Goal: Information Seeking & Learning: Learn about a topic

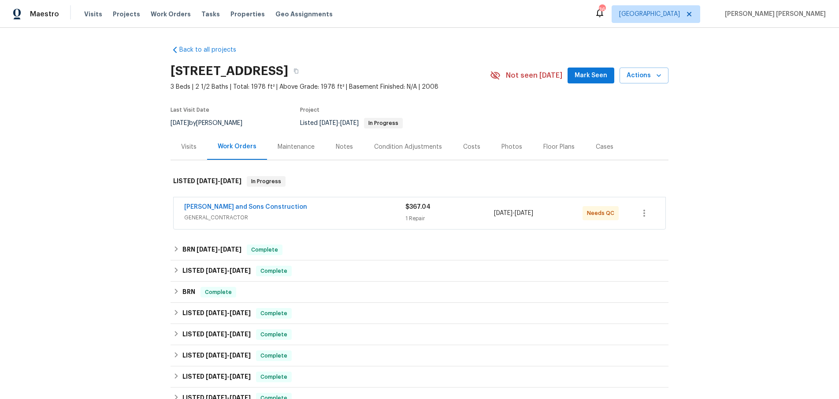
click at [350, 206] on div "Reyes and Sons Construction" at bounding box center [294, 207] width 221 height 11
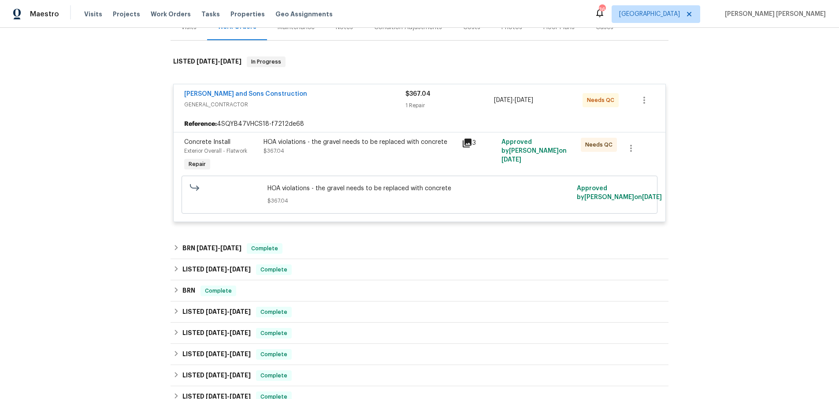
scroll to position [142, 0]
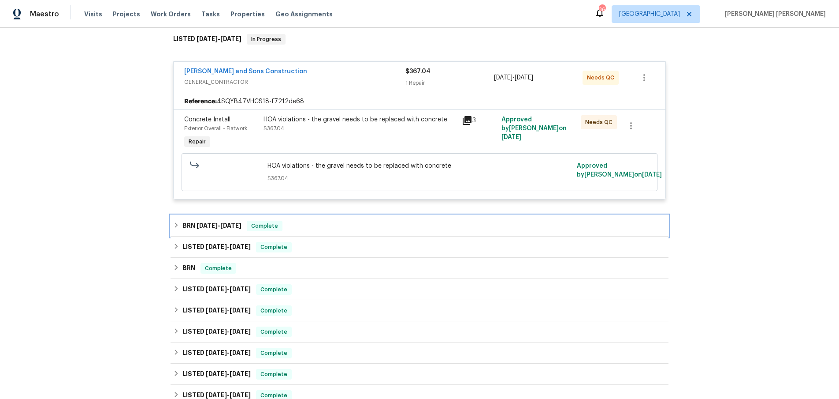
click at [183, 230] on h6 "BRN 8/26/25 - 8/26/25" at bounding box center [212, 225] width 59 height 11
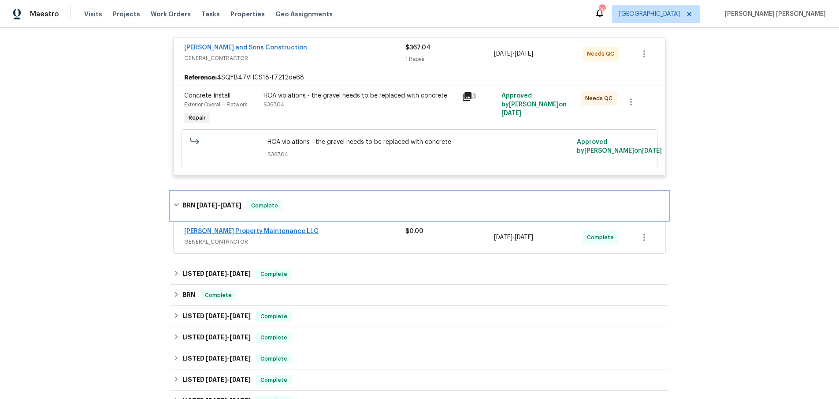
scroll to position [176, 0]
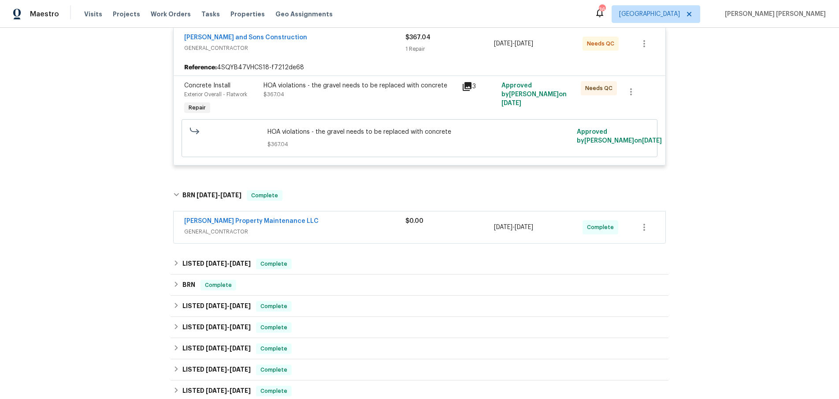
click at [375, 232] on span "GENERAL_CONTRACTOR" at bounding box center [294, 231] width 221 height 9
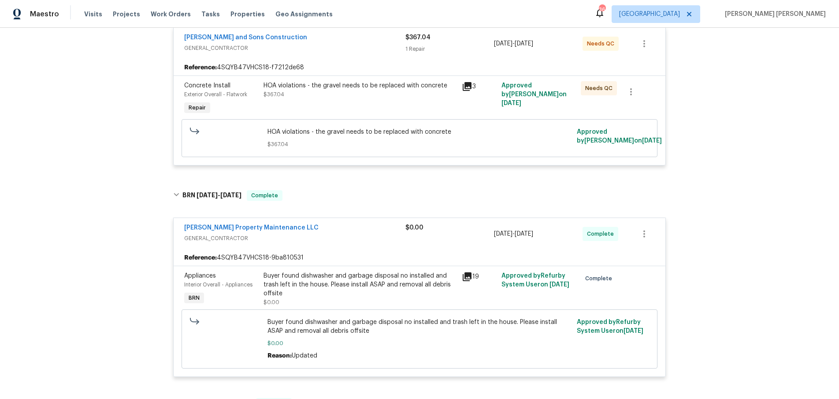
click at [466, 280] on icon at bounding box center [467, 276] width 9 height 9
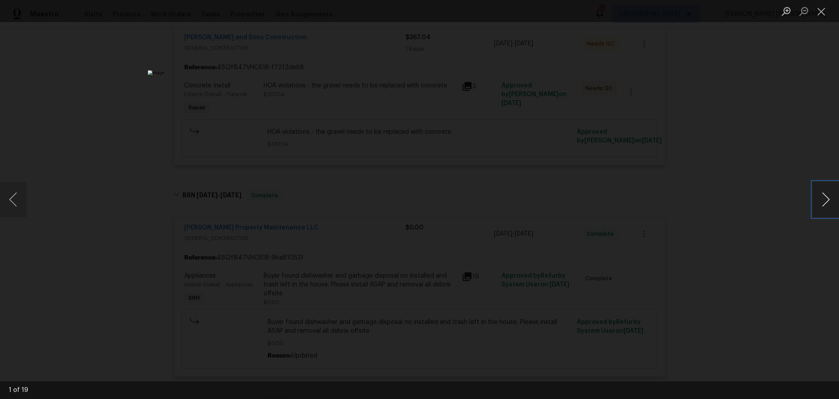
click at [820, 210] on button "Next image" at bounding box center [826, 199] width 26 height 35
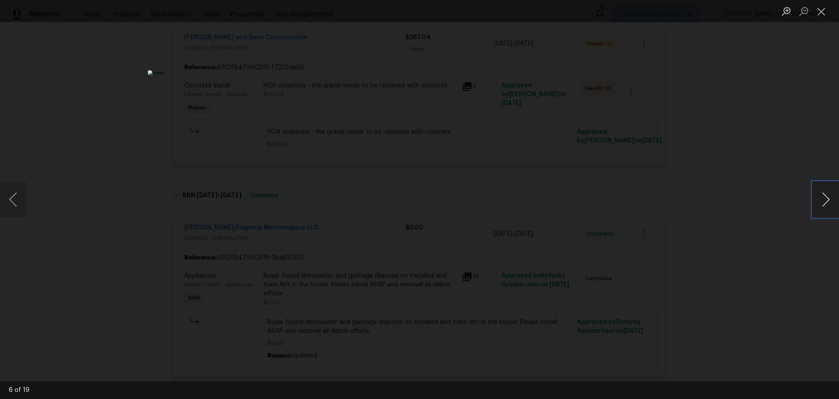
click at [820, 210] on button "Next image" at bounding box center [826, 199] width 26 height 35
click at [767, 306] on div "Lightbox" at bounding box center [419, 199] width 839 height 399
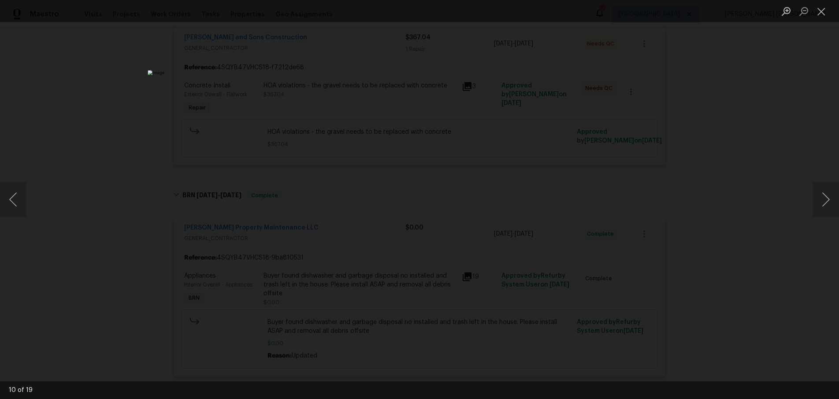
click at [767, 306] on div "Lightbox" at bounding box center [419, 199] width 839 height 399
click at [673, 282] on div "Lightbox" at bounding box center [419, 199] width 839 height 399
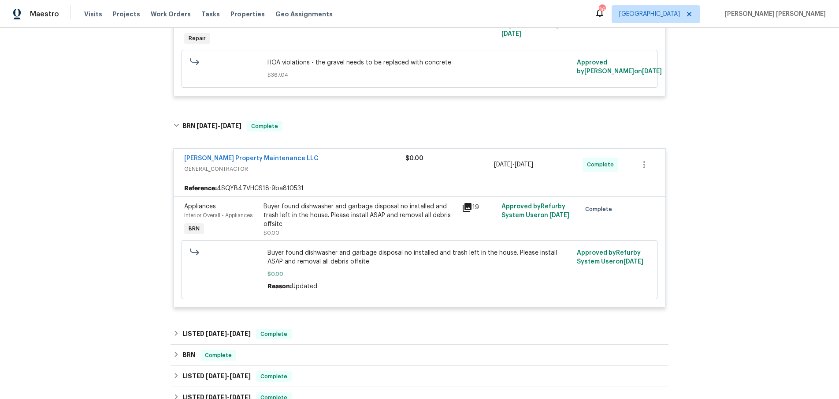
scroll to position [412, 0]
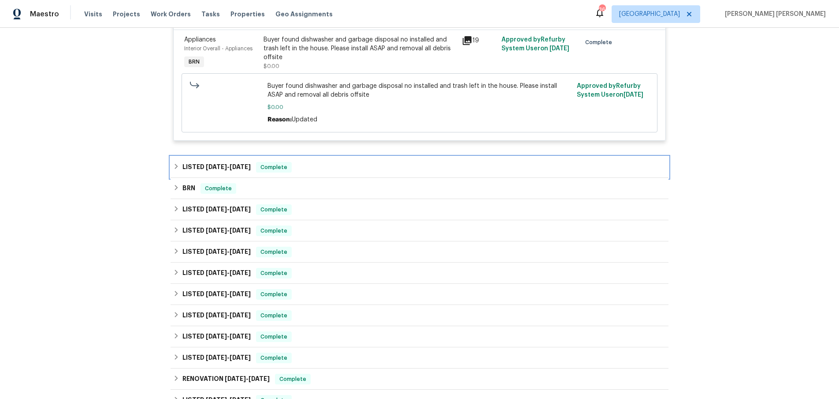
click at [211, 170] on span "7/18/25" at bounding box center [216, 167] width 21 height 6
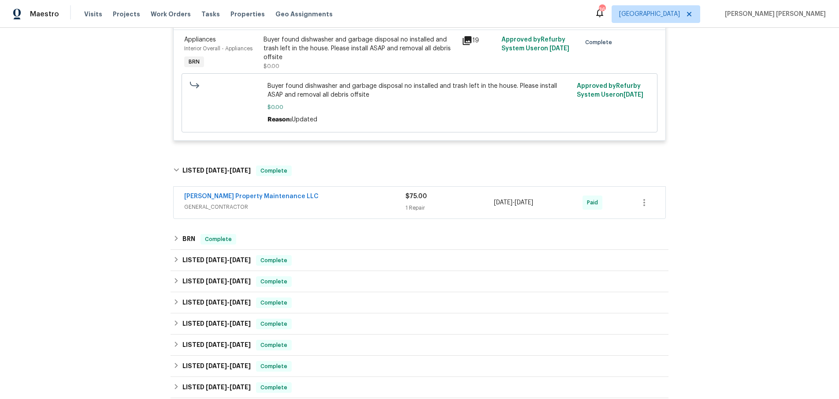
click at [337, 202] on div "Glen Property Maintenance LLC" at bounding box center [294, 197] width 221 height 11
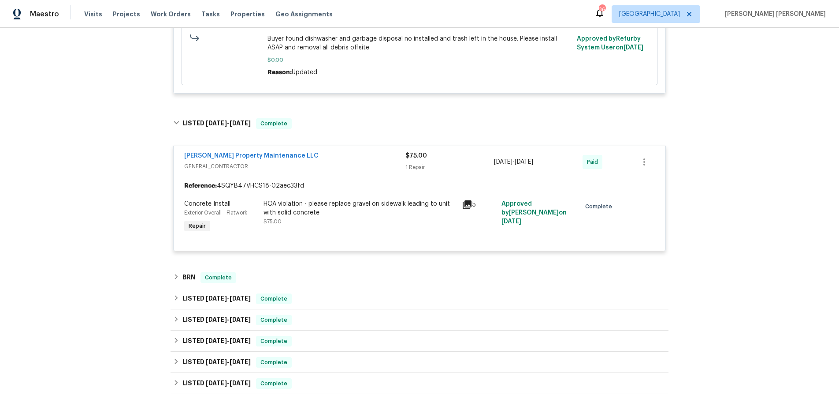
scroll to position [508, 0]
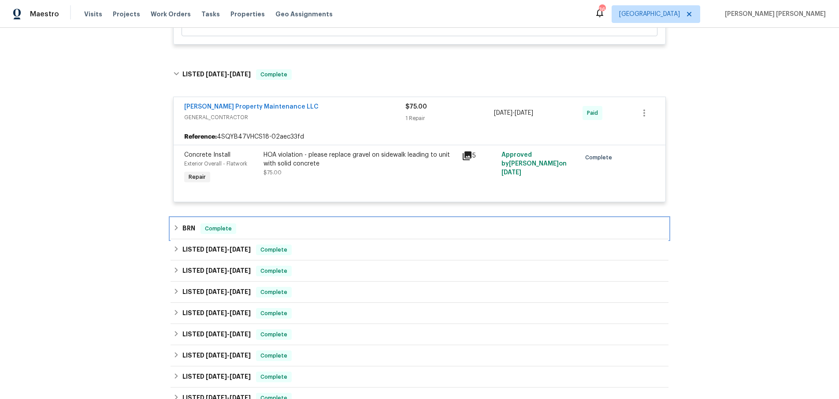
click at [182, 232] on div "BRN Complete" at bounding box center [419, 228] width 493 height 11
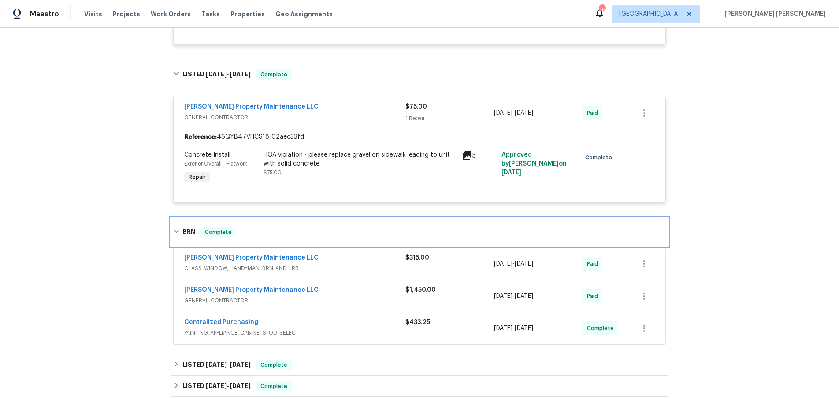
scroll to position [525, 0]
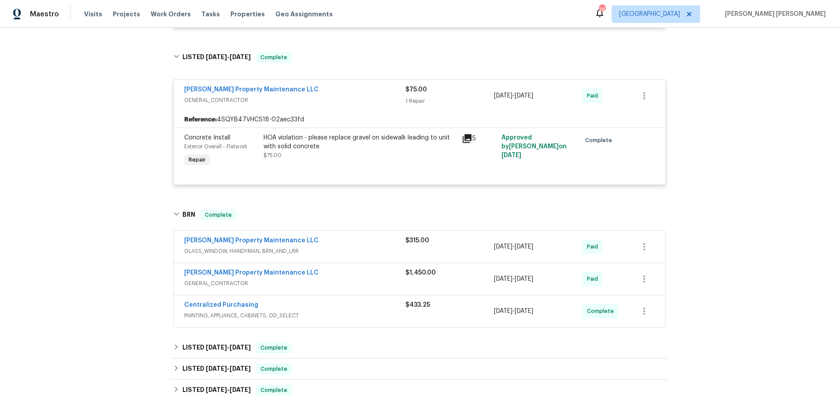
drag, startPoint x: 376, startPoint y: 259, endPoint x: 397, endPoint y: 259, distance: 21.2
click at [377, 255] on span "GLASS_WINDOW, HANDYMAN, BRN_AND_LRR" at bounding box center [294, 250] width 221 height 9
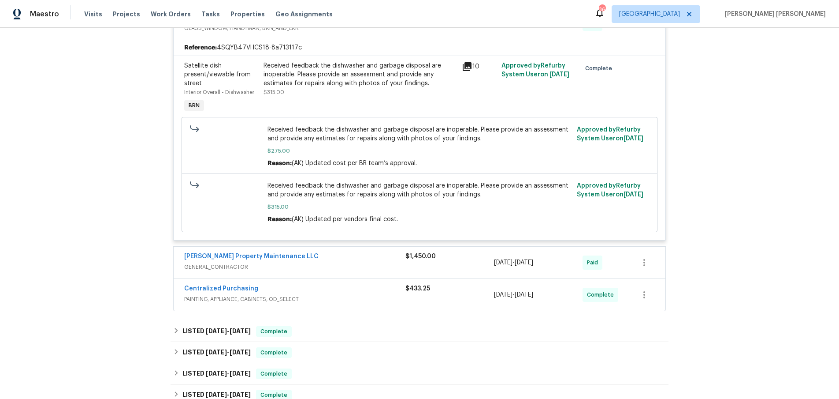
scroll to position [765, 0]
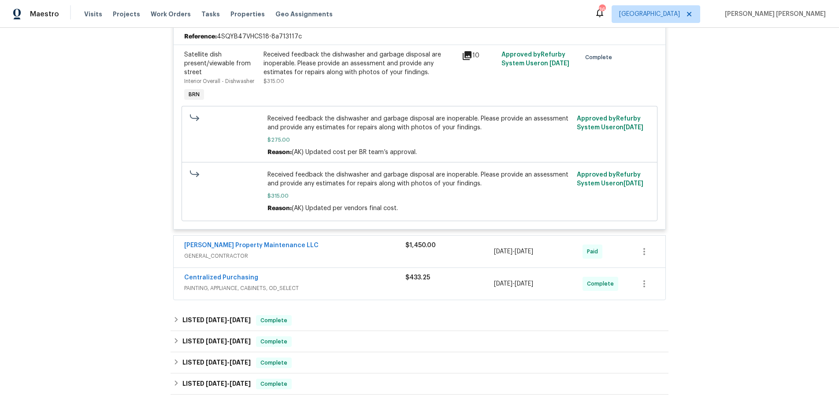
click at [349, 250] on div "Glen Property Maintenance LLC" at bounding box center [294, 246] width 221 height 11
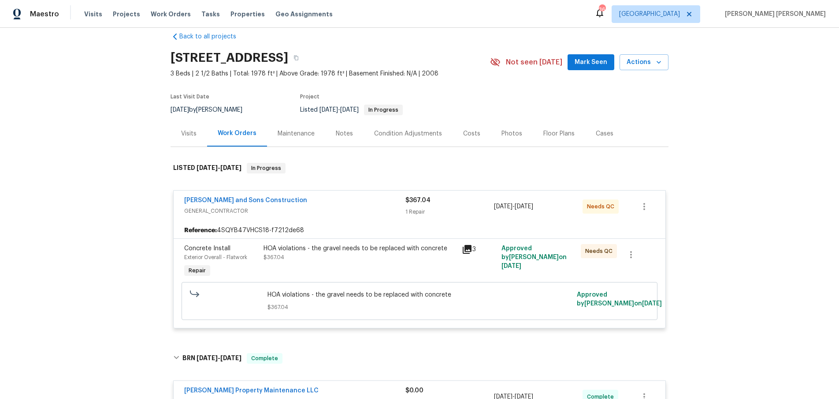
scroll to position [16, 0]
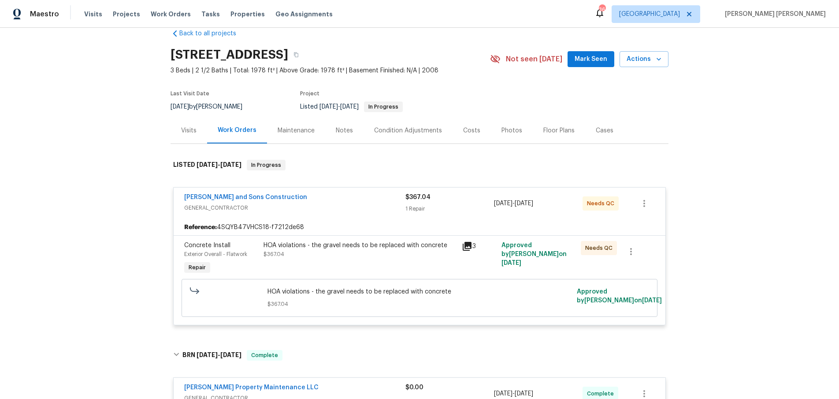
click at [304, 201] on div "Reyes and Sons Construction" at bounding box center [294, 198] width 221 height 11
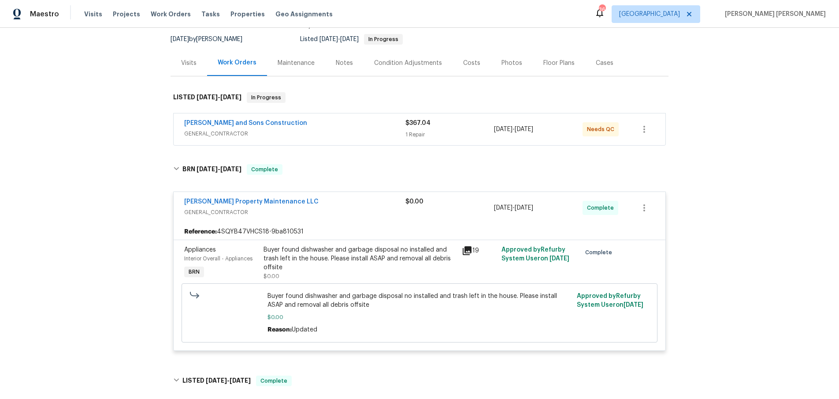
scroll to position [85, 0]
click at [235, 199] on link "Glen Property Maintenance LLC" at bounding box center [251, 201] width 134 height 6
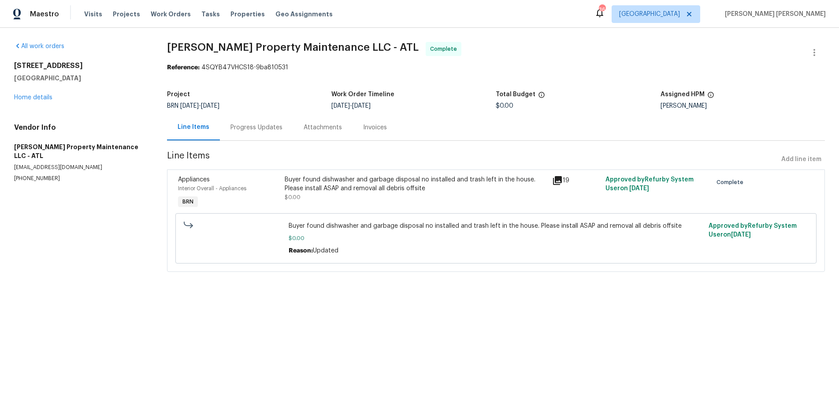
click at [253, 131] on div "Progress Updates" at bounding box center [257, 127] width 52 height 9
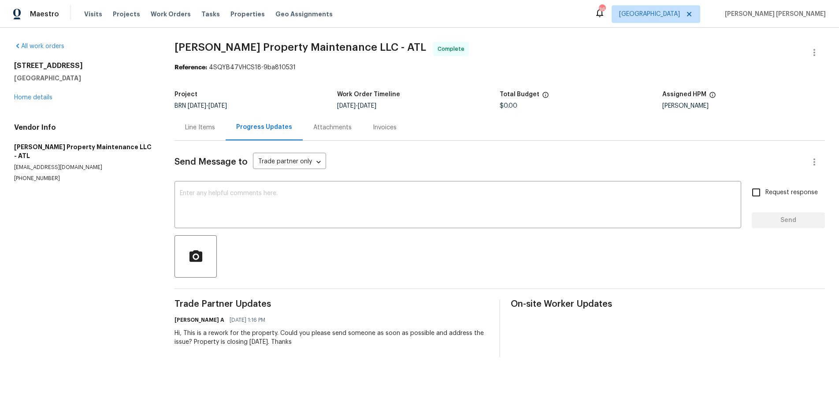
click at [204, 131] on div "Line Items" at bounding box center [200, 127] width 30 height 9
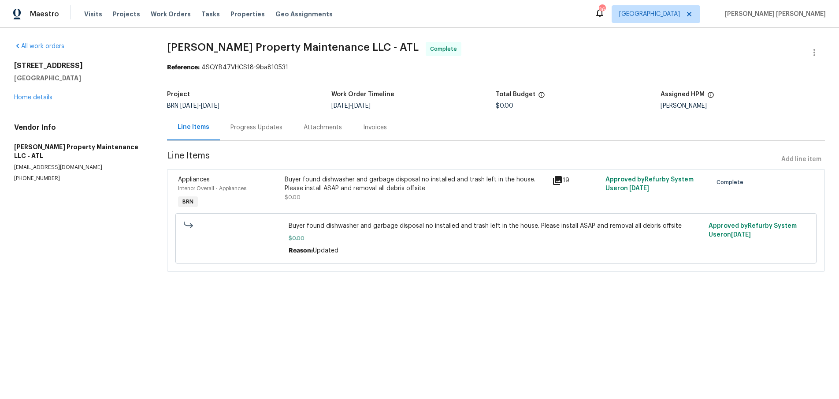
click at [557, 179] on icon at bounding box center [557, 180] width 9 height 9
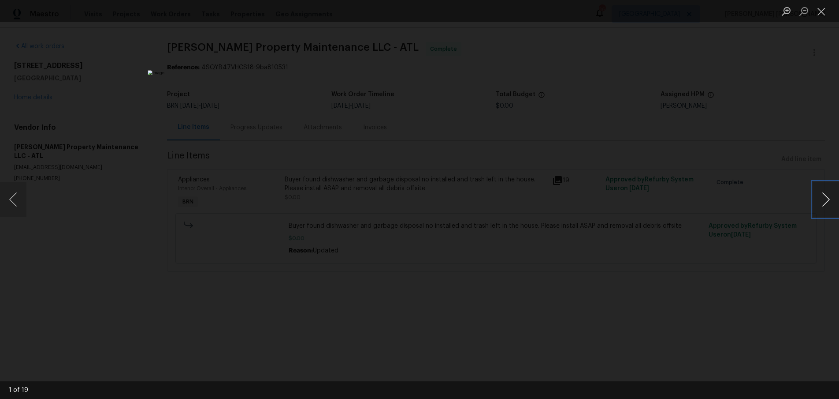
click at [824, 203] on button "Next image" at bounding box center [826, 199] width 26 height 35
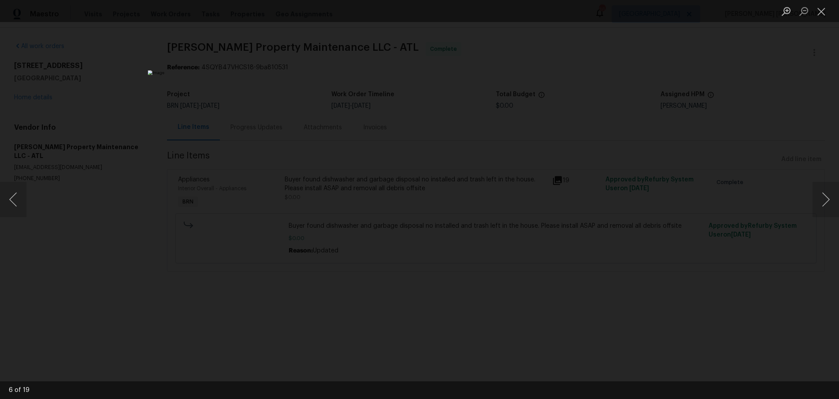
click at [735, 184] on div "Lightbox" at bounding box center [419, 199] width 839 height 399
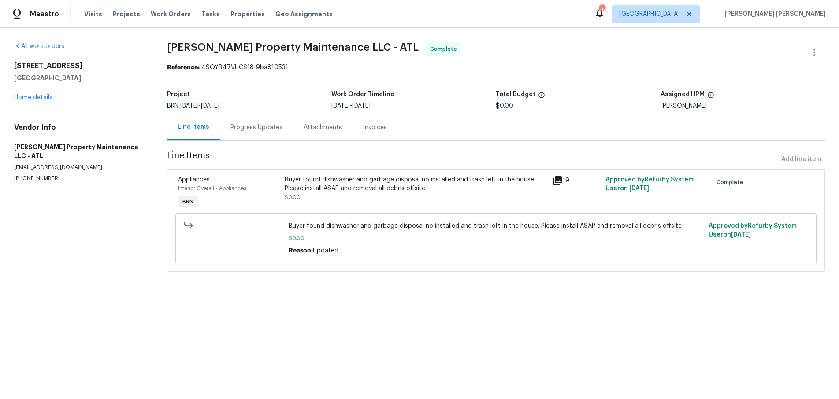
click at [557, 181] on icon at bounding box center [557, 180] width 11 height 11
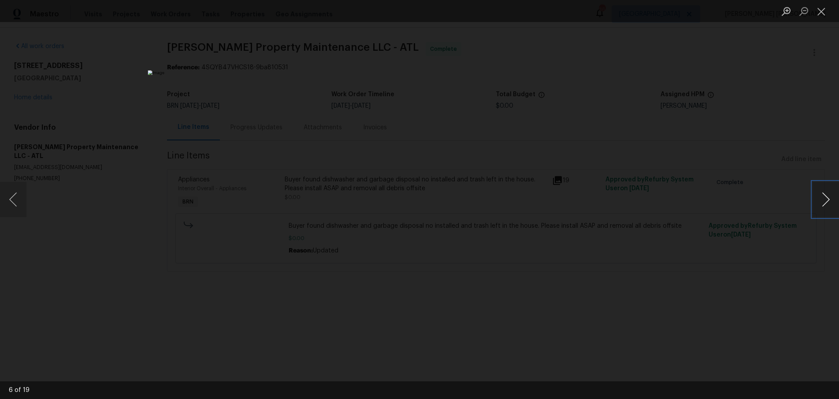
click at [827, 205] on button "Next image" at bounding box center [826, 199] width 26 height 35
click at [826, 205] on button "Next image" at bounding box center [826, 199] width 26 height 35
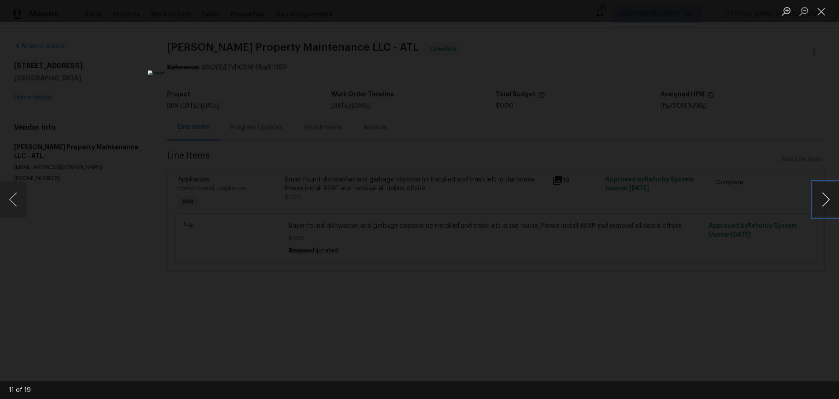
click at [826, 205] on button "Next image" at bounding box center [826, 199] width 26 height 35
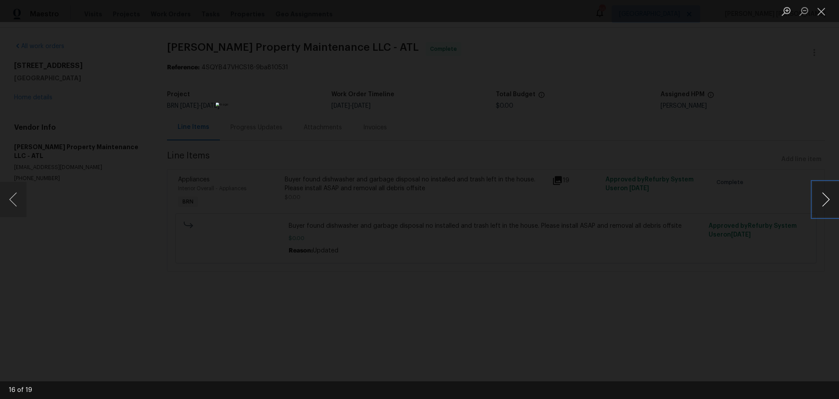
click at [826, 205] on button "Next image" at bounding box center [826, 199] width 26 height 35
click at [817, 210] on button "Next image" at bounding box center [826, 199] width 26 height 35
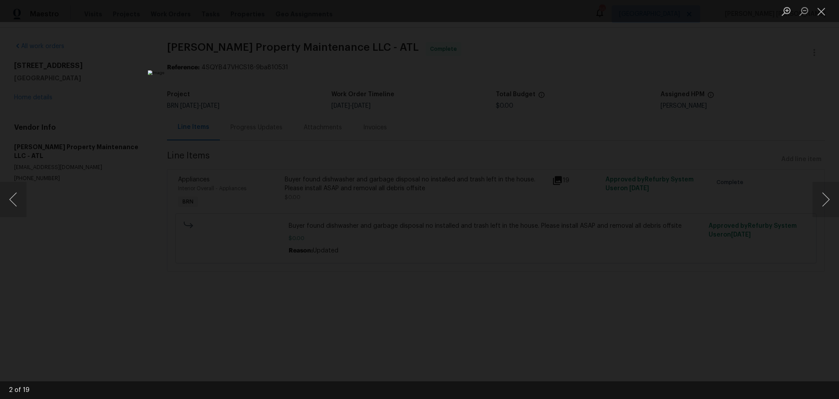
click at [711, 304] on div "Lightbox" at bounding box center [419, 199] width 839 height 399
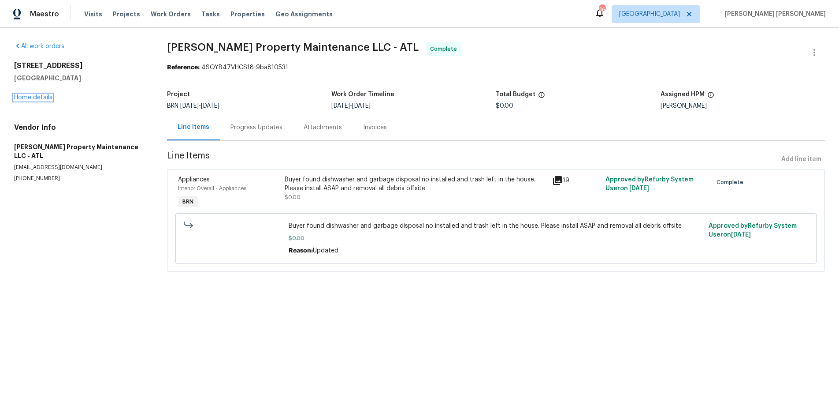
click at [36, 99] on link "Home details" at bounding box center [33, 97] width 38 height 6
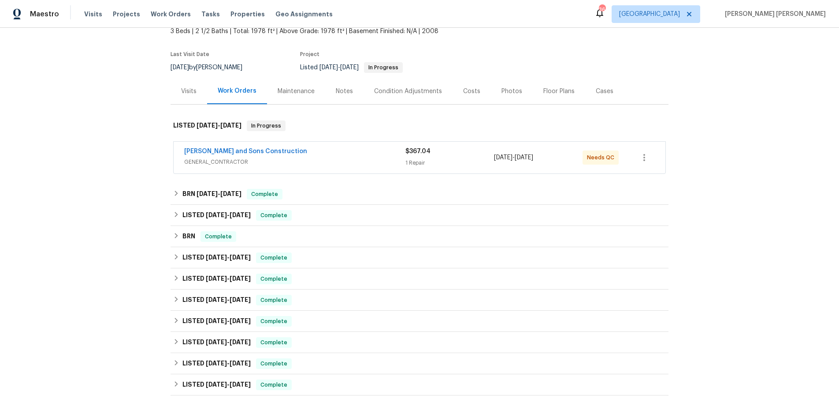
scroll to position [63, 0]
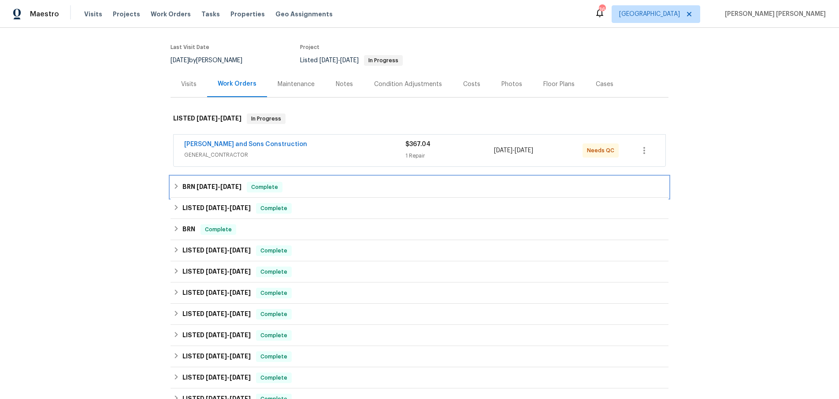
click at [197, 187] on span "8/26/25" at bounding box center [207, 186] width 21 height 6
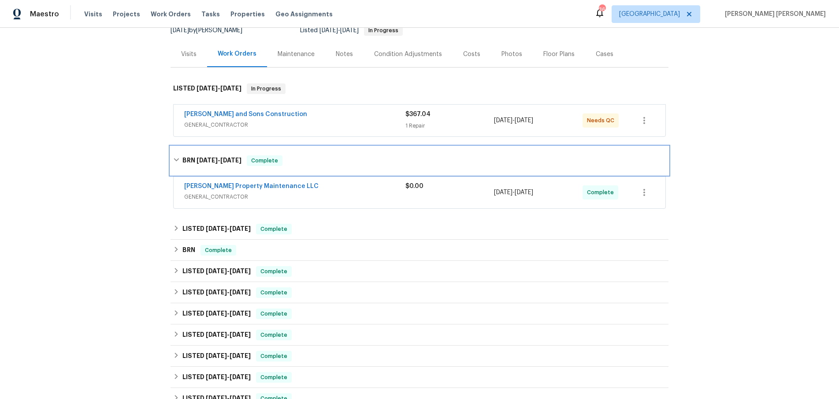
scroll to position [113, 0]
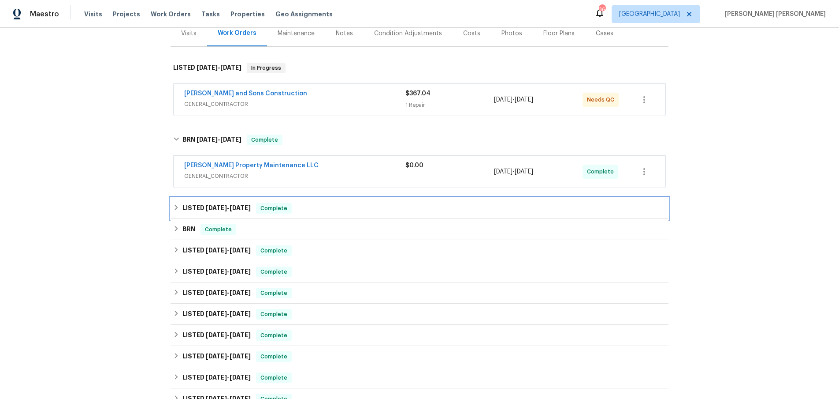
click at [211, 210] on span "7/18/25" at bounding box center [216, 208] width 21 height 6
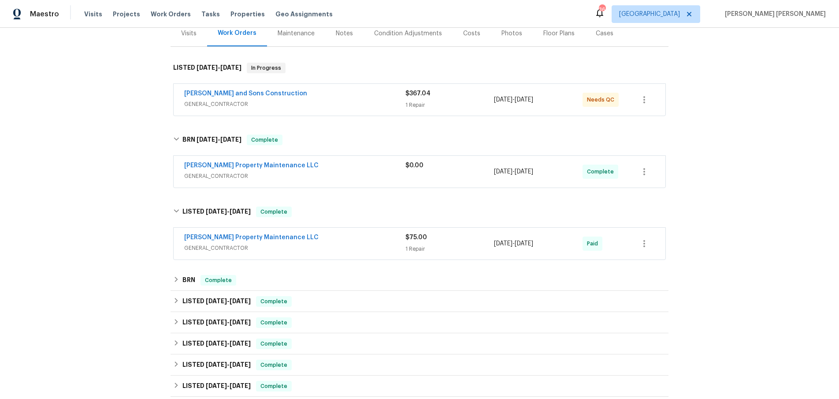
click at [348, 247] on span "GENERAL_CONTRACTOR" at bounding box center [294, 247] width 221 height 9
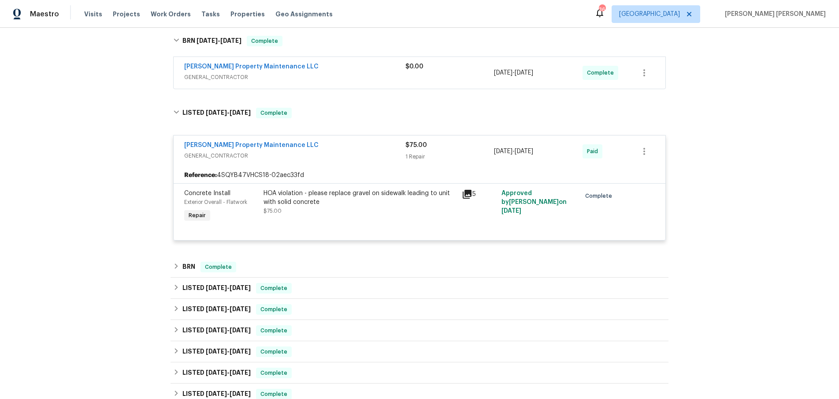
scroll to position [219, 0]
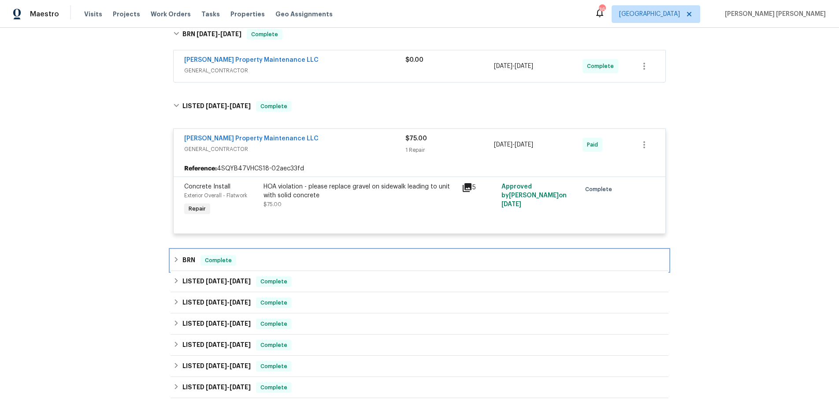
click at [174, 259] on icon at bounding box center [176, 259] width 6 height 6
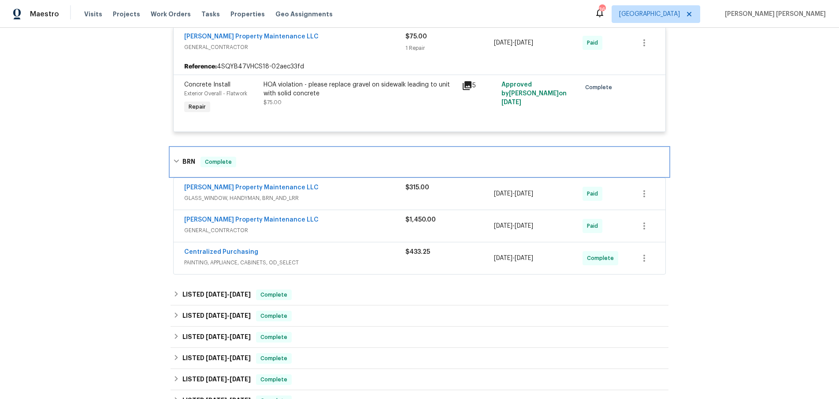
scroll to position [332, 0]
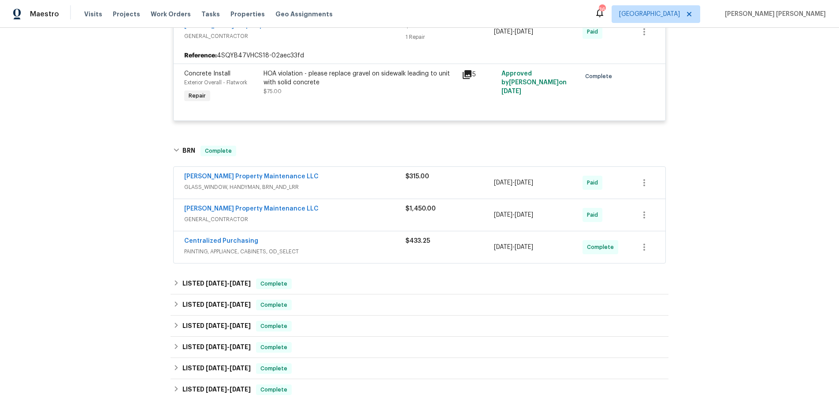
click at [333, 181] on div "Glen Property Maintenance LLC" at bounding box center [294, 177] width 221 height 11
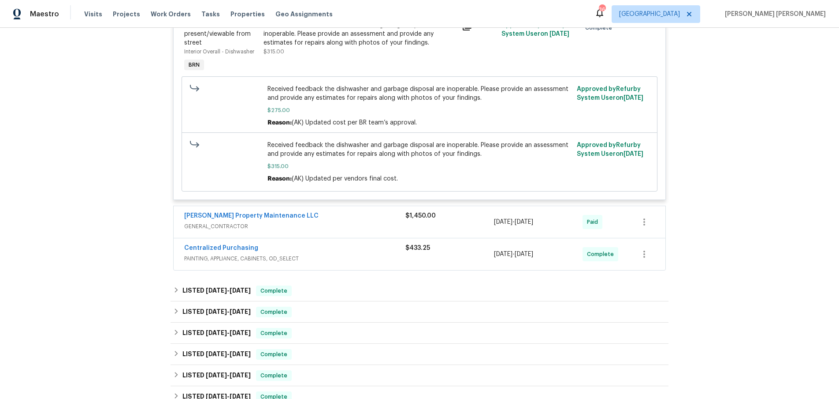
scroll to position [539, 0]
click at [360, 224] on span "GENERAL_CONTRACTOR" at bounding box center [294, 224] width 221 height 9
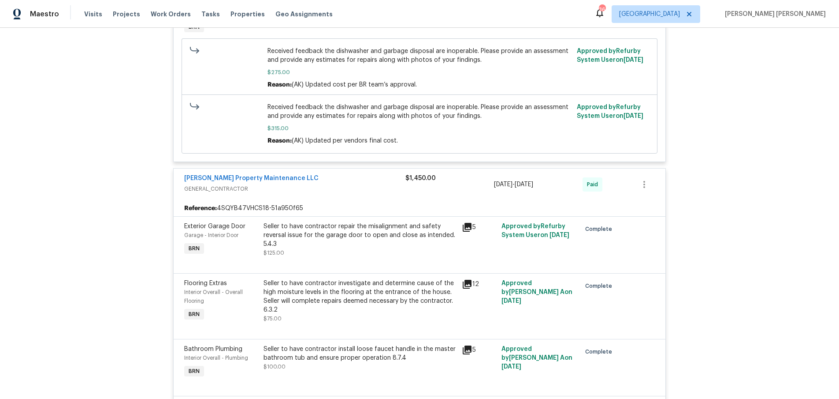
scroll to position [612, 0]
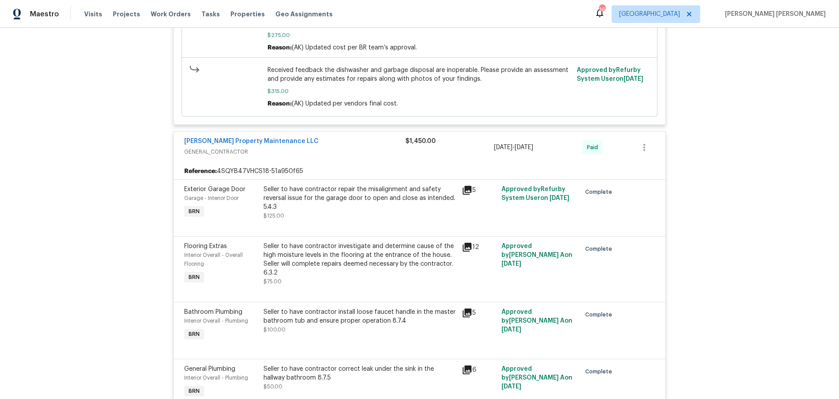
click at [467, 190] on icon at bounding box center [467, 190] width 9 height 9
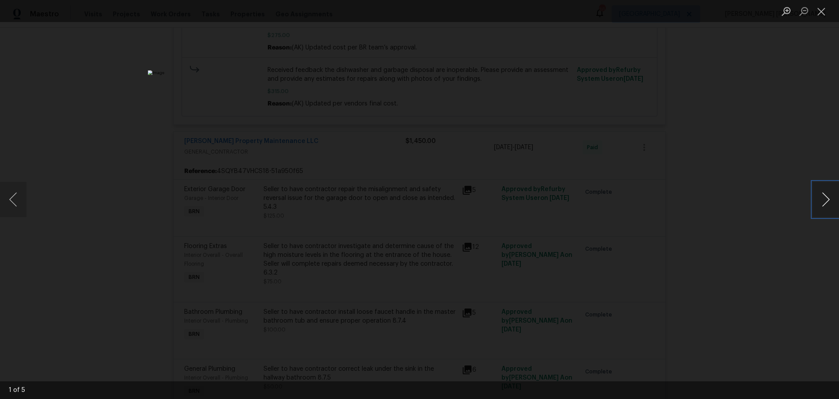
click at [829, 209] on button "Next image" at bounding box center [826, 199] width 26 height 35
click at [755, 252] on div "Lightbox" at bounding box center [419, 199] width 839 height 399
click at [753, 251] on div "Lightbox" at bounding box center [419, 199] width 839 height 399
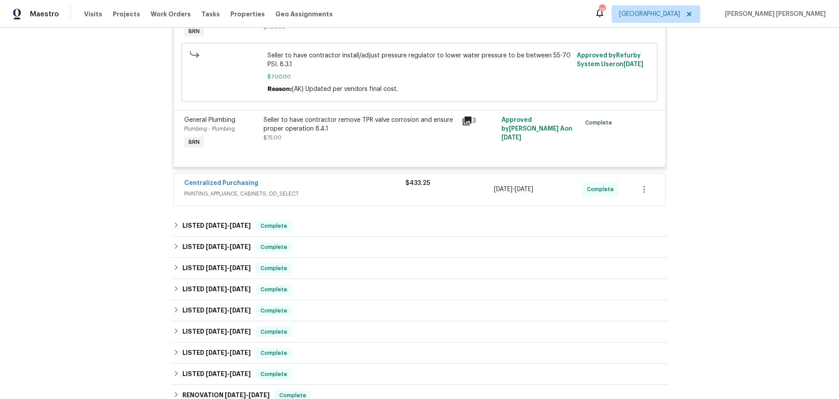
scroll to position [1283, 0]
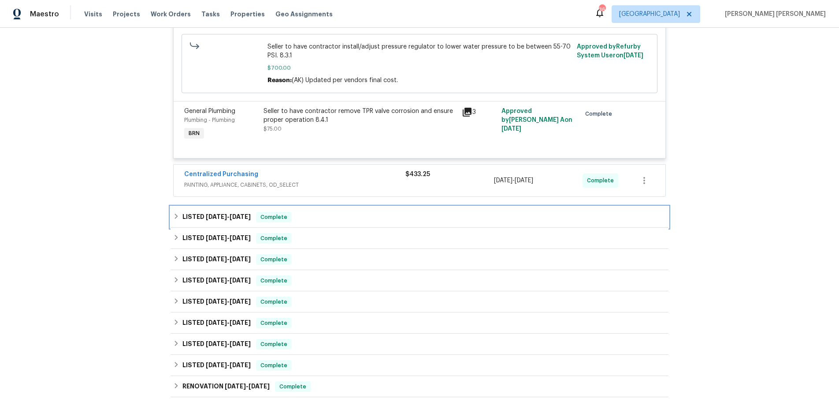
click at [361, 214] on div "LISTED 6/24/25 - 6/26/25 Complete" at bounding box center [419, 217] width 493 height 11
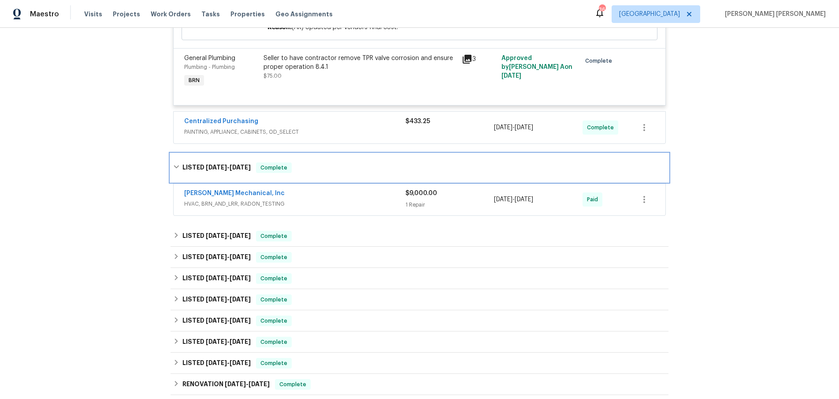
scroll to position [1337, 0]
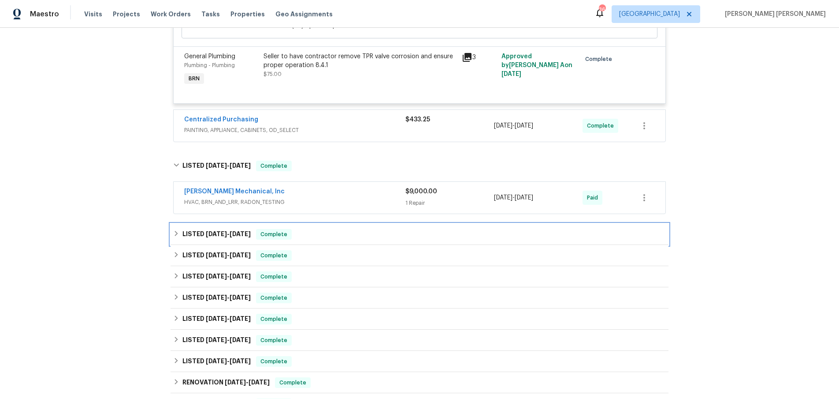
click at [370, 234] on div "LISTED 3/25/25 - 3/31/25 Complete" at bounding box center [419, 234] width 493 height 11
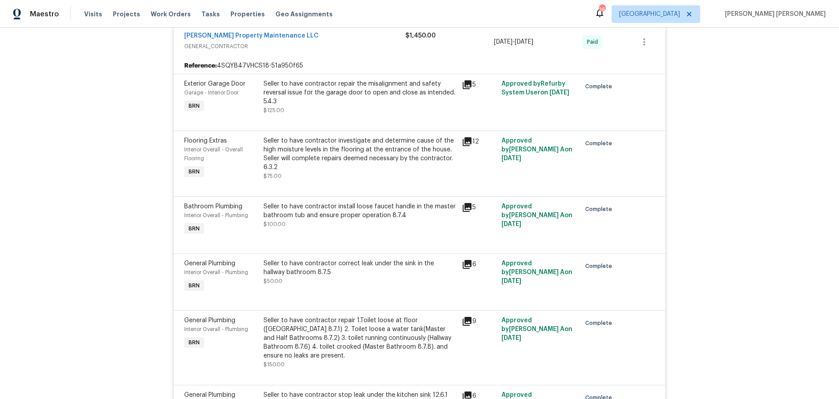
scroll to position [714, 0]
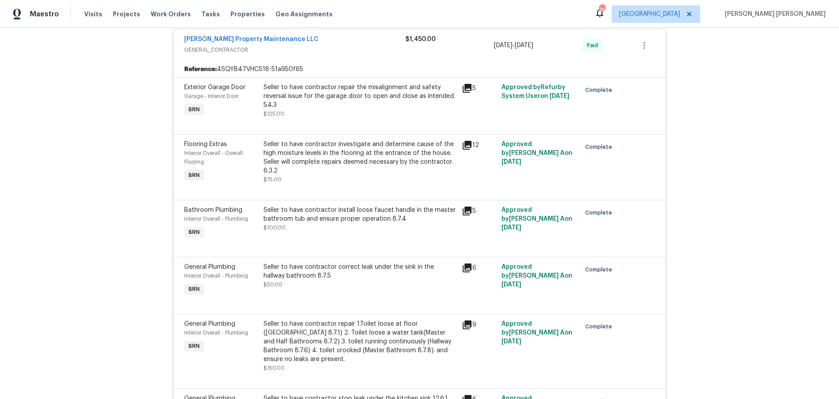
click at [470, 90] on icon at bounding box center [467, 88] width 9 height 9
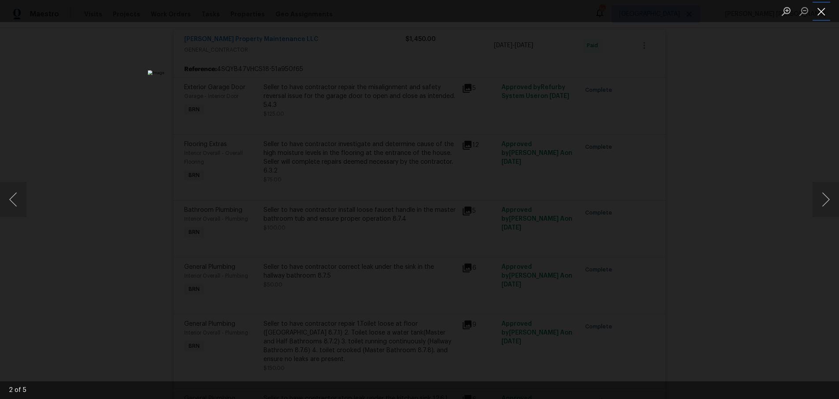
click at [825, 17] on button "Close lightbox" at bounding box center [822, 11] width 18 height 15
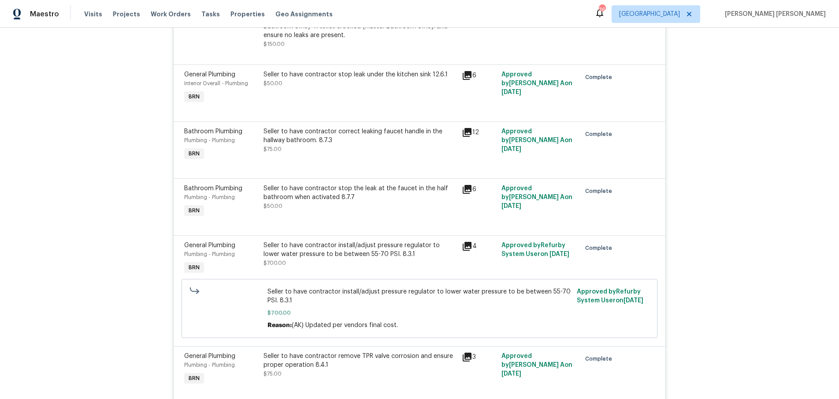
scroll to position [1067, 0]
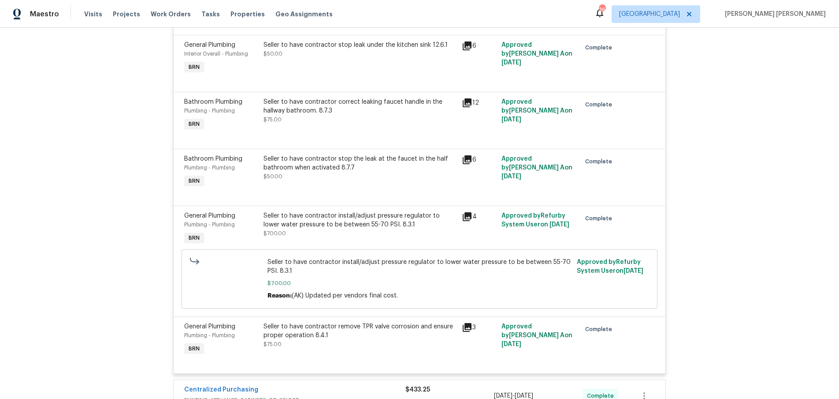
click at [465, 328] on icon at bounding box center [467, 327] width 9 height 9
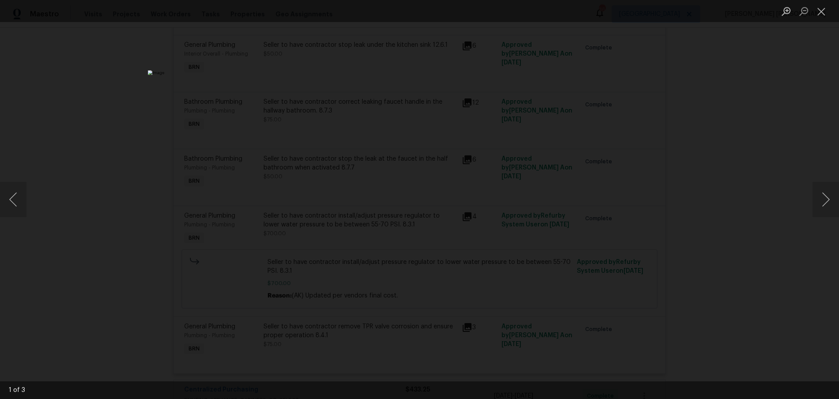
click at [768, 275] on div "Lightbox" at bounding box center [419, 199] width 839 height 399
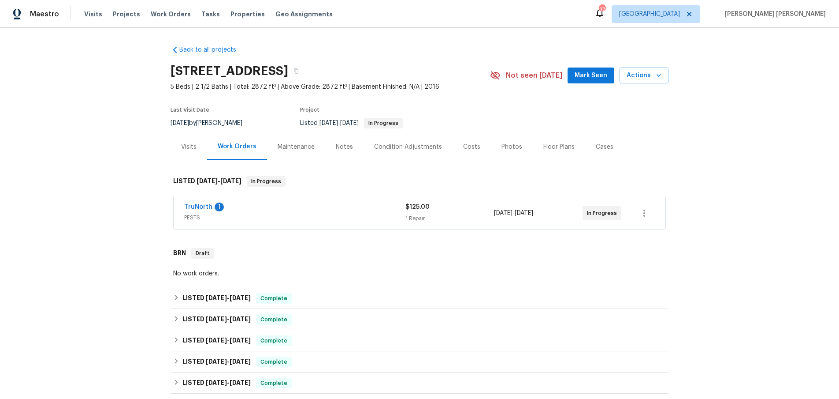
click at [190, 146] on div "Visits" at bounding box center [188, 146] width 15 height 9
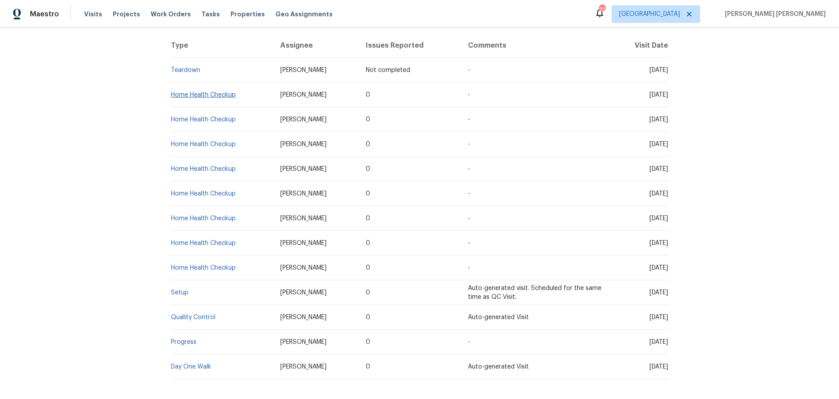
scroll to position [208, 0]
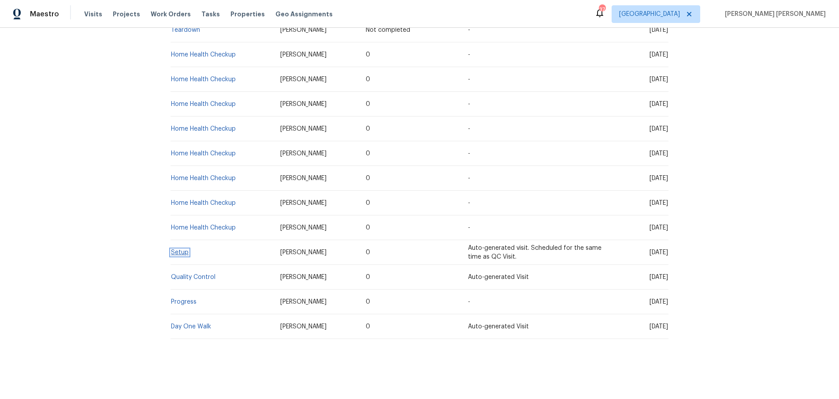
click at [186, 250] on link "Setup" at bounding box center [180, 252] width 18 height 6
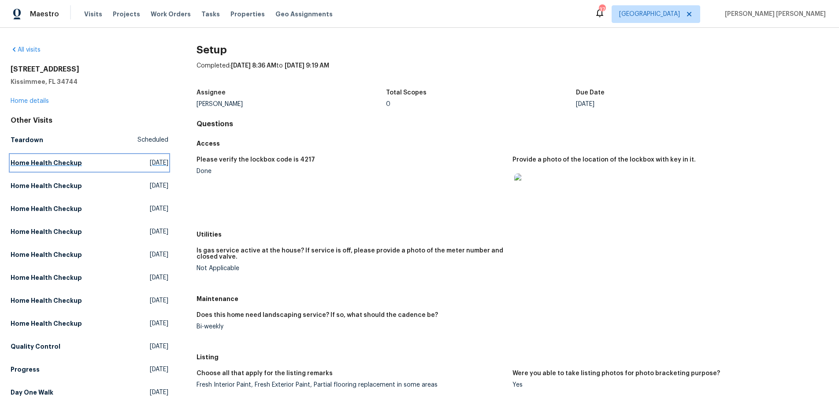
click at [56, 162] on h5 "Home Health Checkup" at bounding box center [46, 162] width 71 height 9
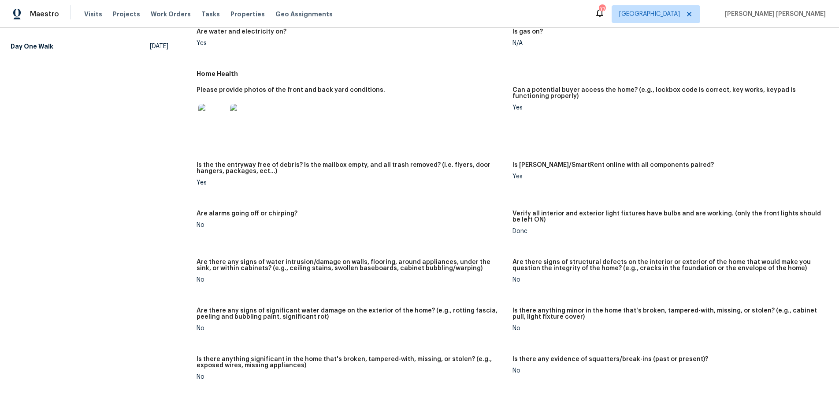
scroll to position [347, 0]
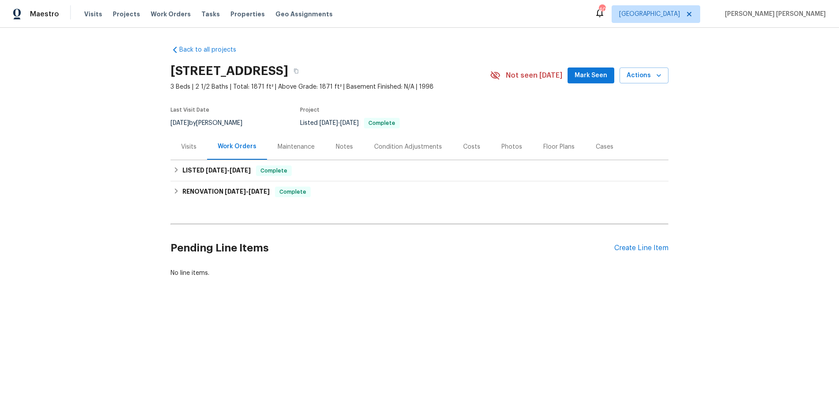
click at [179, 145] on div "Visits" at bounding box center [189, 147] width 37 height 26
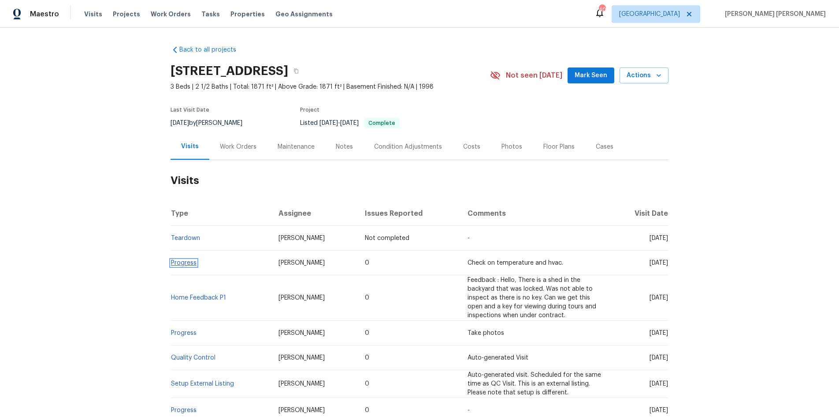
click at [179, 263] on link "Progress" at bounding box center [184, 263] width 26 height 6
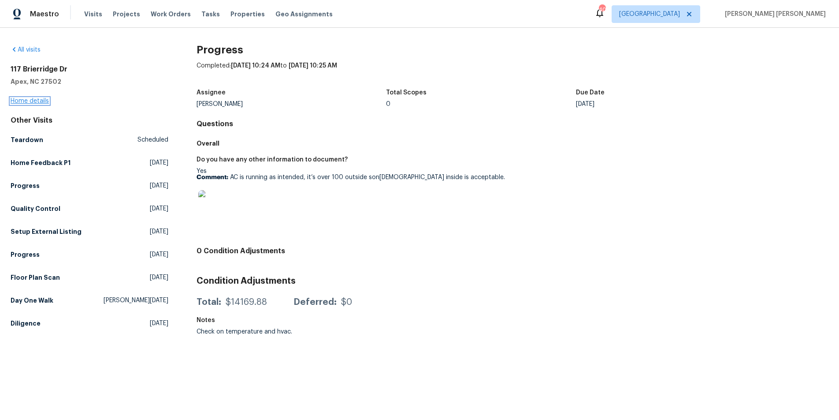
click at [30, 101] on link "Home details" at bounding box center [30, 101] width 38 height 6
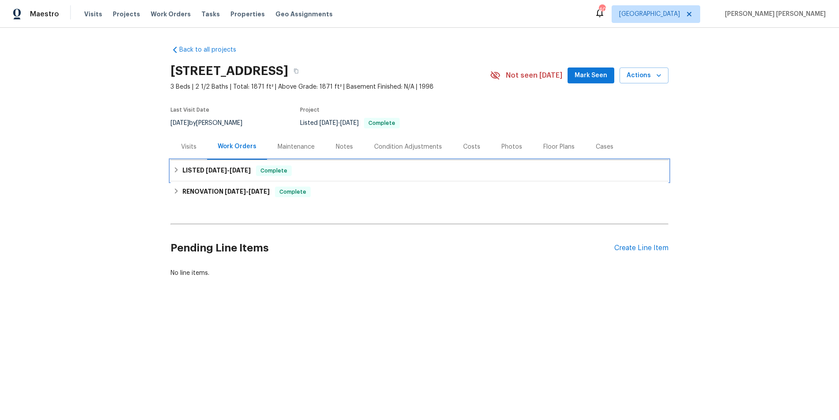
click at [190, 171] on h6 "LISTED 7/11/25 - 7/16/25" at bounding box center [217, 170] width 68 height 11
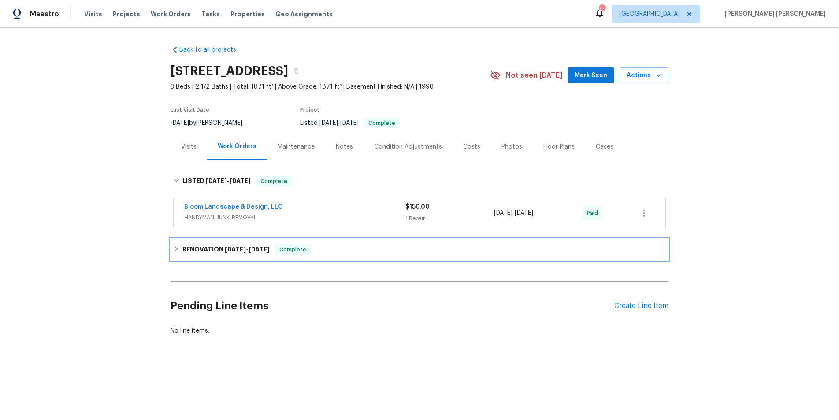
click at [200, 248] on h6 "RENOVATION 6/2/25 - 6/4/25" at bounding box center [226, 249] width 87 height 11
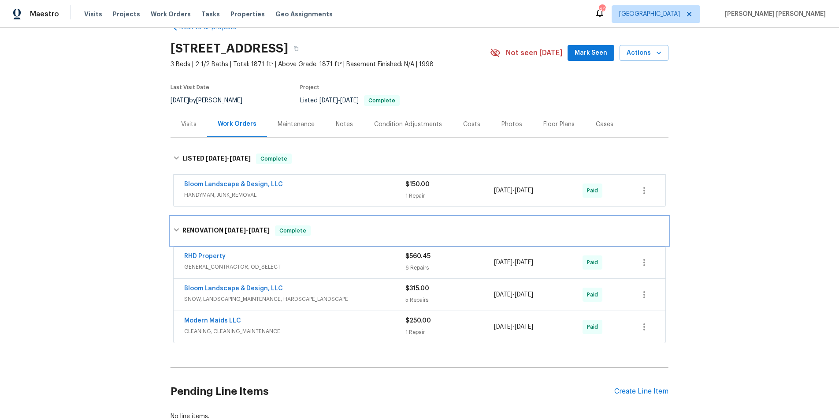
scroll to position [83, 0]
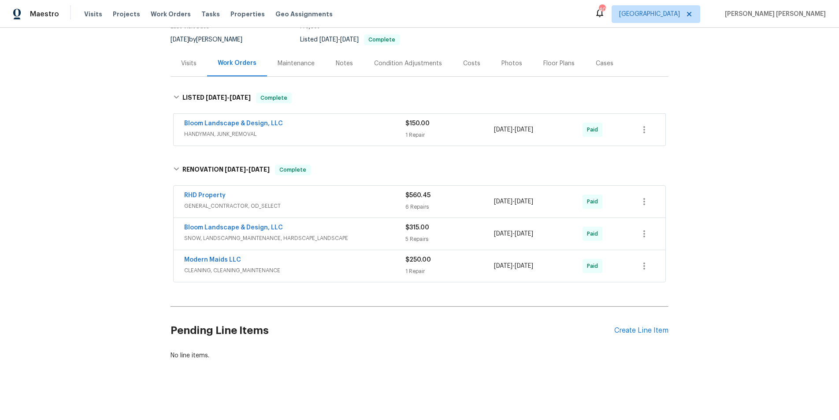
click at [325, 122] on div "Bloom Landscape & Design, LLC" at bounding box center [294, 124] width 221 height 11
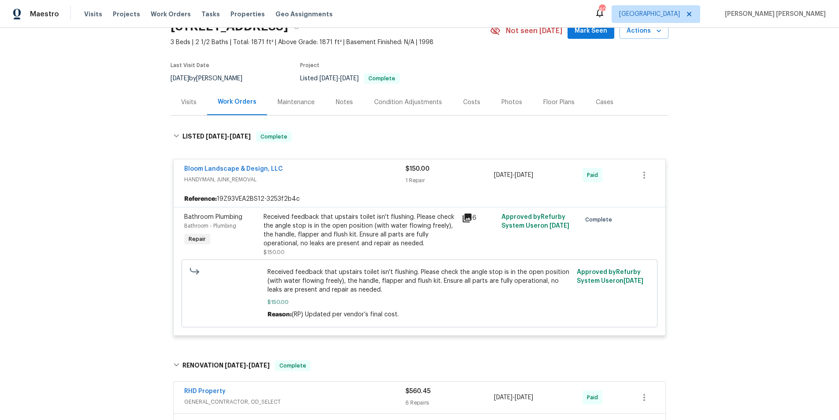
scroll to position [0, 0]
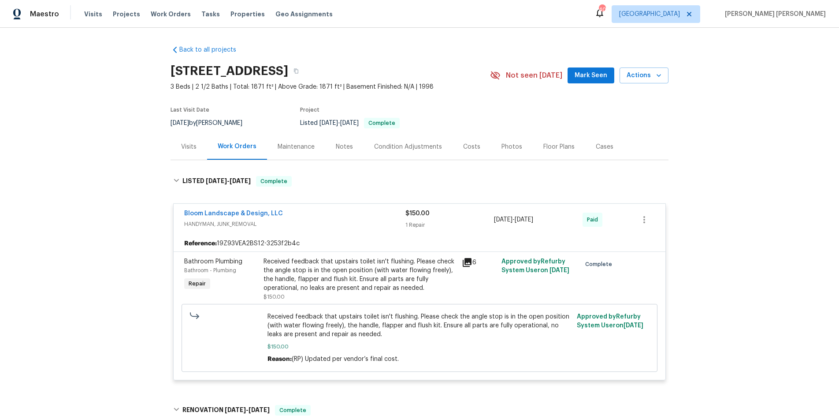
click at [190, 148] on div "Visits" at bounding box center [188, 146] width 15 height 9
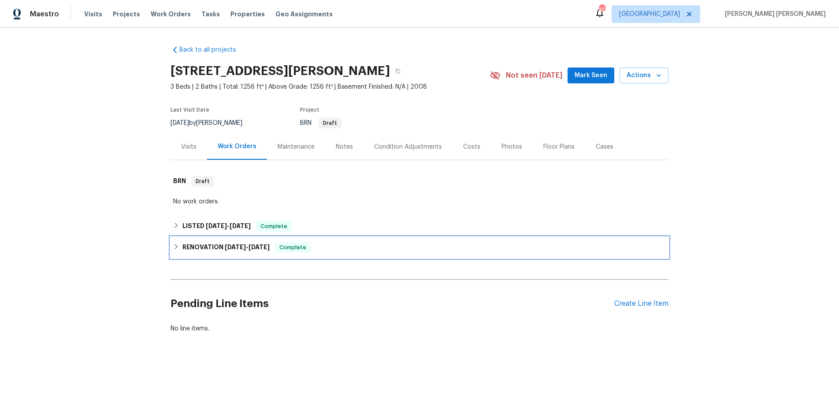
drag, startPoint x: 171, startPoint y: 249, endPoint x: 267, endPoint y: 254, distance: 95.8
click at [171, 249] on div "RENOVATION [DATE] - [DATE] Complete" at bounding box center [420, 247] width 498 height 21
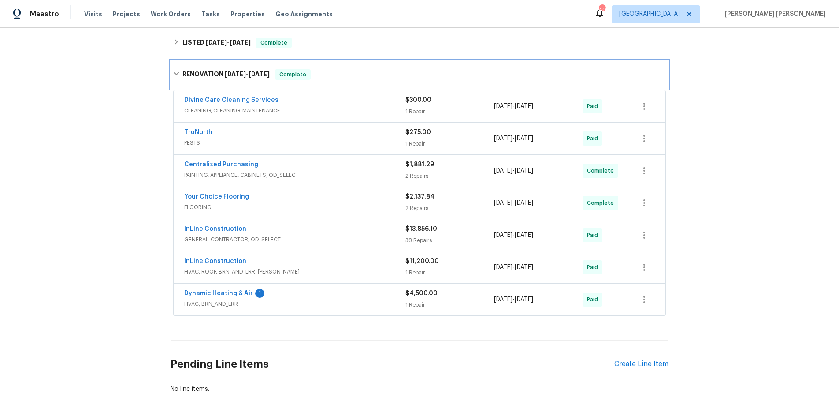
scroll to position [217, 0]
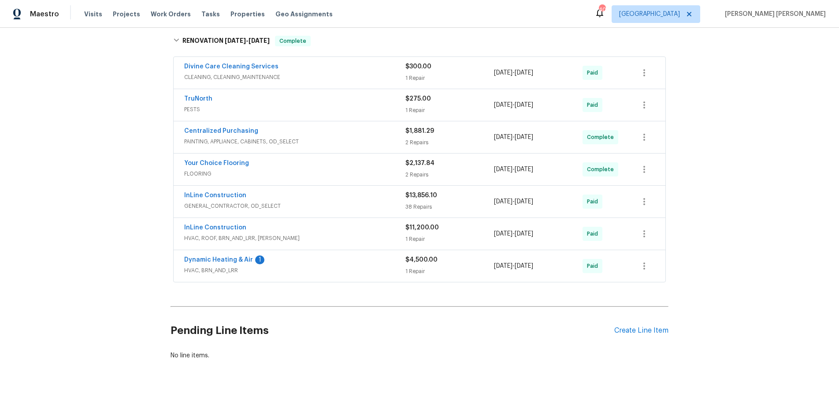
click at [372, 231] on div "InLine Construction" at bounding box center [294, 228] width 221 height 11
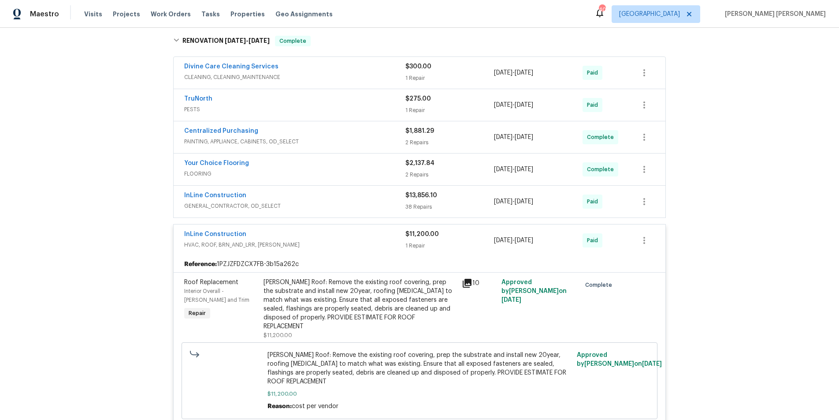
click at [372, 231] on div "InLine Construction" at bounding box center [294, 235] width 221 height 11
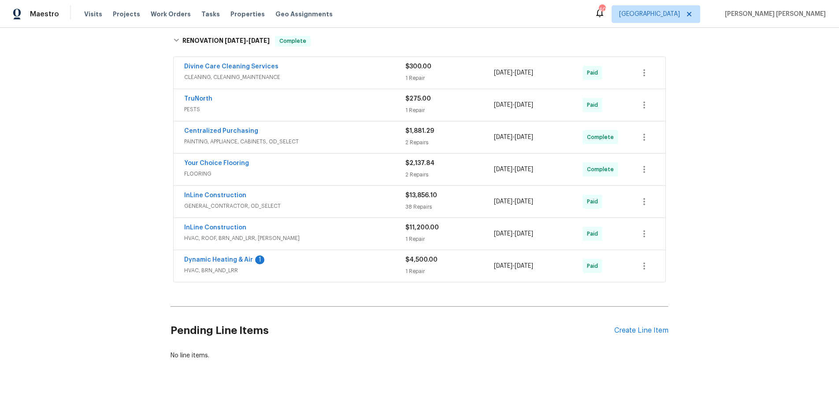
click at [359, 205] on span "GENERAL_CONTRACTOR, OD_SELECT" at bounding box center [294, 205] width 221 height 9
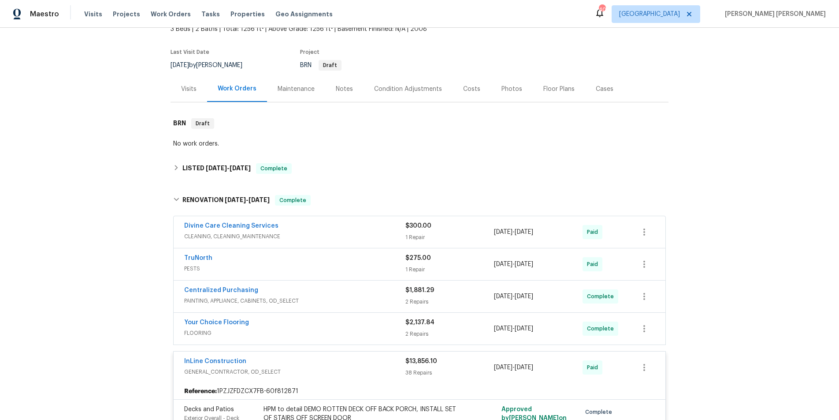
scroll to position [129, 0]
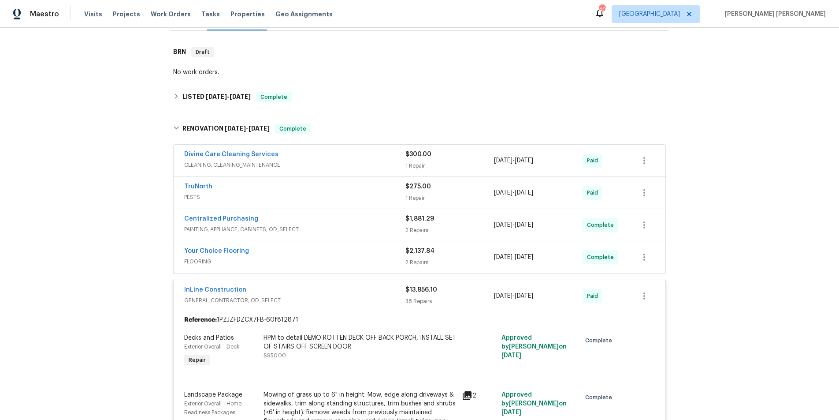
click at [340, 291] on div "InLine Construction" at bounding box center [294, 290] width 221 height 11
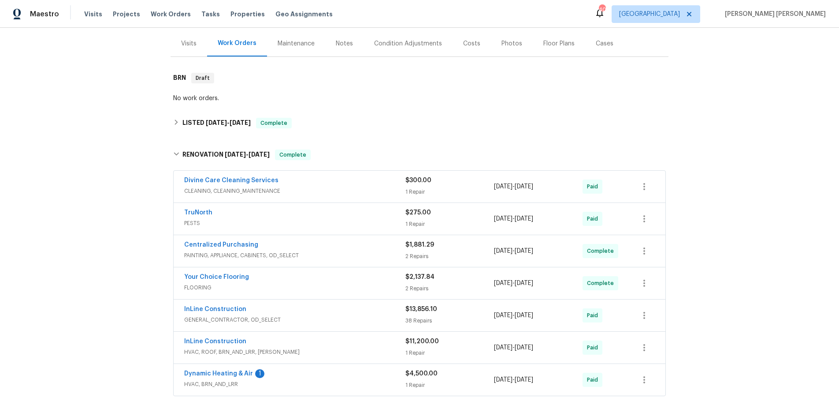
scroll to position [102, 0]
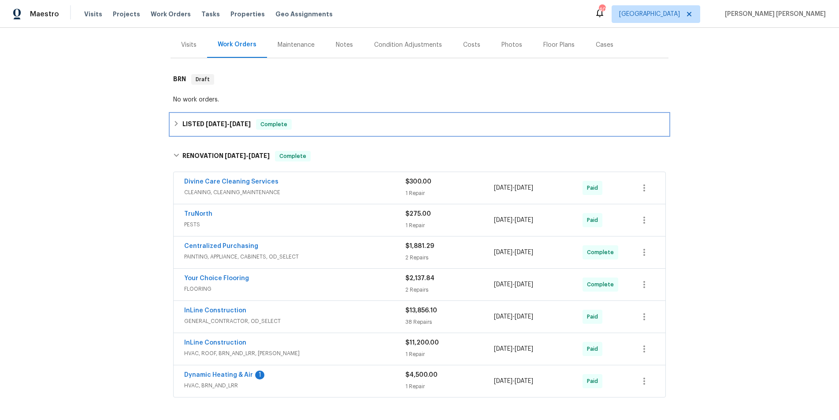
drag, startPoint x: 171, startPoint y: 123, endPoint x: 177, endPoint y: 126, distance: 6.9
click at [172, 123] on div "LISTED 7/2/25 - 7/18/25 Complete" at bounding box center [420, 124] width 498 height 21
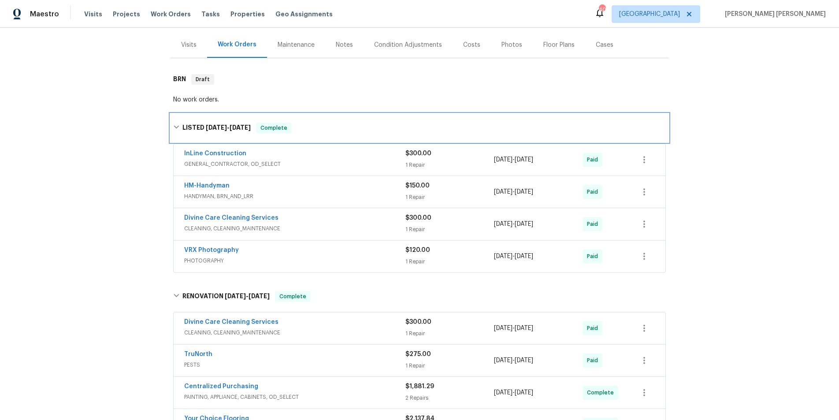
scroll to position [98, 0]
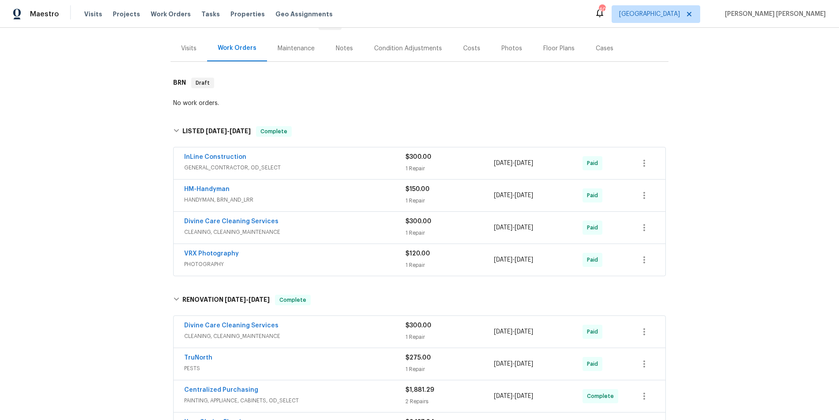
click at [352, 198] on span "HANDYMAN, BRN_AND_LRR" at bounding box center [294, 199] width 221 height 9
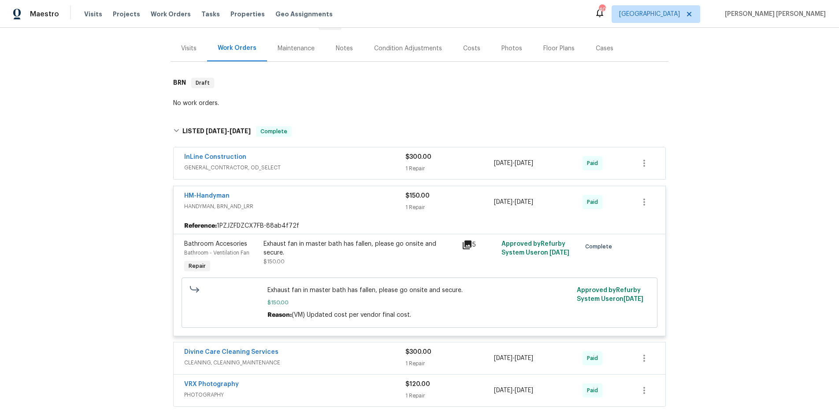
click at [364, 165] on span "GENERAL_CONTRACTOR, OD_SELECT" at bounding box center [294, 167] width 221 height 9
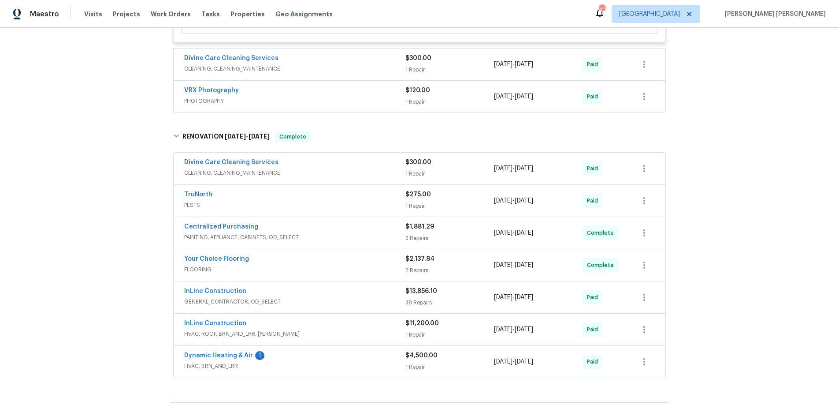
scroll to position [531, 0]
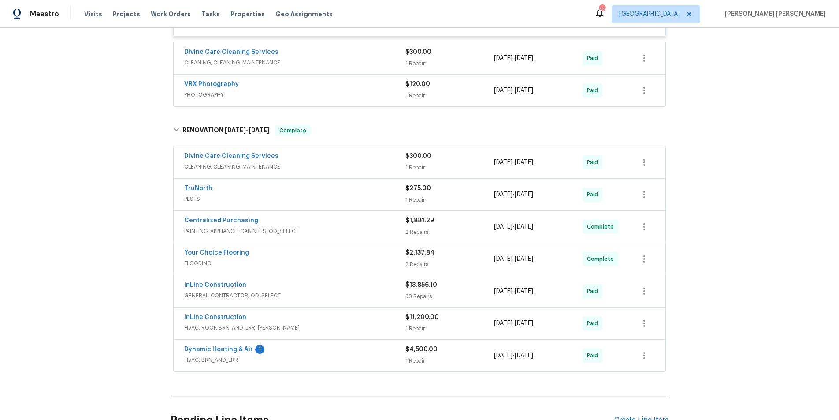
click at [473, 299] on div "$13,856.10 38 Repairs" at bounding box center [450, 290] width 89 height 21
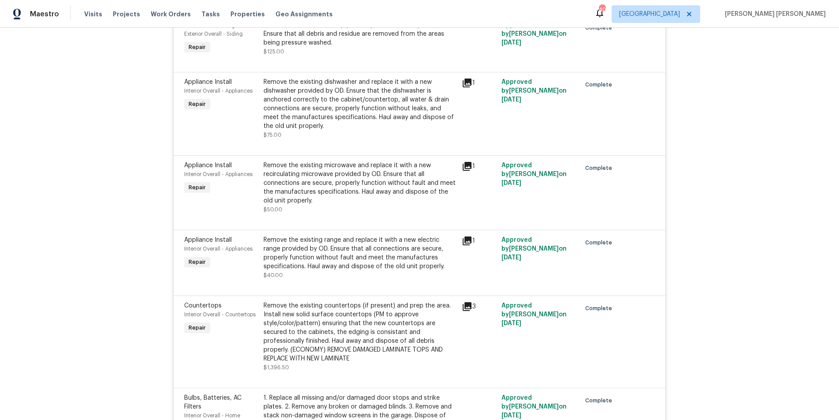
scroll to position [1531, 0]
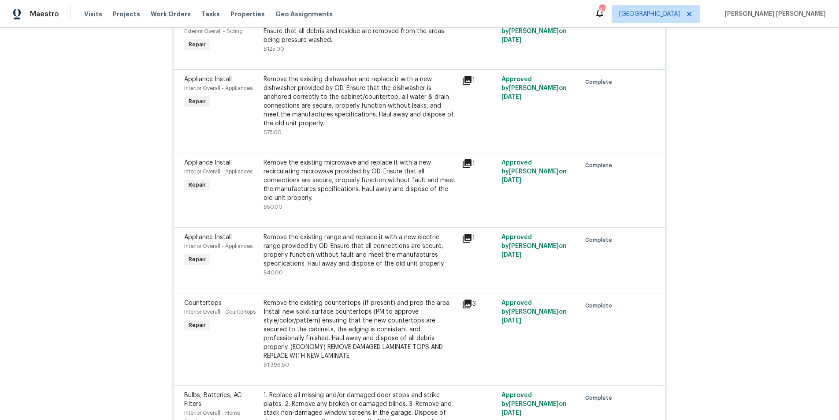
click at [469, 85] on icon at bounding box center [467, 80] width 9 height 9
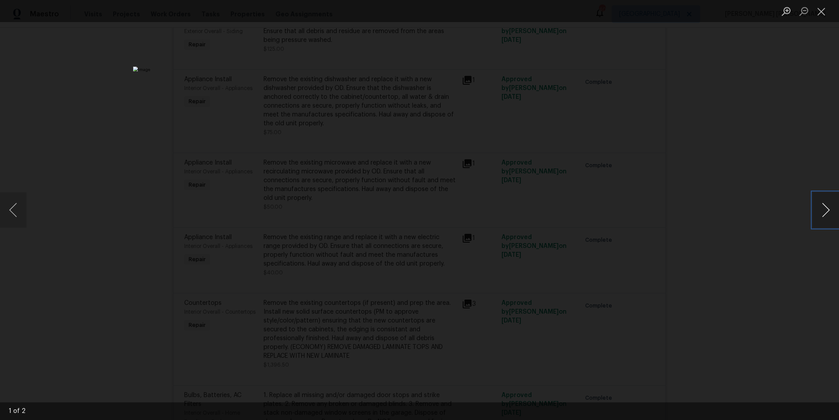
click at [822, 219] on button "Next image" at bounding box center [826, 209] width 26 height 35
click at [723, 246] on div "Lightbox" at bounding box center [419, 210] width 839 height 420
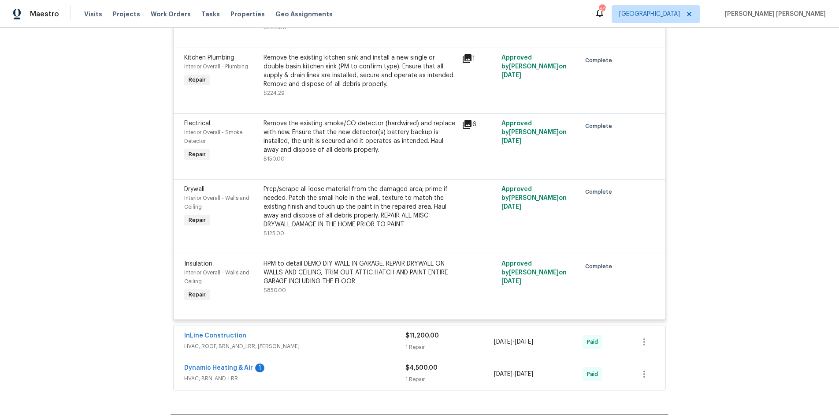
scroll to position [3626, 0]
click at [467, 61] on icon at bounding box center [467, 56] width 9 height 9
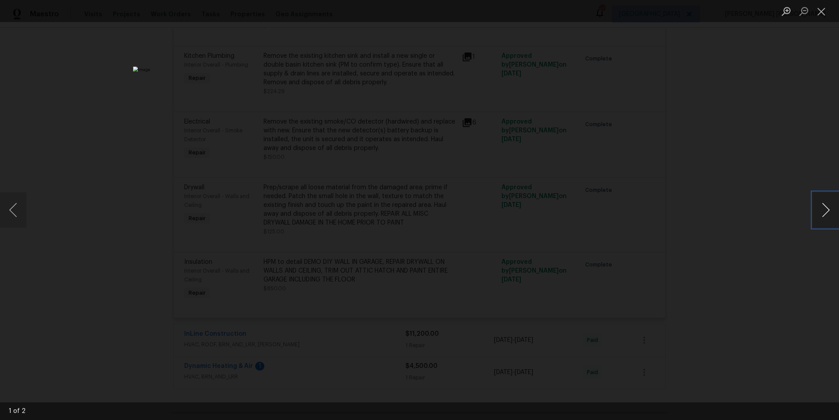
click at [828, 216] on button "Next image" at bounding box center [826, 209] width 26 height 35
click at [761, 253] on div "Lightbox" at bounding box center [419, 210] width 839 height 420
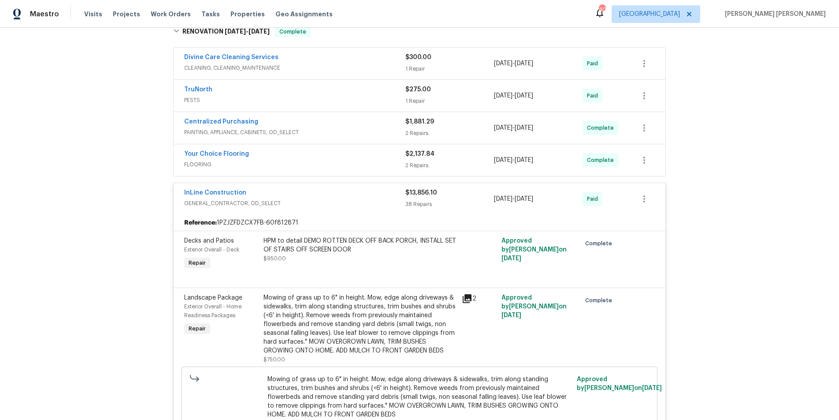
scroll to position [623, 0]
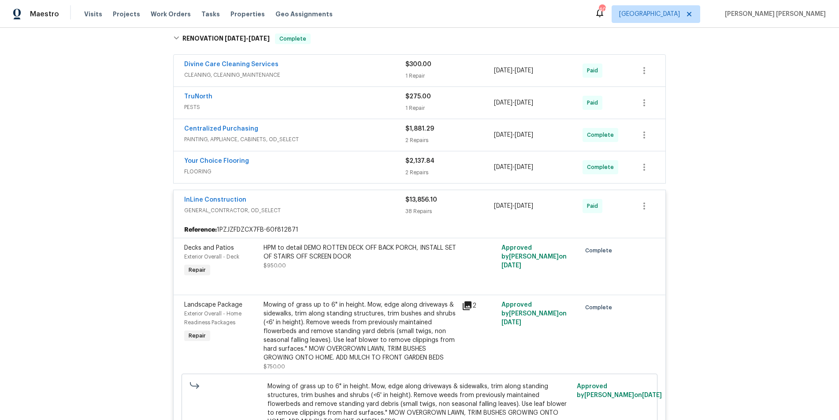
click at [352, 215] on span "GENERAL_CONTRACTOR, OD_SELECT" at bounding box center [294, 210] width 221 height 9
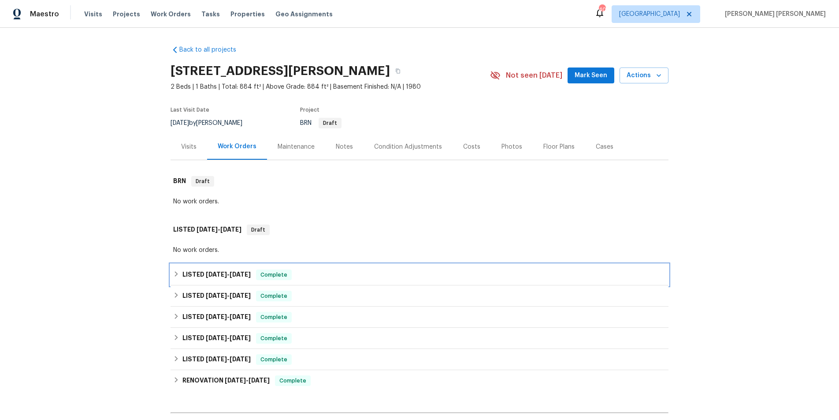
click at [225, 274] on span "[DATE]" at bounding box center [216, 274] width 21 height 6
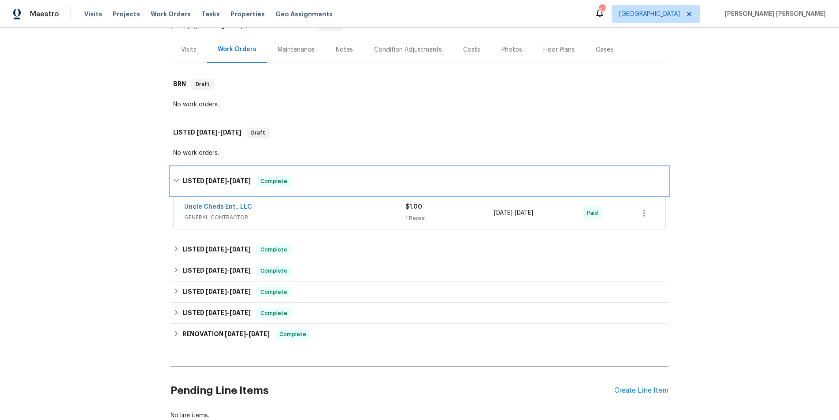
scroll to position [104, 0]
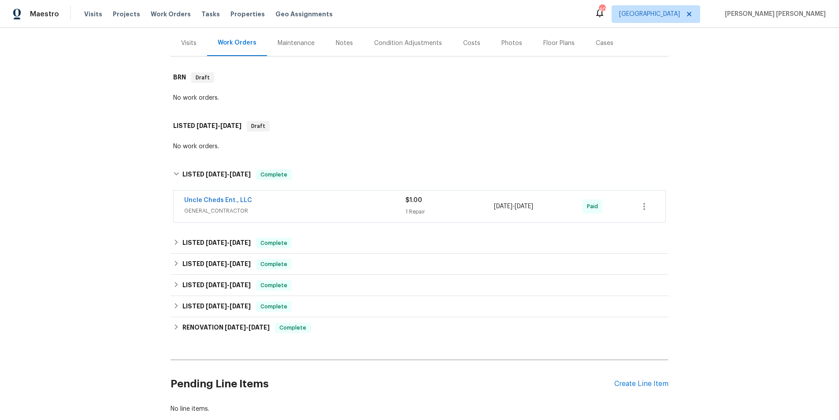
click at [354, 206] on span "GENERAL_CONTRACTOR" at bounding box center [294, 210] width 221 height 9
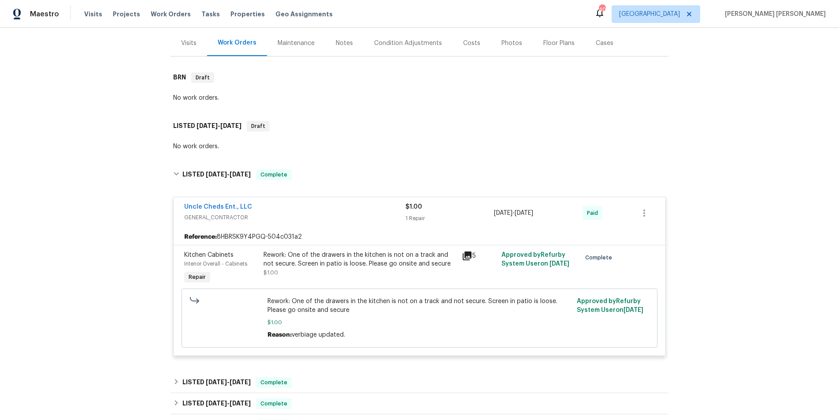
click at [354, 213] on span "GENERAL_CONTRACTOR" at bounding box center [294, 217] width 221 height 9
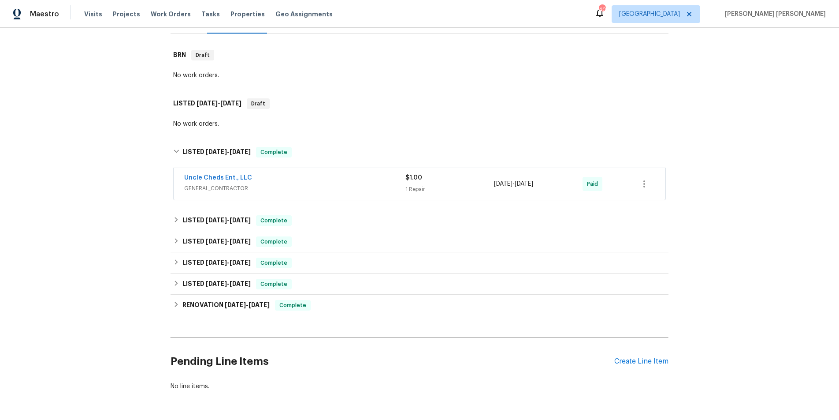
scroll to position [127, 0]
click at [208, 216] on span "6/2/25" at bounding box center [216, 219] width 21 height 6
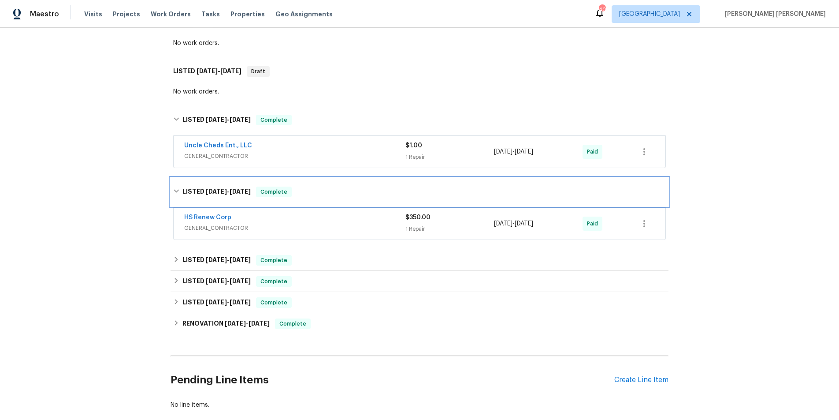
scroll to position [167, 0]
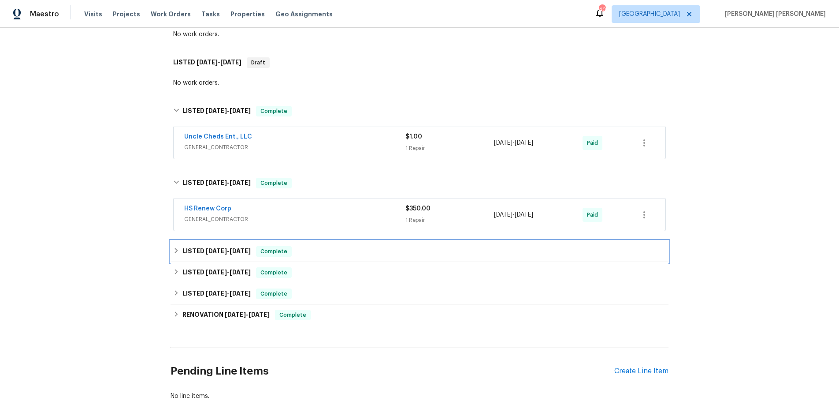
click at [219, 254] on h6 "LISTED 10/23/24 - 12/31/24" at bounding box center [217, 251] width 68 height 11
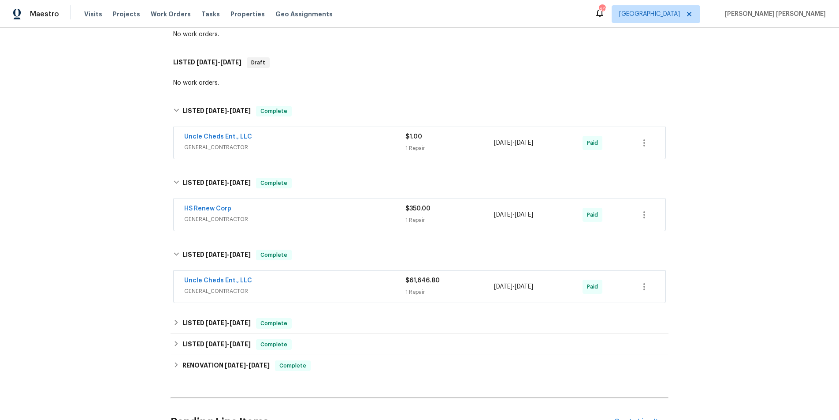
click at [353, 291] on span "GENERAL_CONTRACTOR" at bounding box center [294, 291] width 221 height 9
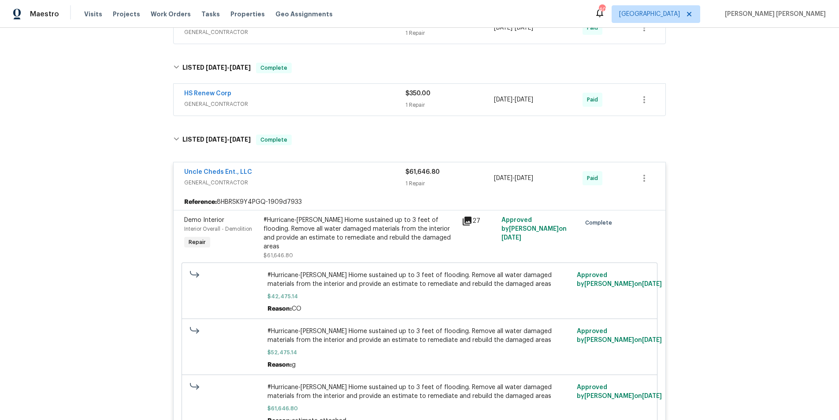
scroll to position [284, 0]
click at [467, 219] on icon at bounding box center [467, 219] width 9 height 9
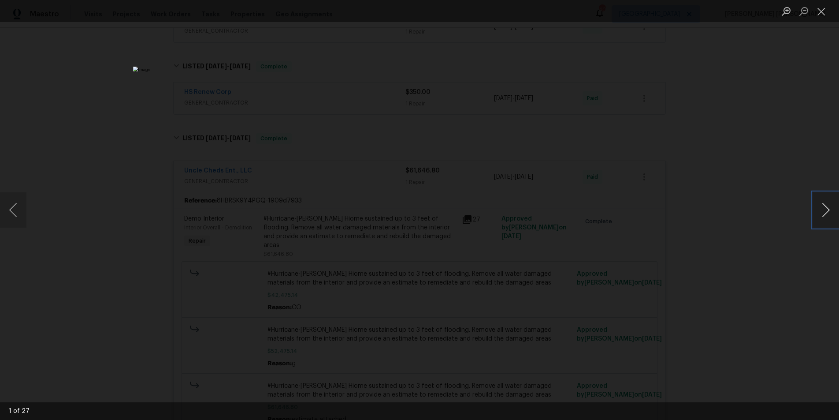
click at [830, 213] on button "Next image" at bounding box center [826, 209] width 26 height 35
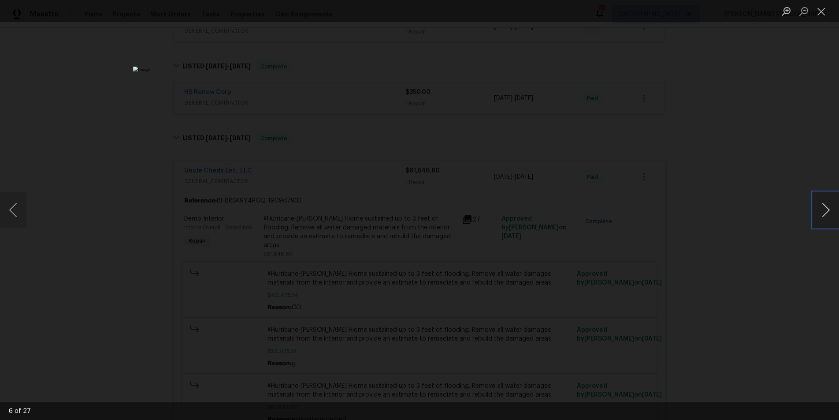
click at [830, 213] on button "Next image" at bounding box center [826, 209] width 26 height 35
click at [822, 219] on button "Next image" at bounding box center [826, 209] width 26 height 35
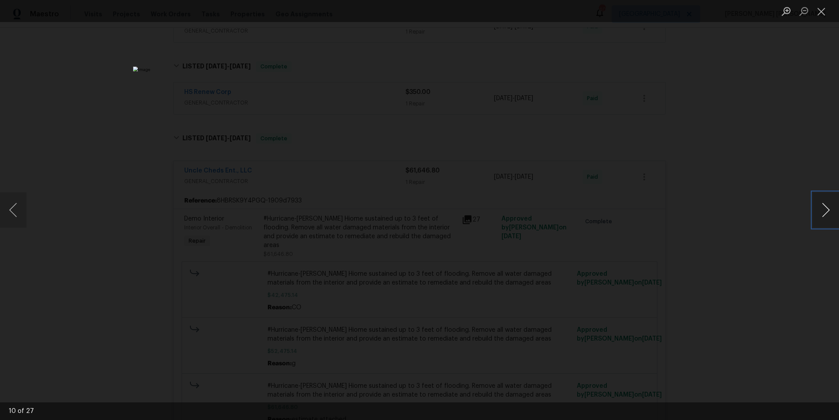
click at [822, 219] on button "Next image" at bounding box center [826, 209] width 26 height 35
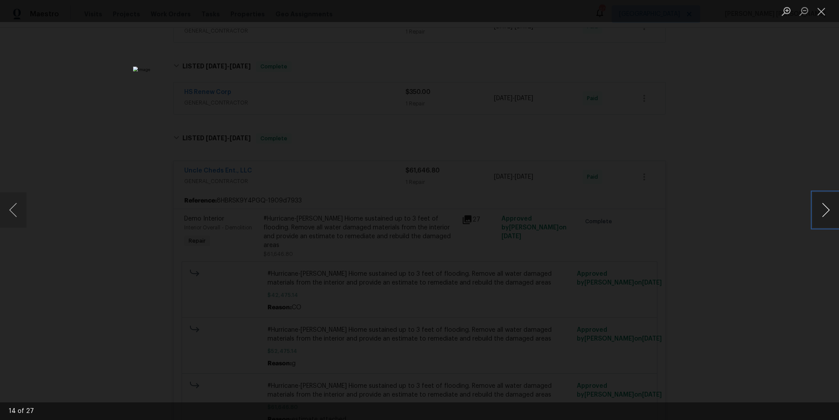
click at [822, 219] on button "Next image" at bounding box center [826, 209] width 26 height 35
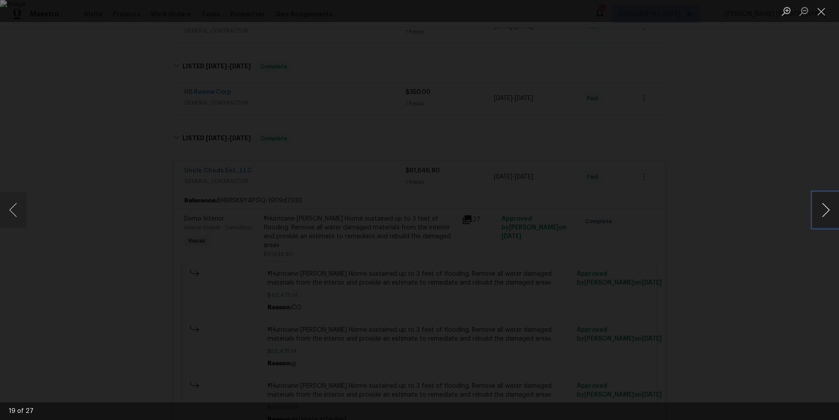
click at [822, 219] on button "Next image" at bounding box center [826, 209] width 26 height 35
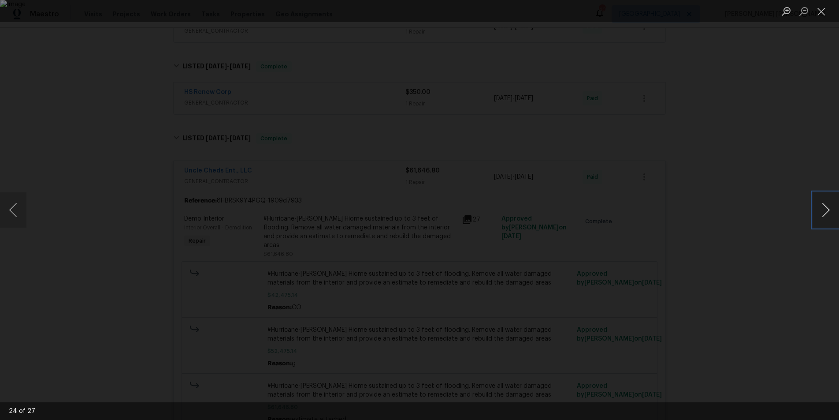
click at [822, 219] on button "Next image" at bounding box center [826, 209] width 26 height 35
drag, startPoint x: 775, startPoint y: 282, endPoint x: 775, endPoint y: 290, distance: 8.4
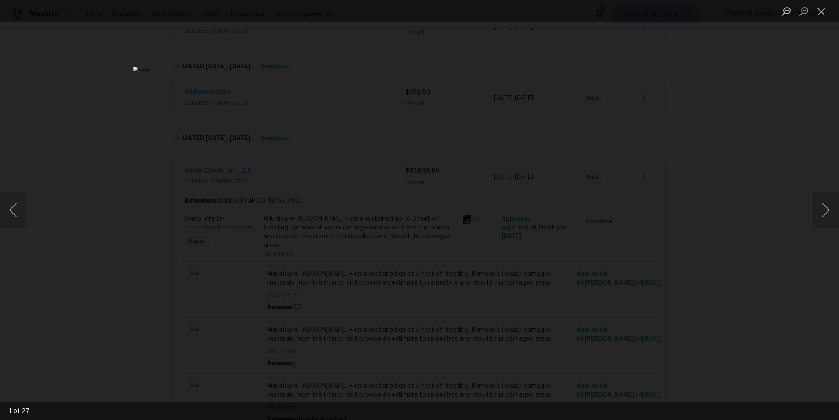
click at [775, 282] on div "Lightbox" at bounding box center [419, 210] width 839 height 420
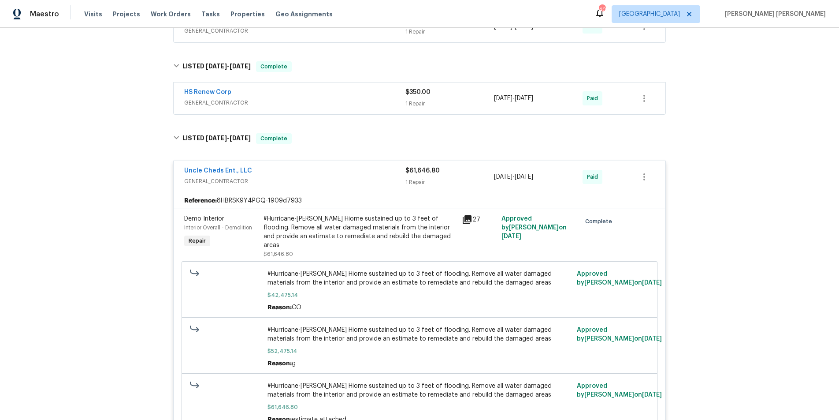
click at [351, 176] on div "Uncle Cheds Ent., LLC" at bounding box center [294, 171] width 221 height 11
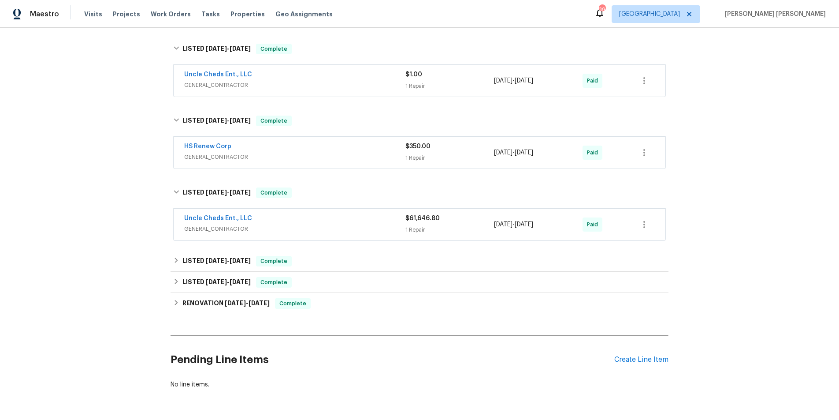
scroll to position [222, 0]
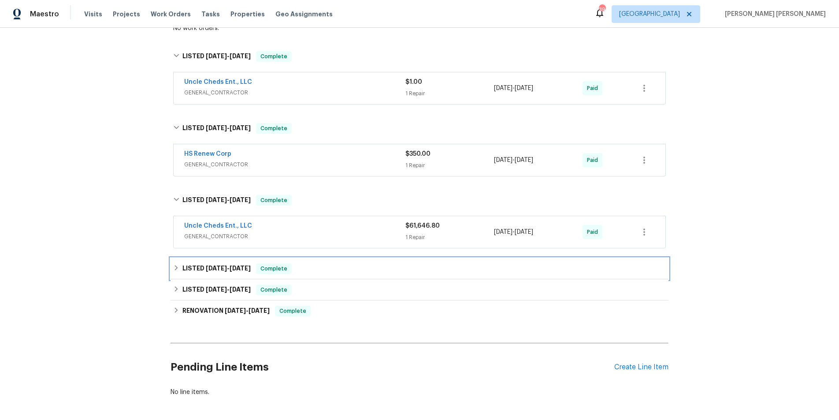
click at [227, 264] on h6 "LISTED 10/7/24 - 10/8/24" at bounding box center [217, 268] width 68 height 11
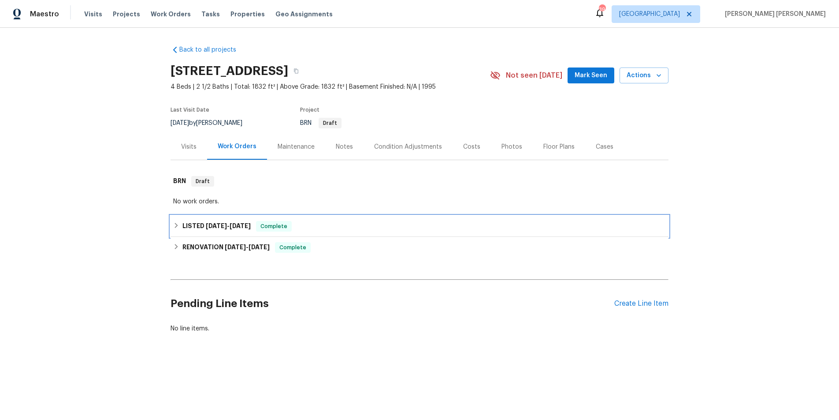
click at [224, 231] on div "LISTED [DATE] - [DATE] Complete" at bounding box center [420, 226] width 498 height 21
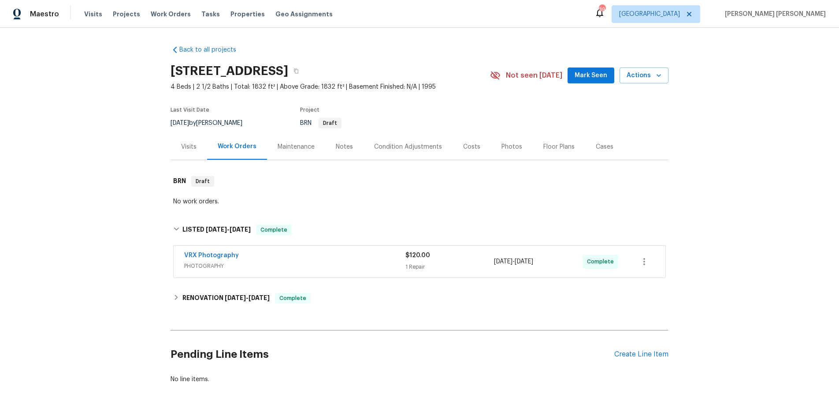
click at [190, 147] on div "Visits" at bounding box center [188, 146] width 15 height 9
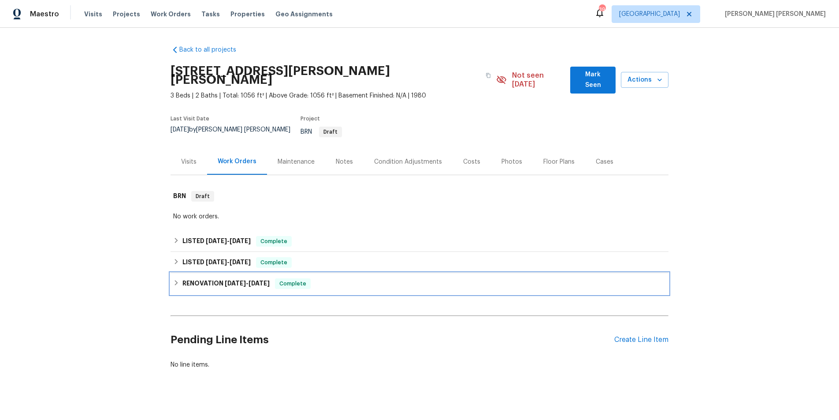
click at [174, 280] on icon at bounding box center [176, 283] width 6 height 6
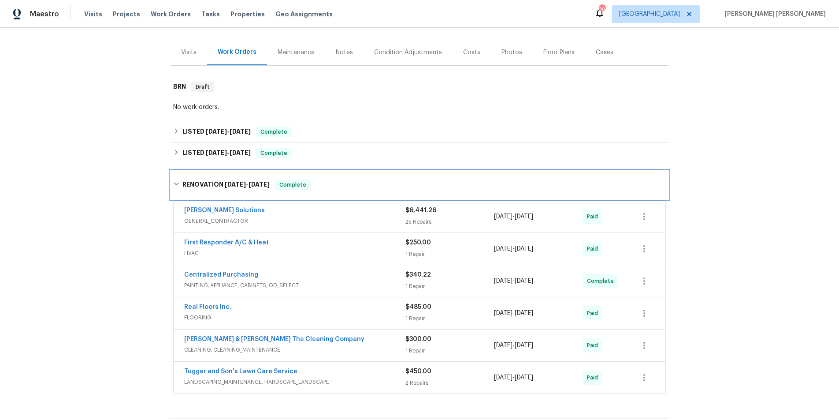
scroll to position [115, 0]
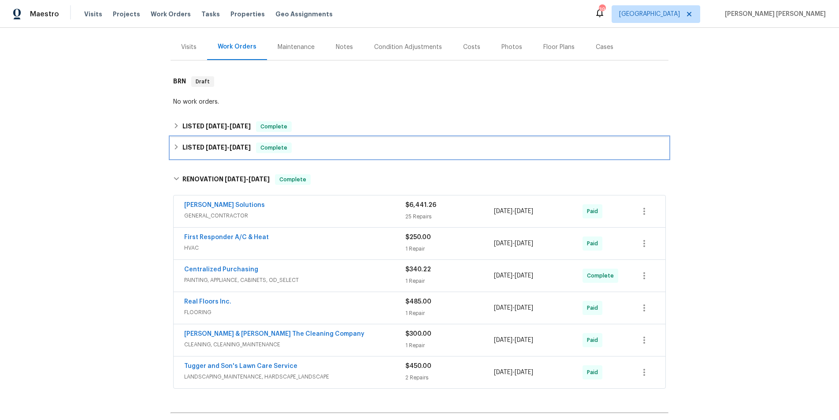
click at [174, 144] on icon at bounding box center [176, 147] width 6 height 6
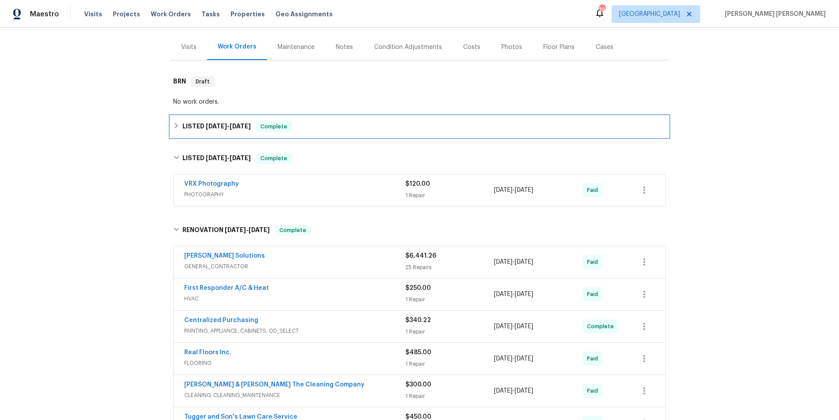
click at [172, 116] on div "LISTED [DATE] - [DATE] Complete" at bounding box center [420, 126] width 498 height 21
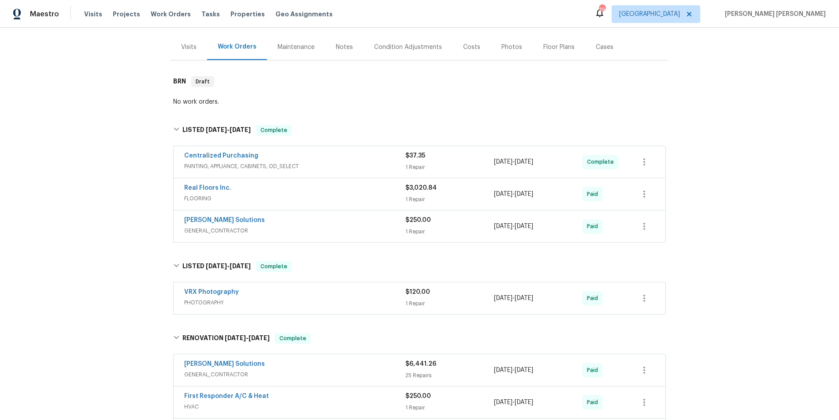
click at [556, 43] on div "Floor Plans" at bounding box center [559, 47] width 31 height 9
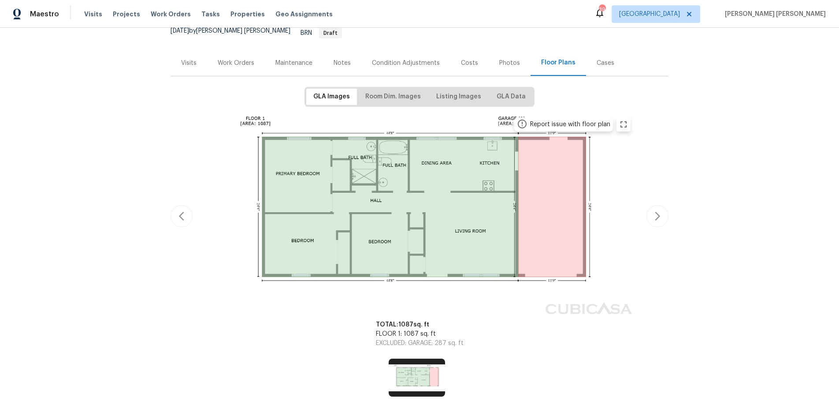
scroll to position [105, 0]
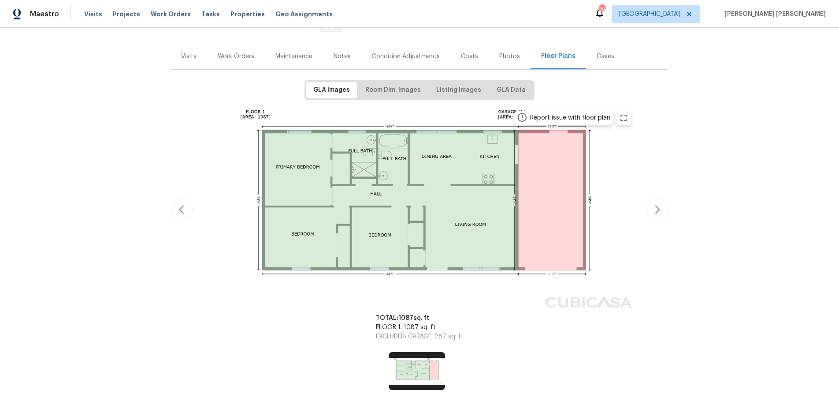
click at [235, 52] on div "Work Orders" at bounding box center [236, 56] width 37 height 9
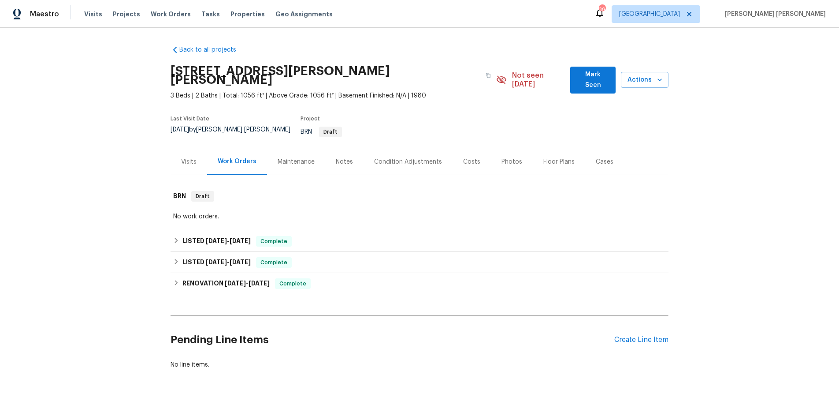
click at [168, 272] on div "Back to all projects [STREET_ADDRESS][PERSON_NAME][PERSON_NAME] 3 Beds | 2 Bath…" at bounding box center [419, 224] width 839 height 392
click at [173, 278] on div "RENOVATION [DATE] - [DATE] Complete" at bounding box center [419, 283] width 493 height 11
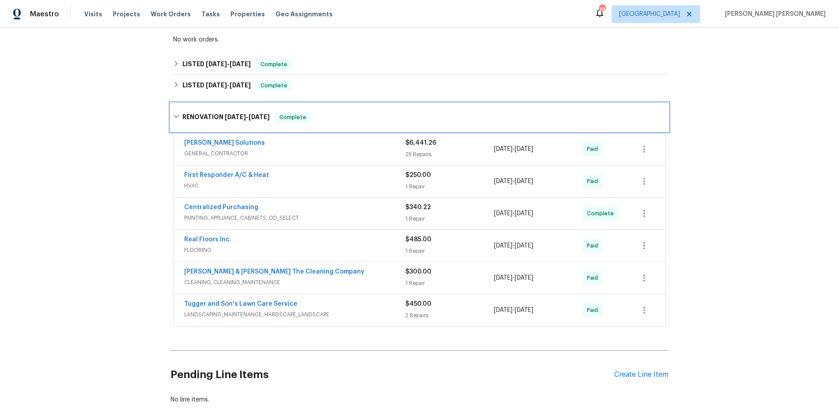
scroll to position [206, 0]
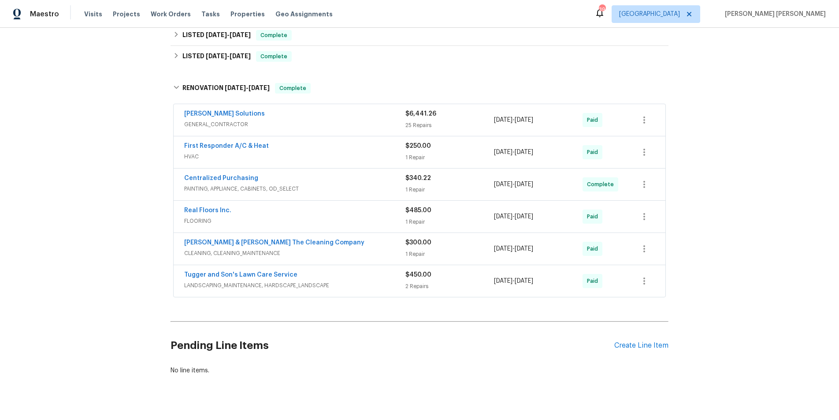
click at [336, 152] on span "HVAC" at bounding box center [294, 156] width 221 height 9
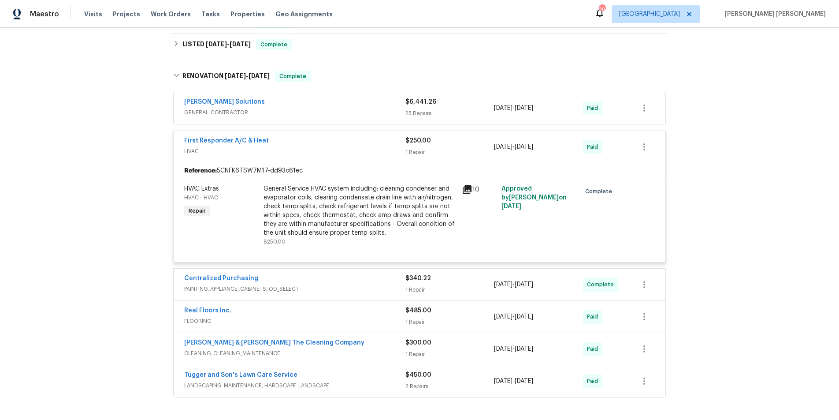
scroll to position [221, 0]
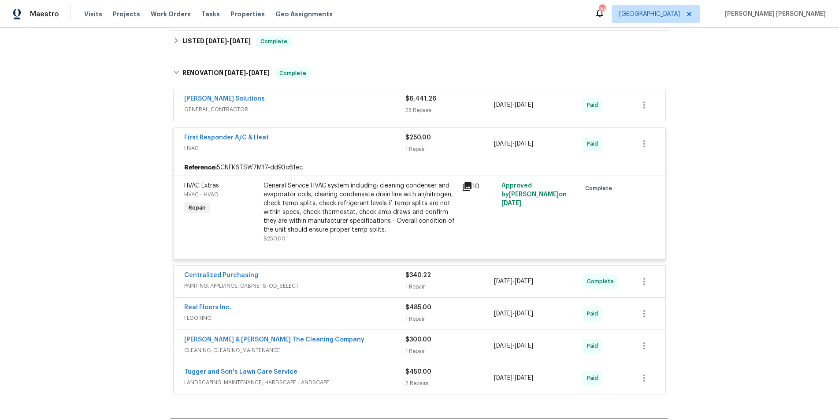
click at [377, 335] on div "[PERSON_NAME] & [PERSON_NAME] The Cleaning Company" at bounding box center [294, 340] width 221 height 11
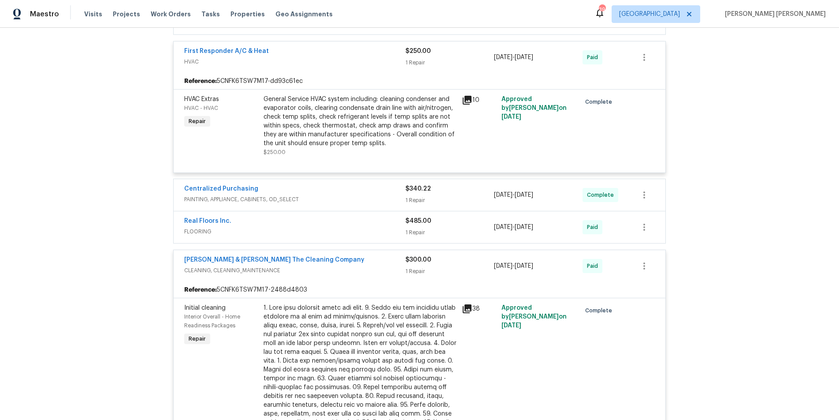
scroll to position [308, 0]
click at [467, 303] on icon at bounding box center [467, 307] width 9 height 9
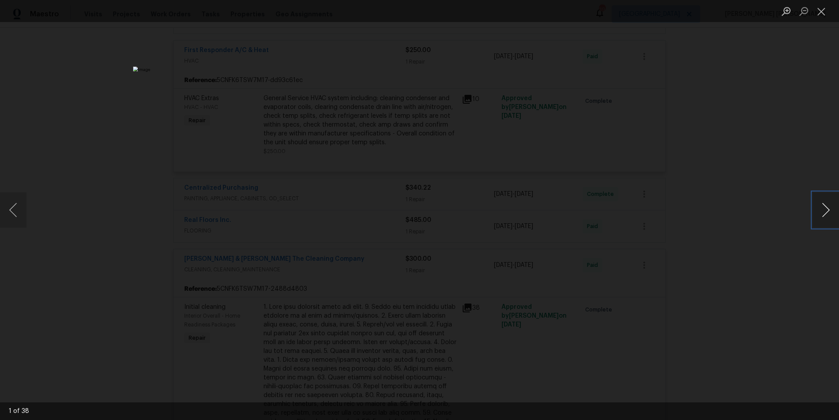
click at [825, 220] on button "Next image" at bounding box center [826, 209] width 26 height 35
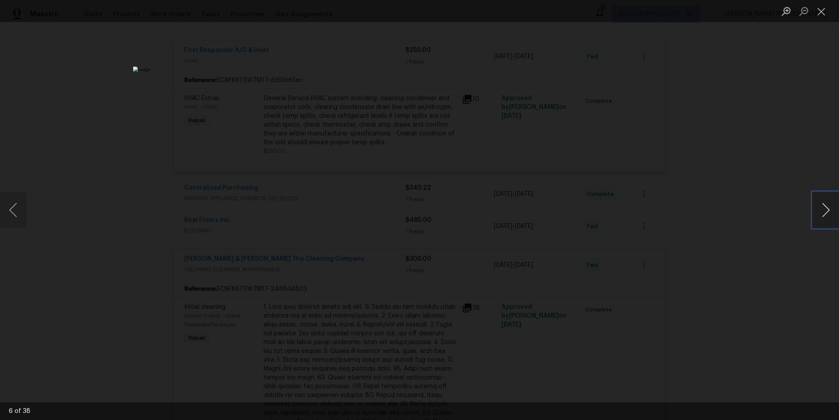
click at [825, 220] on button "Next image" at bounding box center [826, 209] width 26 height 35
click at [817, 10] on button "Close lightbox" at bounding box center [822, 11] width 18 height 15
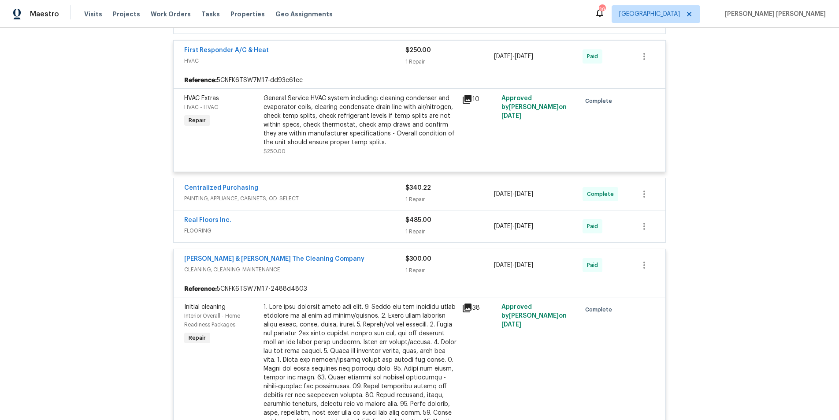
click at [361, 254] on div "[PERSON_NAME] & [PERSON_NAME] The Cleaning Company" at bounding box center [294, 259] width 221 height 11
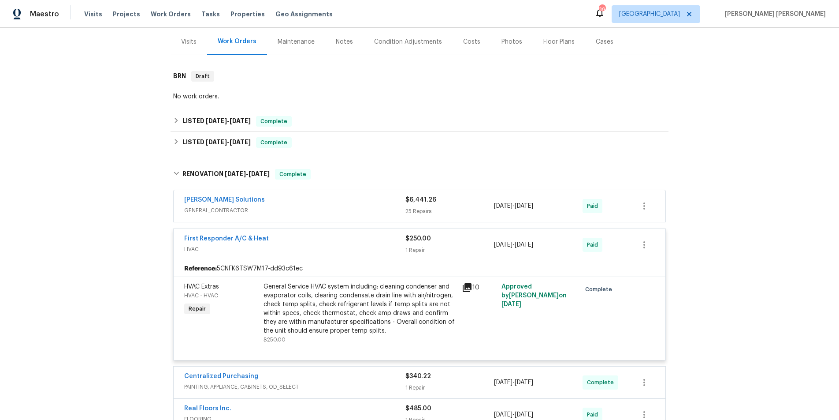
scroll to position [118, 0]
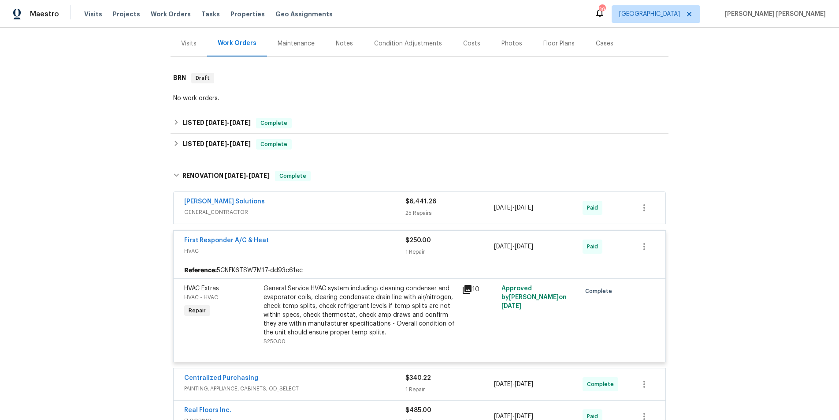
click at [345, 246] on span "HVAC" at bounding box center [294, 250] width 221 height 9
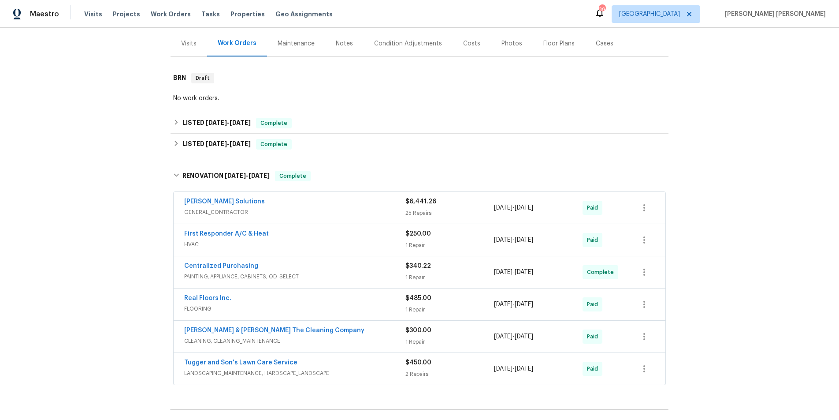
click at [328, 197] on div "Sethy Solutions" at bounding box center [294, 202] width 221 height 11
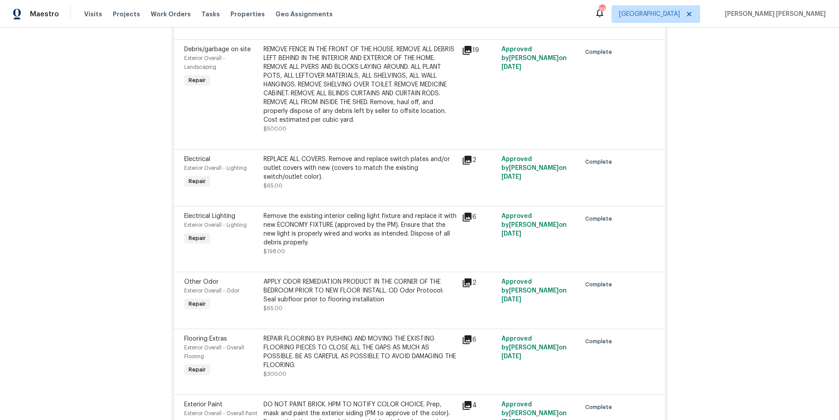
scroll to position [906, 0]
click at [469, 154] on icon at bounding box center [467, 158] width 9 height 9
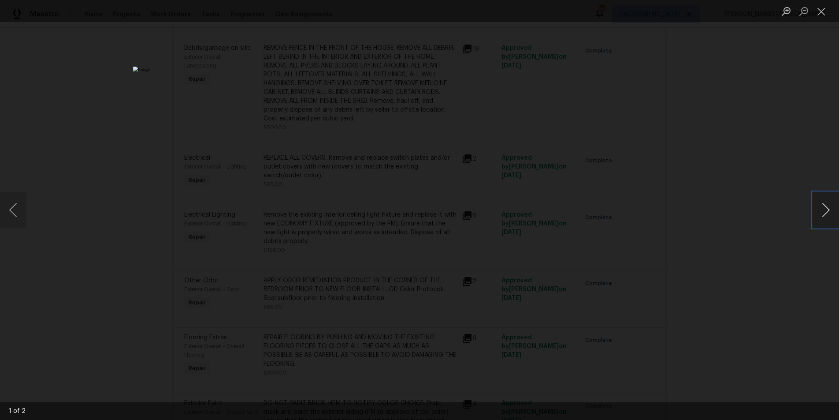
click at [821, 211] on button "Next image" at bounding box center [826, 209] width 26 height 35
click at [783, 264] on div "Lightbox" at bounding box center [419, 210] width 839 height 420
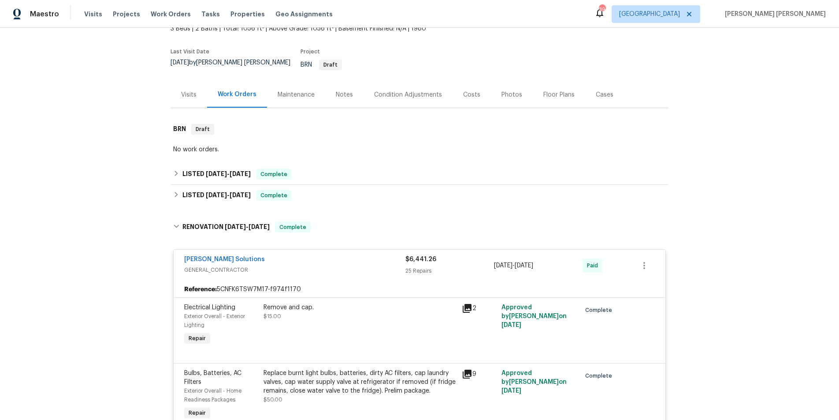
scroll to position [62, 0]
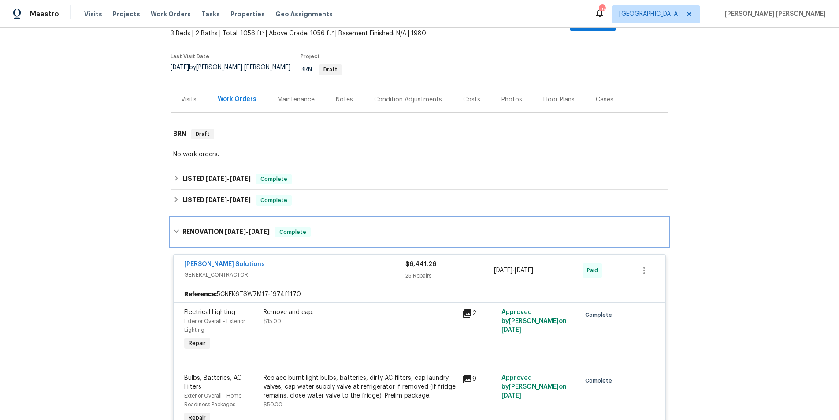
click at [176, 228] on icon at bounding box center [176, 231] width 6 height 6
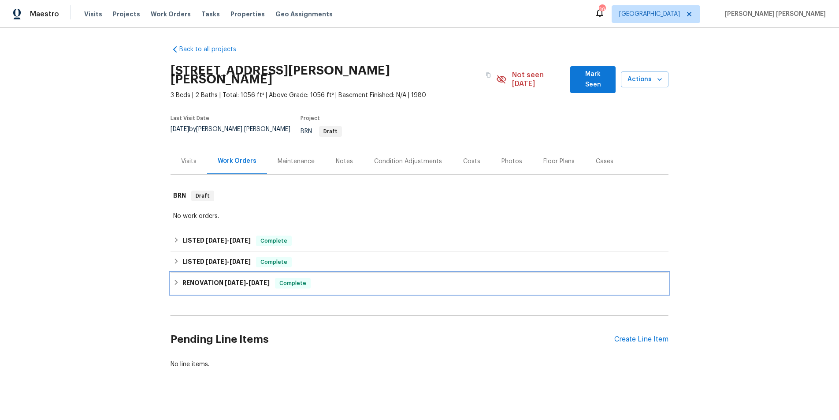
scroll to position [0, 0]
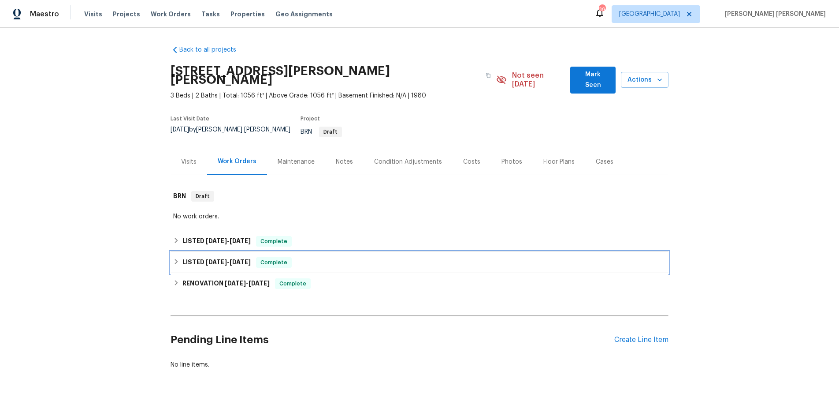
click at [174, 258] on icon at bounding box center [176, 261] width 6 height 6
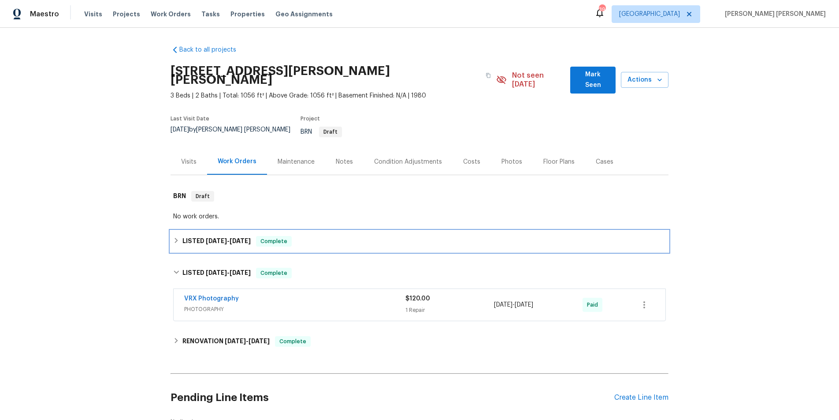
click at [177, 237] on icon at bounding box center [176, 240] width 6 height 6
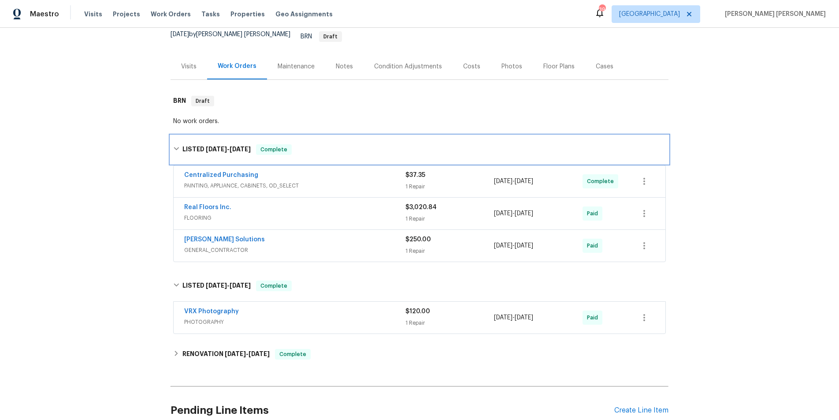
scroll to position [110, 0]
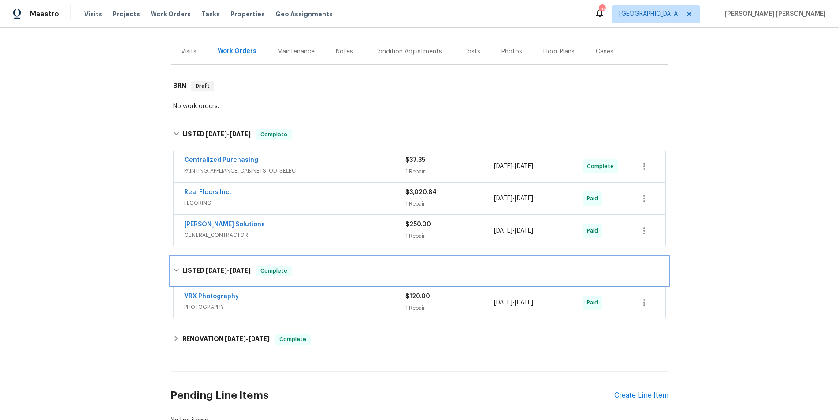
click at [171, 257] on div "LISTED 6/26/25 - 6/27/25 Complete" at bounding box center [420, 271] width 498 height 28
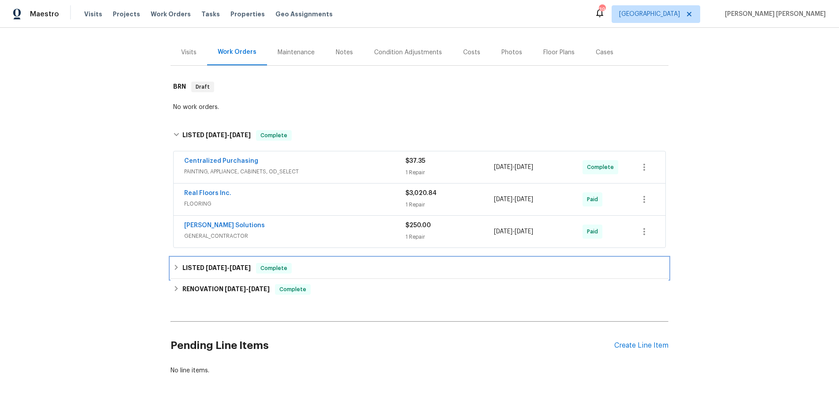
click at [174, 264] on icon at bounding box center [176, 267] width 6 height 6
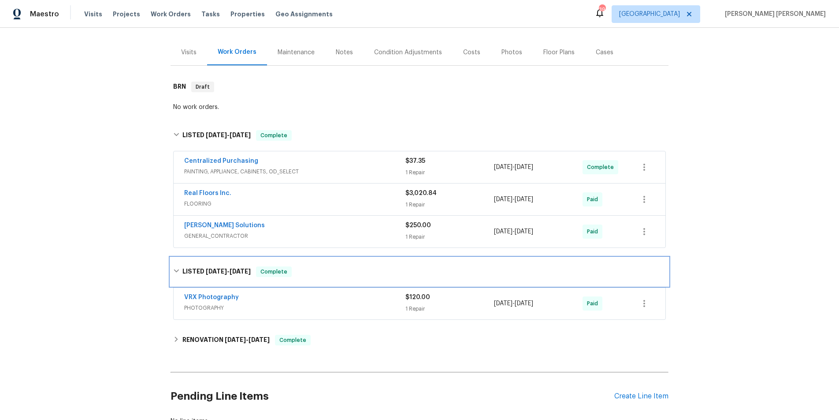
scroll to position [109, 0]
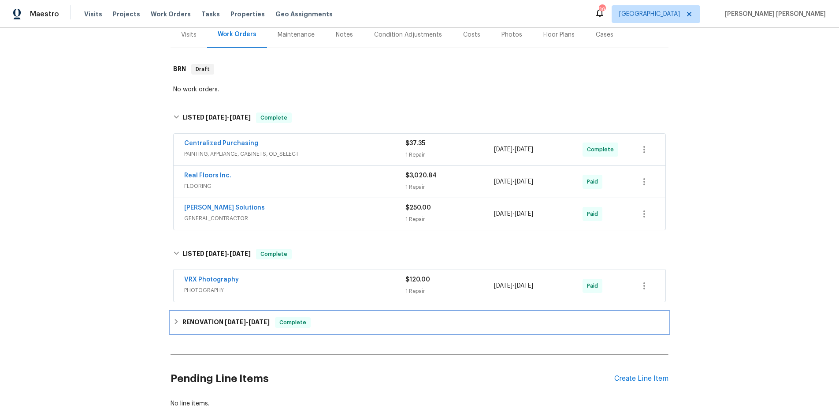
click at [198, 317] on h6 "RENOVATION 6/16/25 - 6/25/25" at bounding box center [226, 322] width 87 height 11
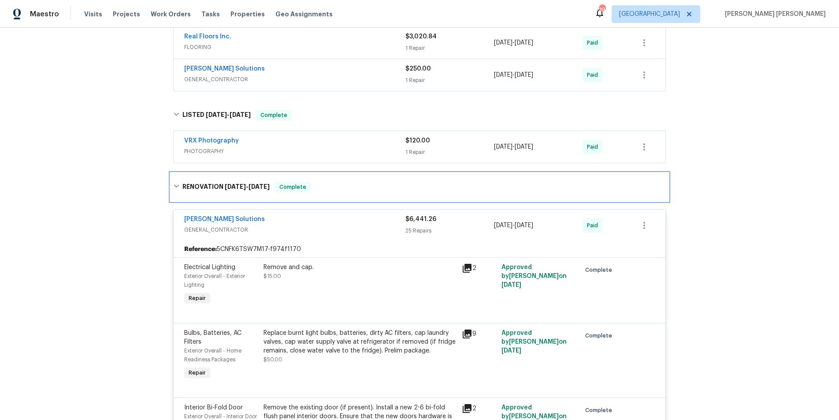
scroll to position [269, 0]
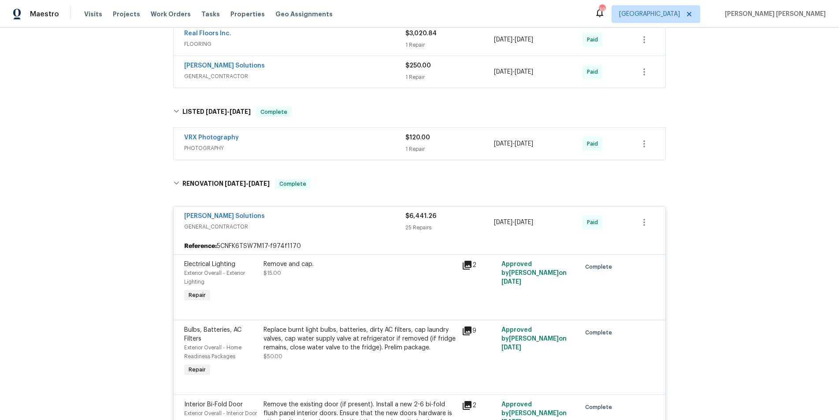
click at [270, 222] on span "GENERAL_CONTRACTOR" at bounding box center [294, 226] width 221 height 9
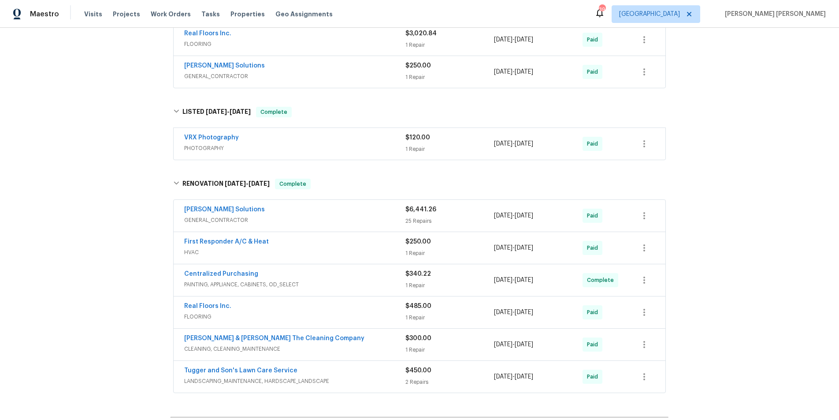
click at [370, 334] on div "Montalvo & Sangalang The Cleaning Company" at bounding box center [294, 339] width 221 height 11
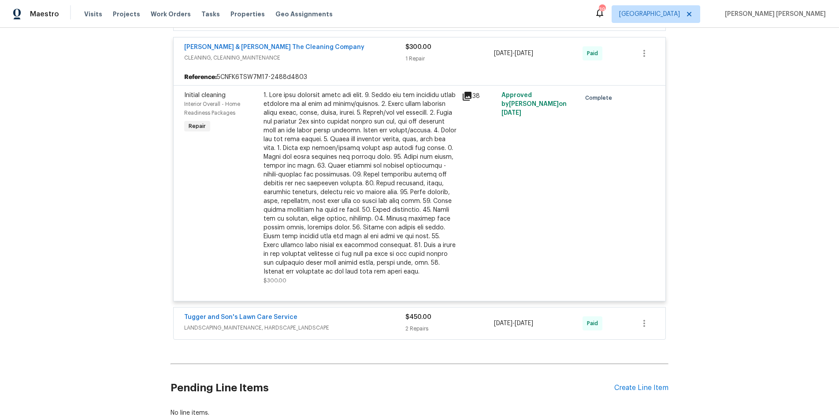
scroll to position [609, 0]
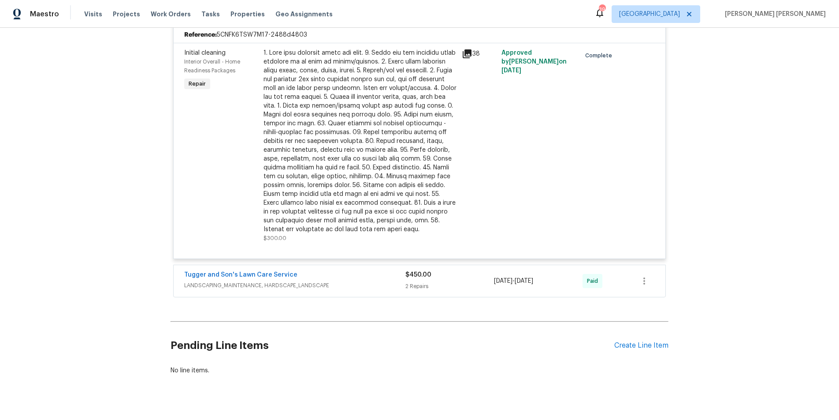
click at [360, 270] on div "Tugger and Son's Lawn Care Service" at bounding box center [294, 275] width 221 height 11
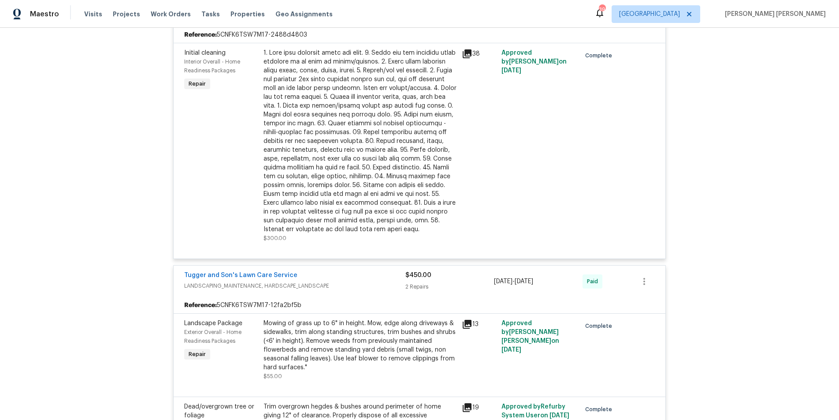
click at [469, 320] on icon at bounding box center [467, 324] width 9 height 9
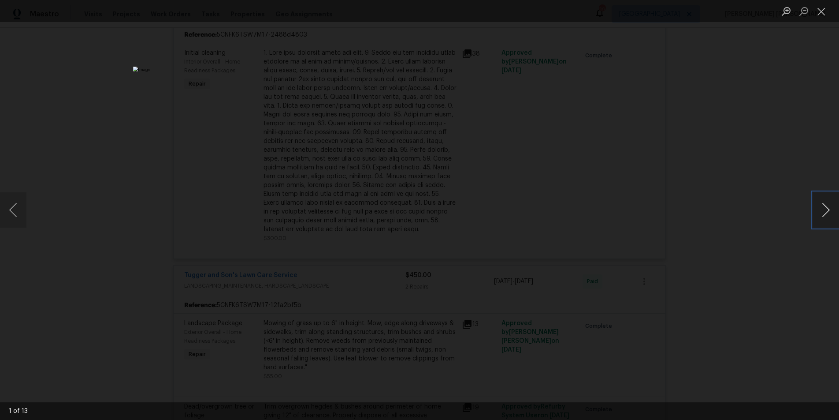
click at [823, 212] on button "Next image" at bounding box center [826, 209] width 26 height 35
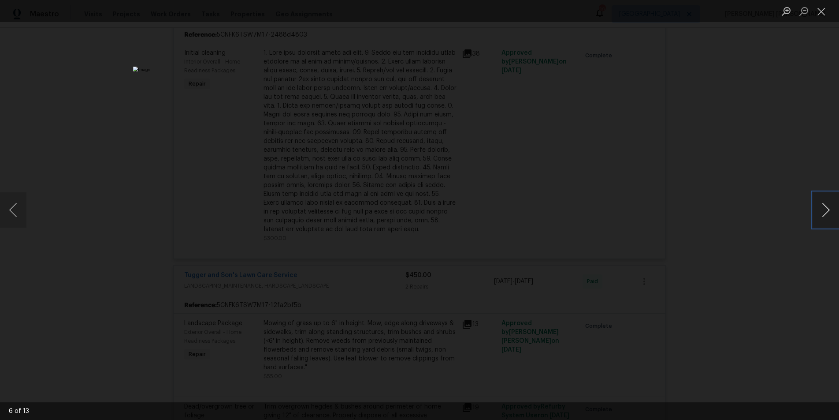
click at [820, 216] on button "Next image" at bounding box center [826, 209] width 26 height 35
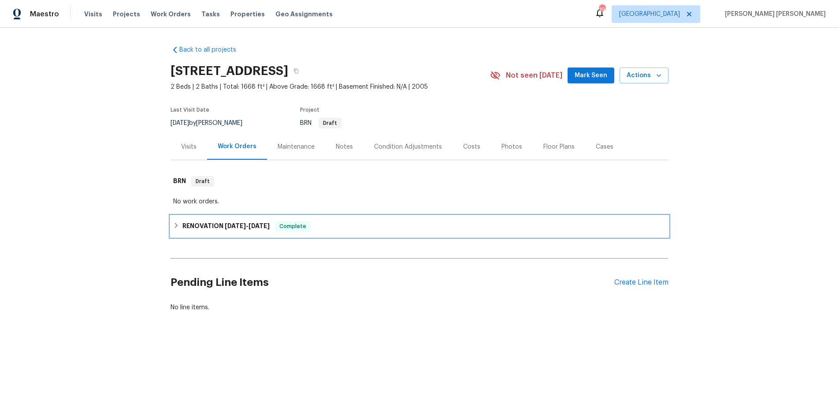
click at [181, 227] on div "RENOVATION [DATE] - [DATE] Complete" at bounding box center [419, 226] width 493 height 11
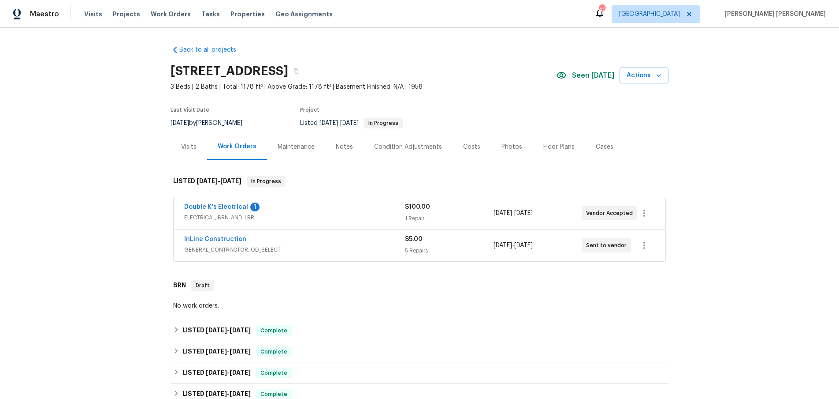
drag, startPoint x: 291, startPoint y: 217, endPoint x: 299, endPoint y: 215, distance: 8.1
click at [291, 217] on span "ELECTRICAL, BRN_AND_LRR" at bounding box center [294, 217] width 221 height 9
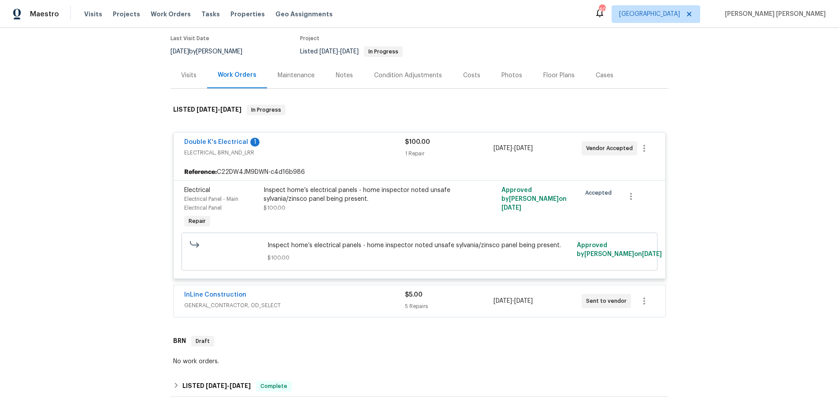
scroll to position [74, 0]
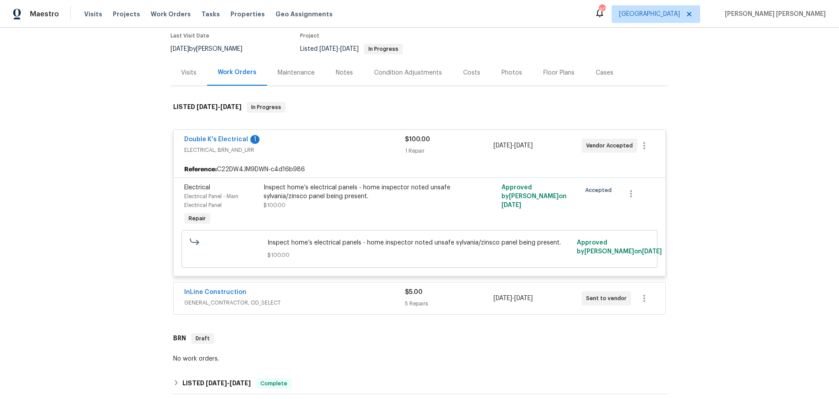
click at [337, 291] on div "InLine Construction" at bounding box center [294, 292] width 221 height 11
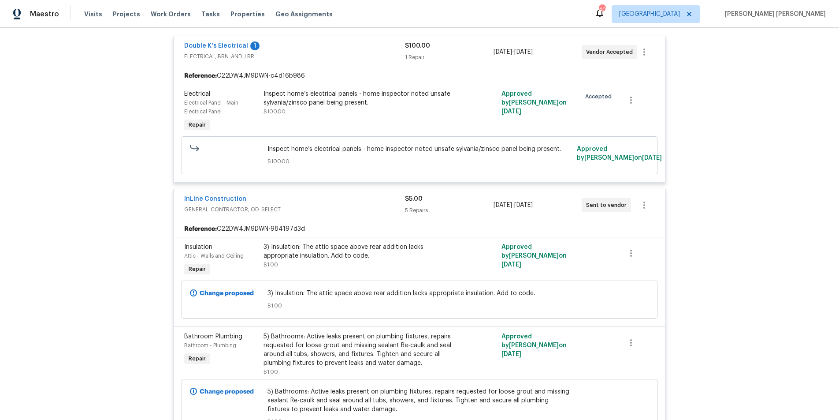
scroll to position [0, 0]
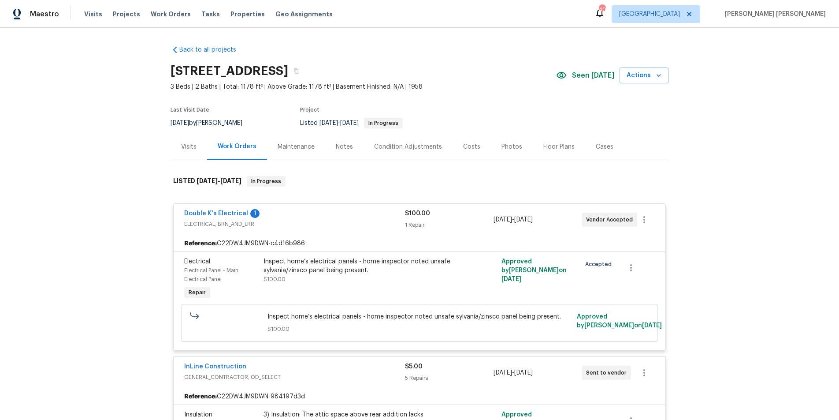
click at [546, 147] on div "Floor Plans" at bounding box center [559, 146] width 31 height 9
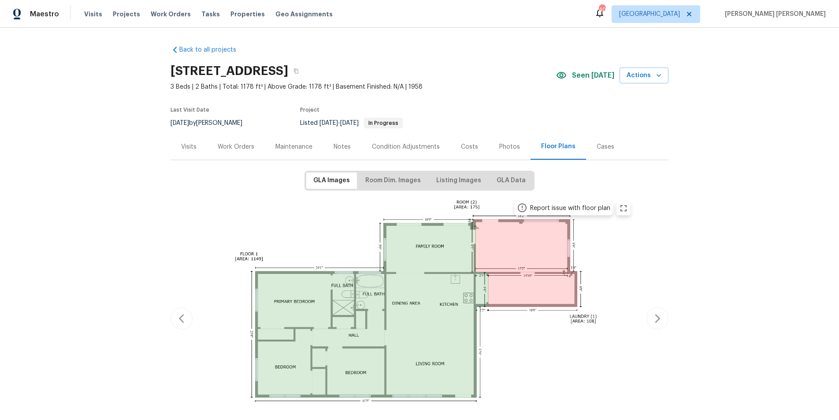
click at [239, 148] on div "Work Orders" at bounding box center [236, 146] width 37 height 9
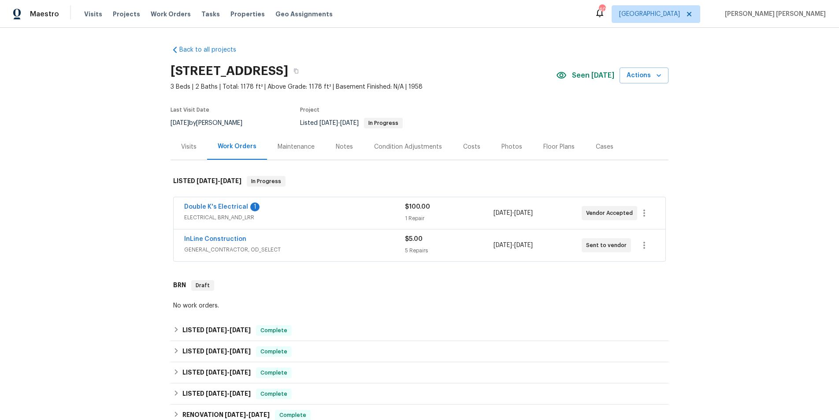
click at [317, 240] on div "InLine Construction" at bounding box center [294, 240] width 221 height 11
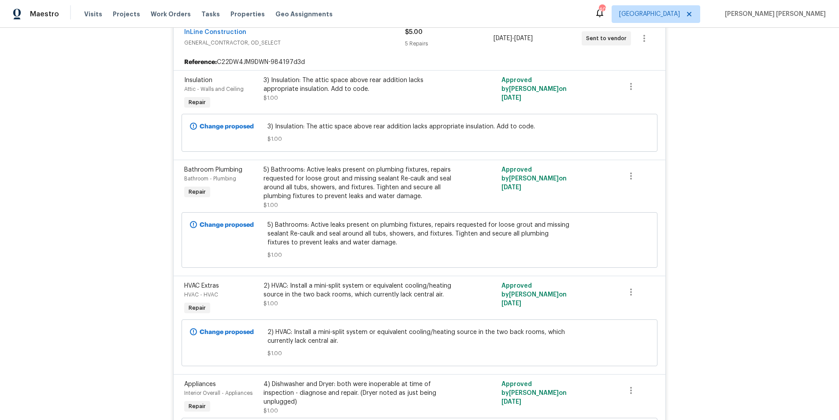
scroll to position [208, 0]
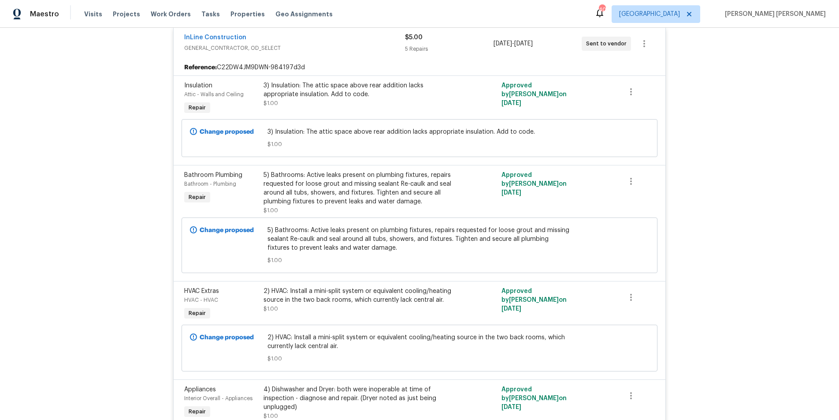
click at [306, 175] on div "5) Bathrooms: Active leaks present on plumbing fixtures, repairs requested for …" at bounding box center [360, 188] width 193 height 35
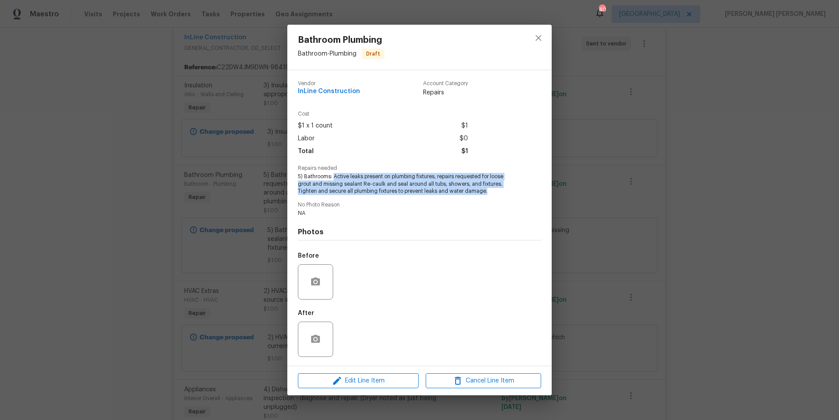
drag, startPoint x: 336, startPoint y: 176, endPoint x: 501, endPoint y: 197, distance: 167.1
click at [501, 197] on div "Vendor InLine Construction Account Category Repairs Cost $1 x 1 count $1 Labor …" at bounding box center [419, 218] width 243 height 288
copy span "Active leaks present on plumbing fixtures, repairs requested for loose grout an…"
click at [538, 38] on icon "close" at bounding box center [539, 38] width 6 height 6
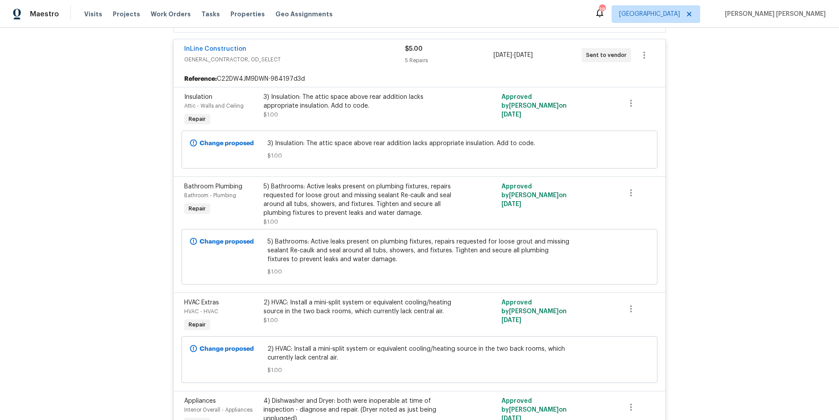
scroll to position [93, 0]
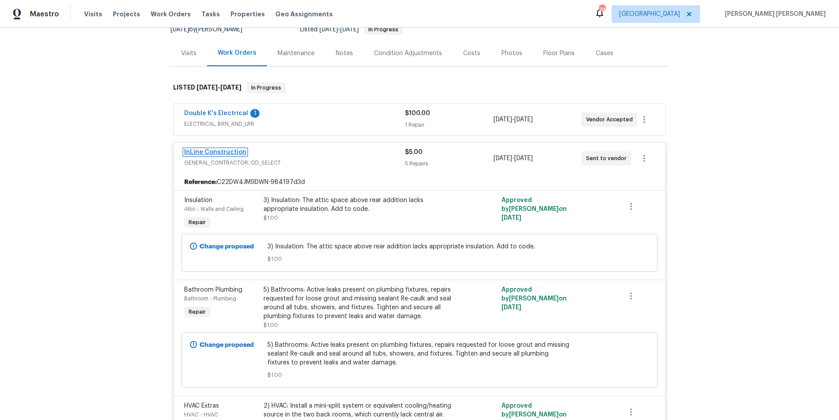
click at [201, 150] on link "InLine Construction" at bounding box center [215, 152] width 62 height 6
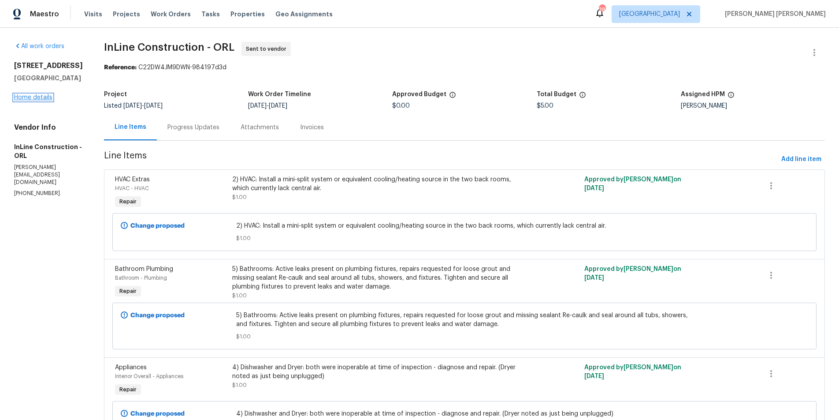
click at [34, 96] on link "Home details" at bounding box center [33, 97] width 38 height 6
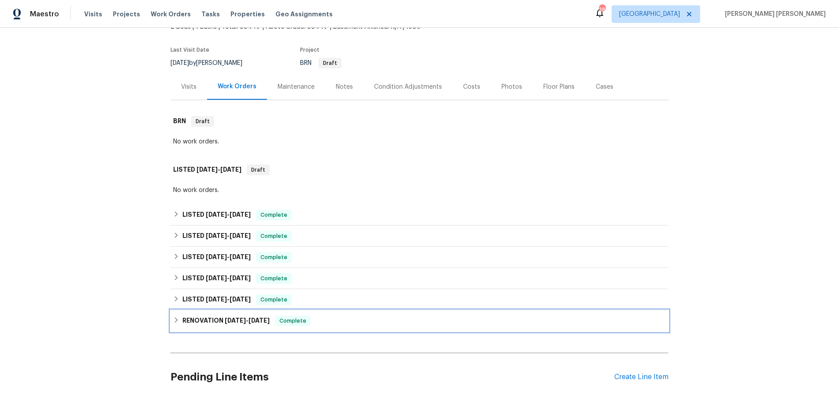
click at [178, 323] on icon at bounding box center [176, 320] width 6 height 6
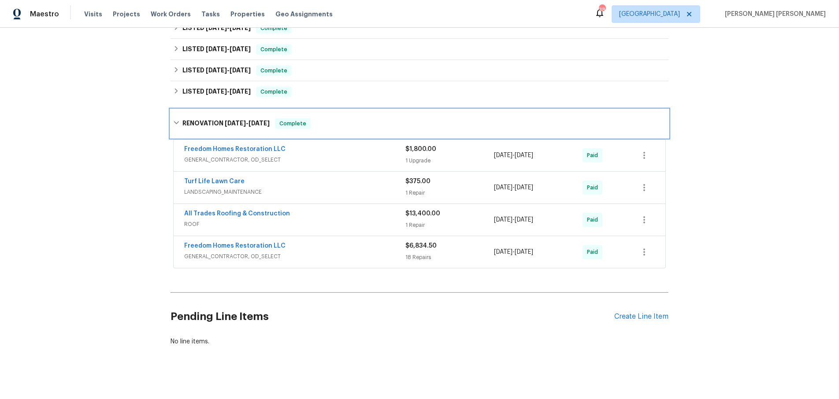
scroll to position [275, 0]
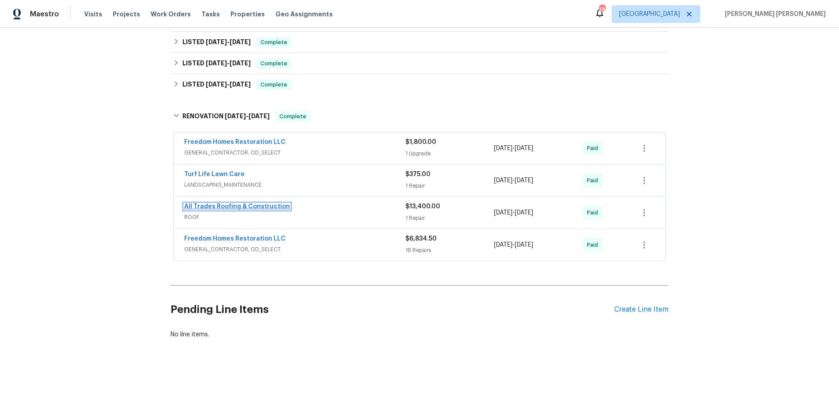
click at [260, 206] on link "All Trades Roofing & Construction" at bounding box center [237, 206] width 106 height 6
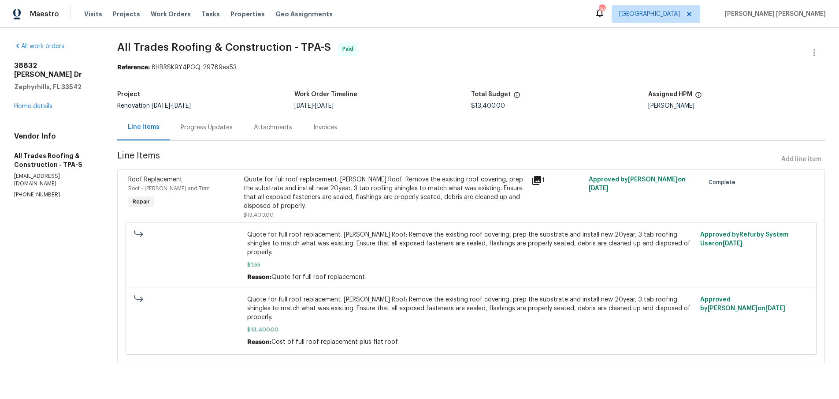
click at [538, 180] on icon at bounding box center [537, 180] width 9 height 9
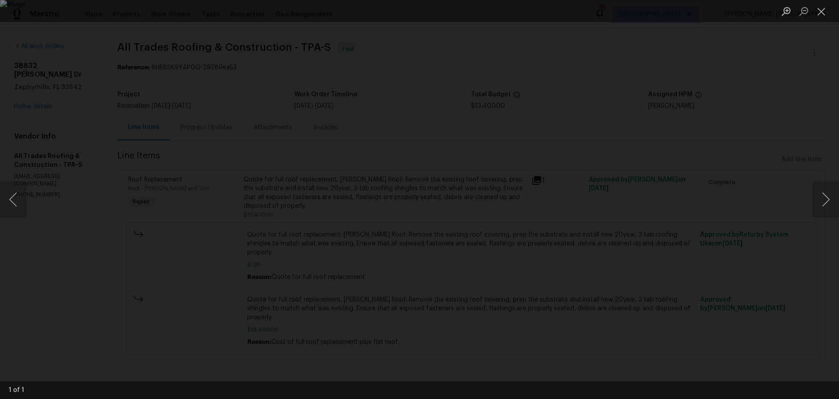
click at [716, 215] on div "Lightbox" at bounding box center [419, 199] width 839 height 399
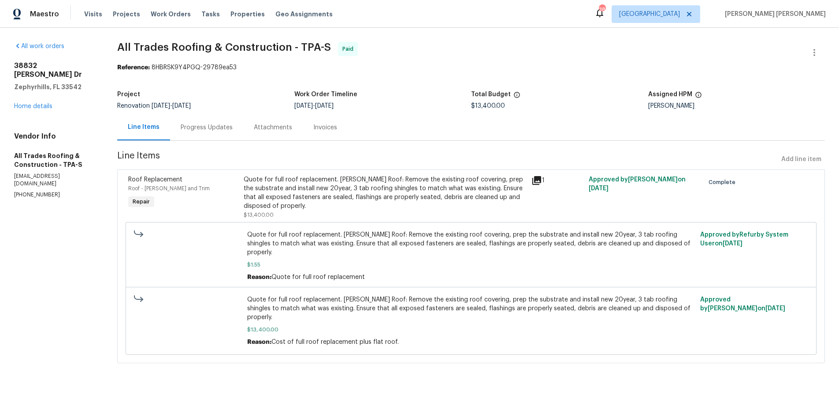
click at [219, 129] on div "Progress Updates" at bounding box center [207, 127] width 52 height 9
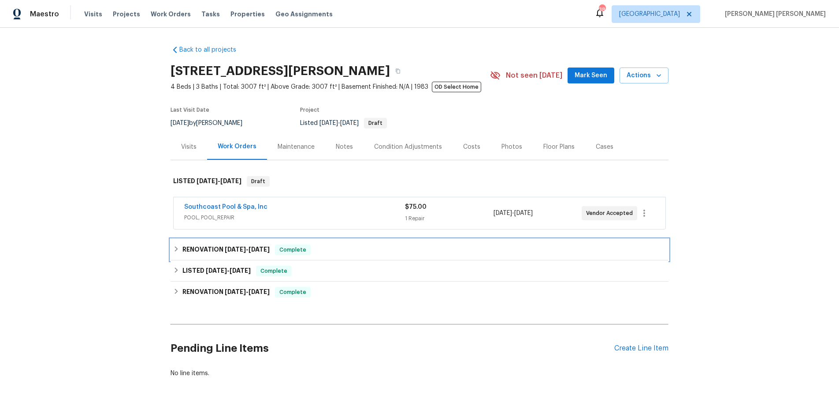
click at [240, 246] on span "9/10/25" at bounding box center [235, 249] width 21 height 6
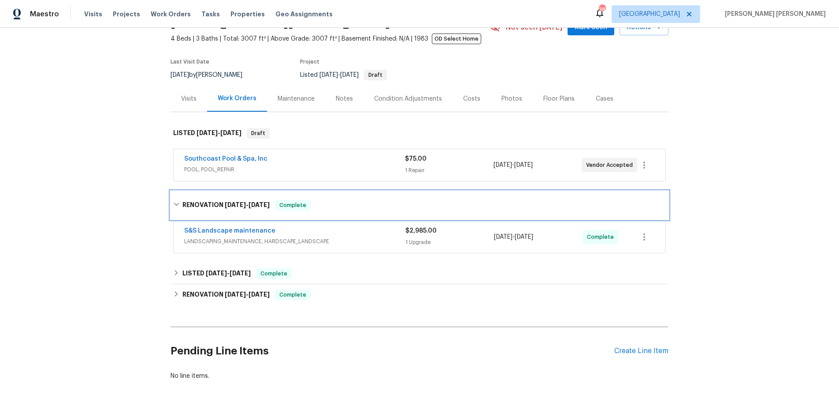
scroll to position [55, 0]
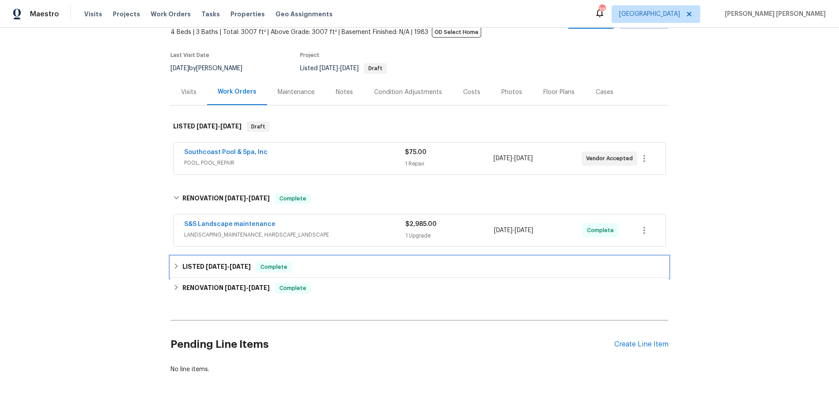
click at [229, 265] on span "8/30/25 - 9/1/25" at bounding box center [228, 266] width 45 height 6
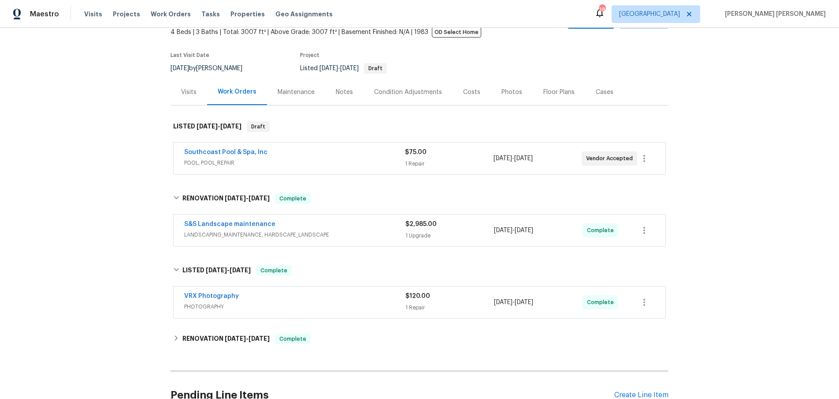
scroll to position [81, 0]
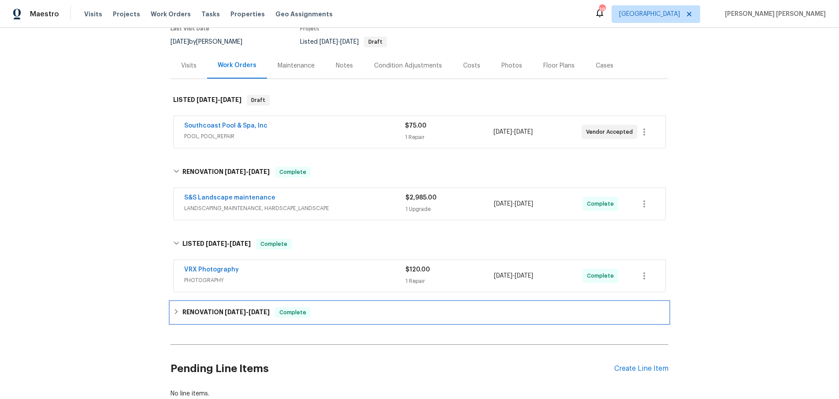
click at [246, 311] on span "4/10/25" at bounding box center [235, 312] width 21 height 6
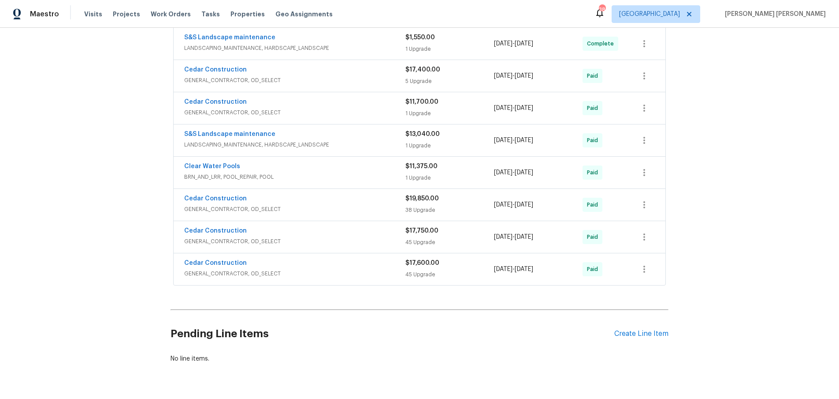
scroll to position [515, 0]
click at [346, 111] on span "GENERAL_CONTRACTOR, OD_SELECT" at bounding box center [294, 111] width 221 height 9
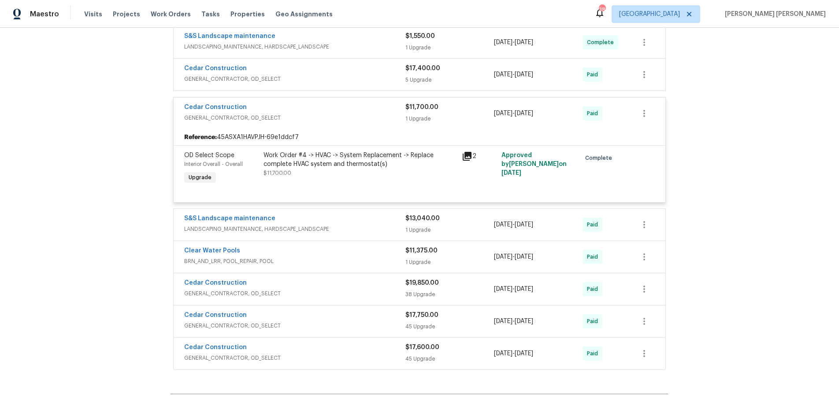
click at [466, 156] on icon at bounding box center [467, 156] width 9 height 9
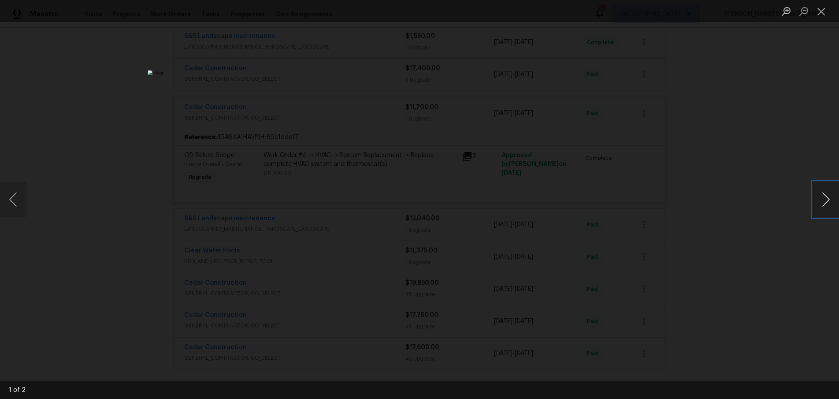
click at [828, 212] on button "Next image" at bounding box center [826, 199] width 26 height 35
click at [827, 212] on button "Next image" at bounding box center [826, 199] width 26 height 35
drag, startPoint x: 828, startPoint y: 15, endPoint x: 600, endPoint y: 0, distance: 228.9
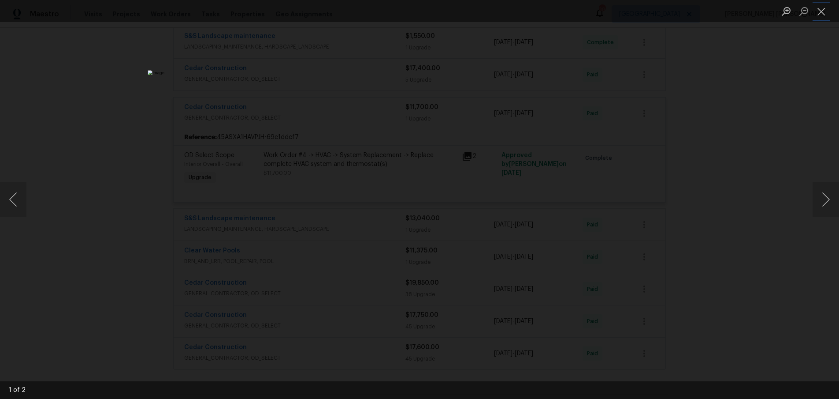
click at [824, 15] on button "Close lightbox" at bounding box center [822, 11] width 18 height 15
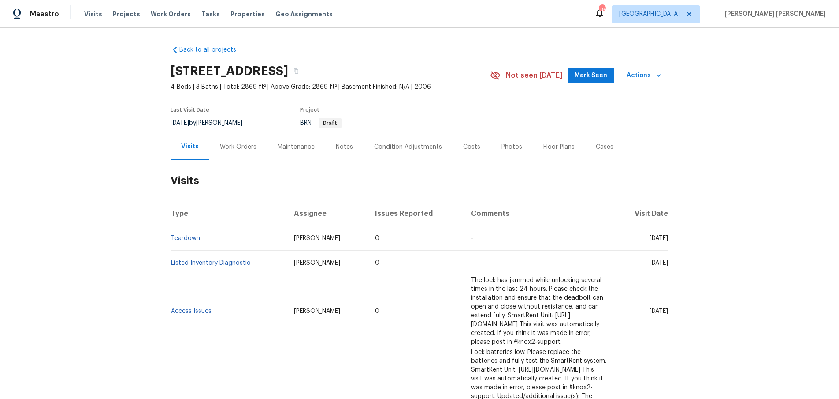
click at [236, 146] on div "Work Orders" at bounding box center [238, 146] width 37 height 9
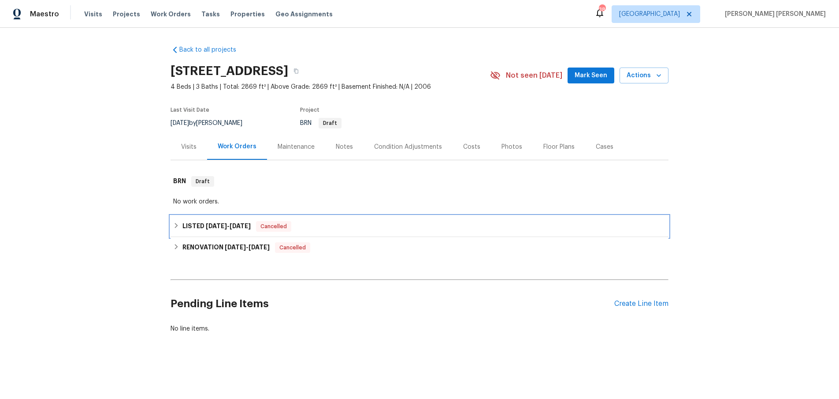
click at [220, 230] on h6 "LISTED 6/12/25 - 6/14/25" at bounding box center [217, 226] width 68 height 11
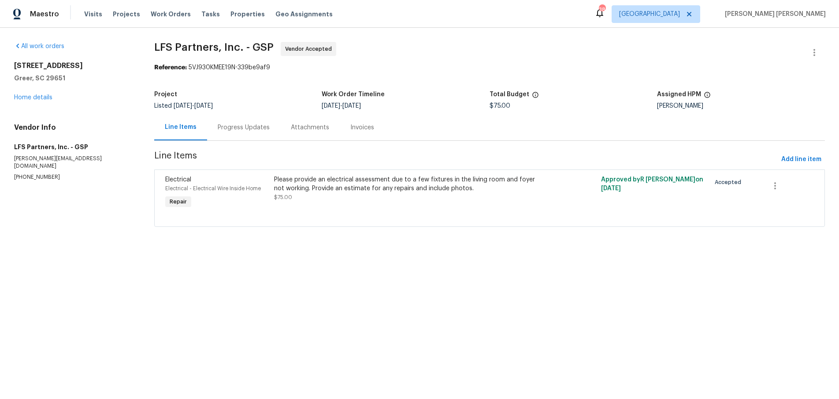
click at [239, 127] on div "Progress Updates" at bounding box center [244, 127] width 52 height 9
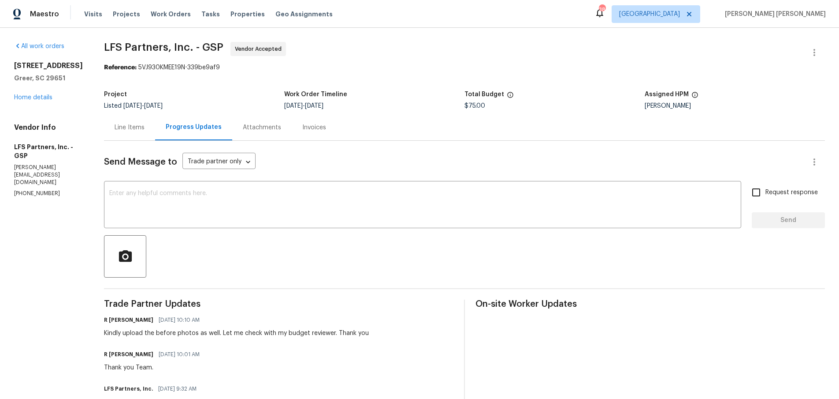
click at [104, 130] on div "Line Items" at bounding box center [129, 127] width 51 height 26
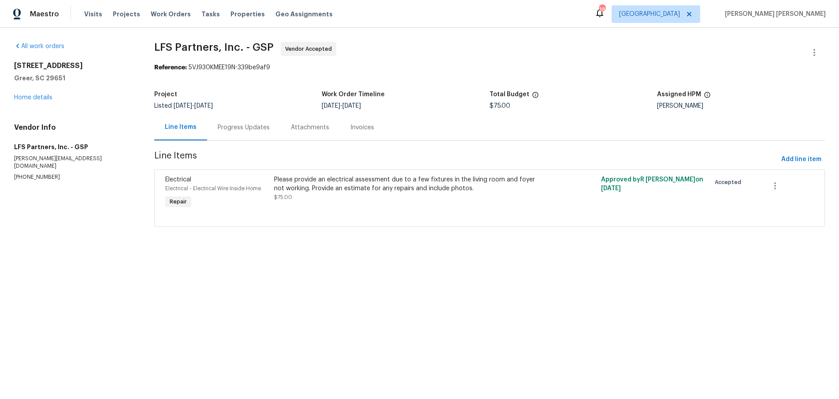
click at [239, 129] on div "Progress Updates" at bounding box center [244, 127] width 52 height 9
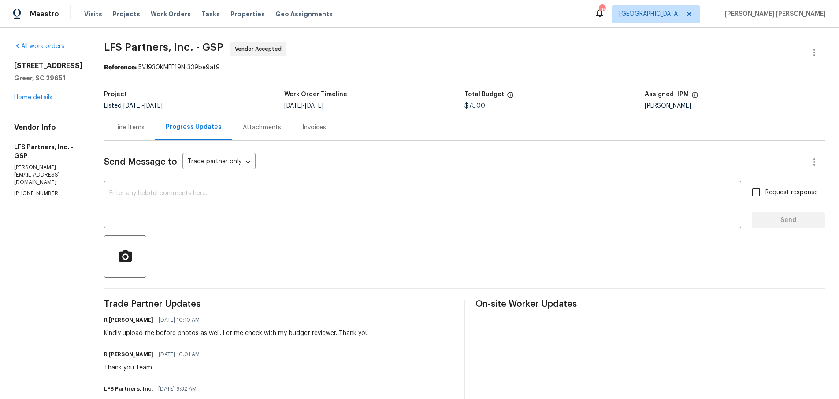
click at [132, 130] on div "Line Items" at bounding box center [130, 127] width 30 height 9
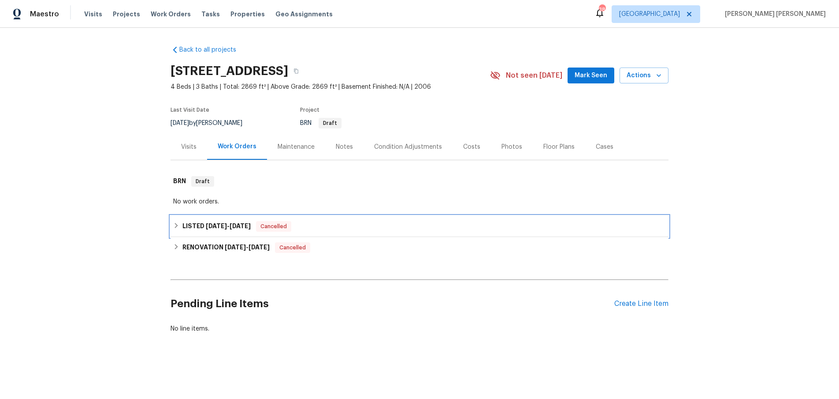
drag, startPoint x: 233, startPoint y: 228, endPoint x: 243, endPoint y: 228, distance: 9.7
click at [234, 228] on span "[DATE]" at bounding box center [240, 226] width 21 height 6
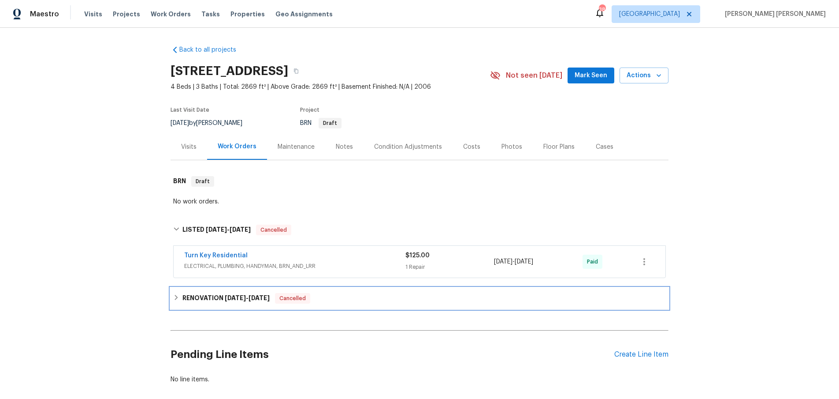
click at [212, 301] on h6 "RENOVATION [DATE] - [DATE]" at bounding box center [226, 298] width 87 height 11
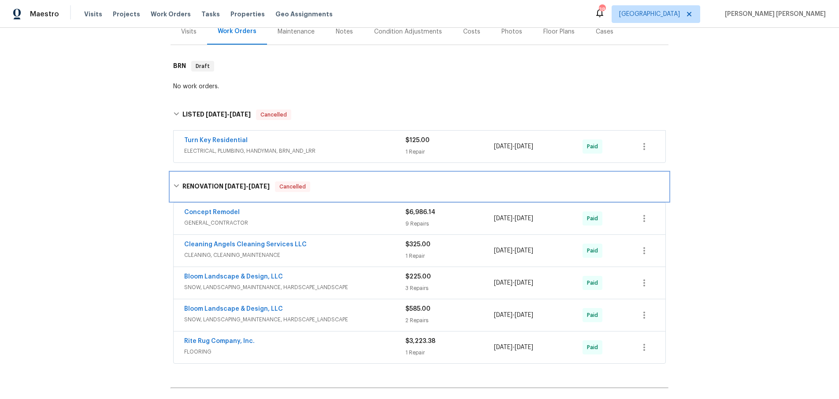
scroll to position [120, 0]
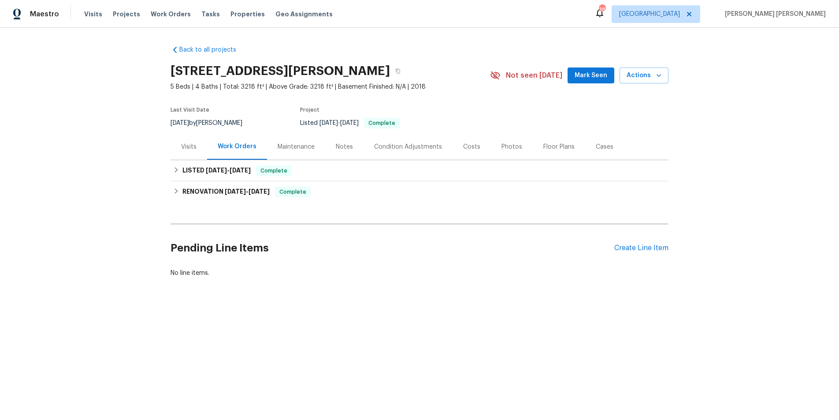
click at [192, 144] on div "Visits" at bounding box center [188, 146] width 15 height 9
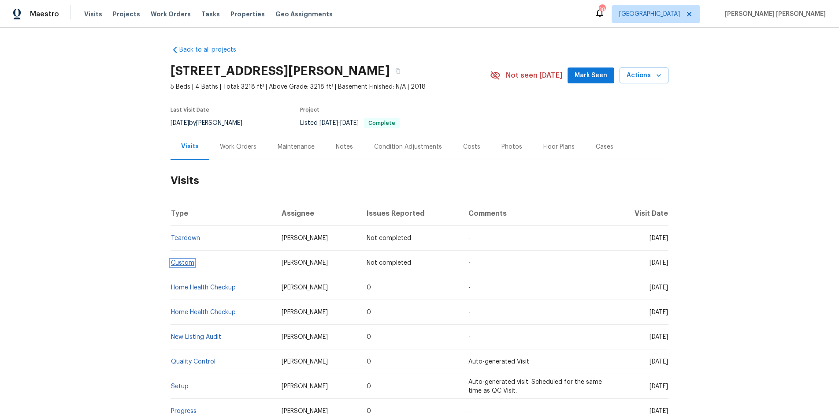
click at [183, 260] on link "Custom" at bounding box center [182, 263] width 23 height 6
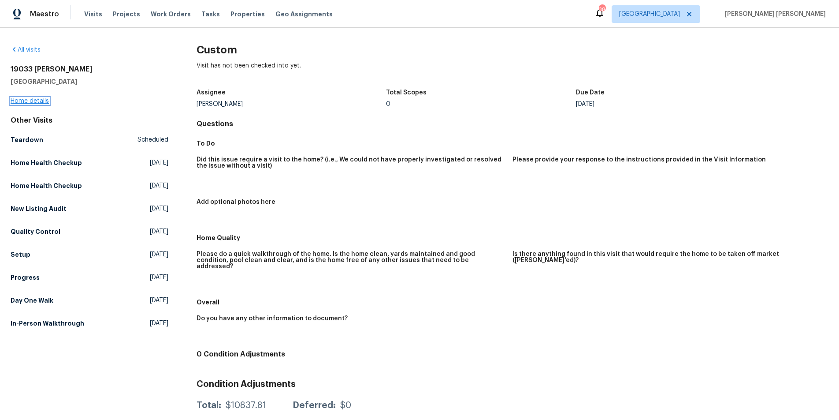
click at [42, 101] on link "Home details" at bounding box center [30, 101] width 38 height 6
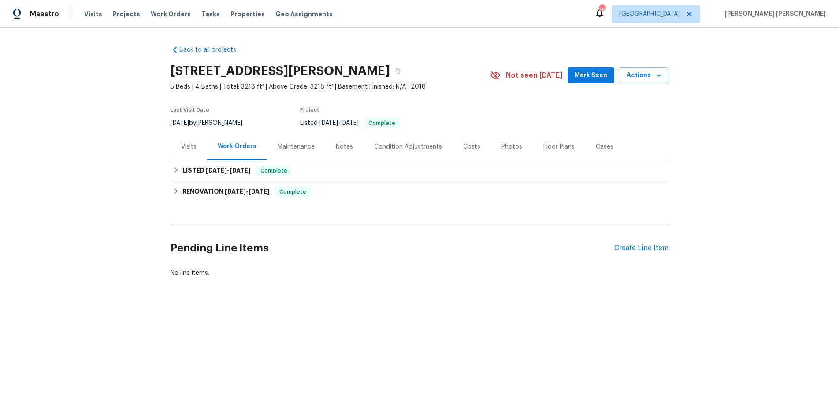
click at [193, 147] on div "Visits" at bounding box center [188, 146] width 15 height 9
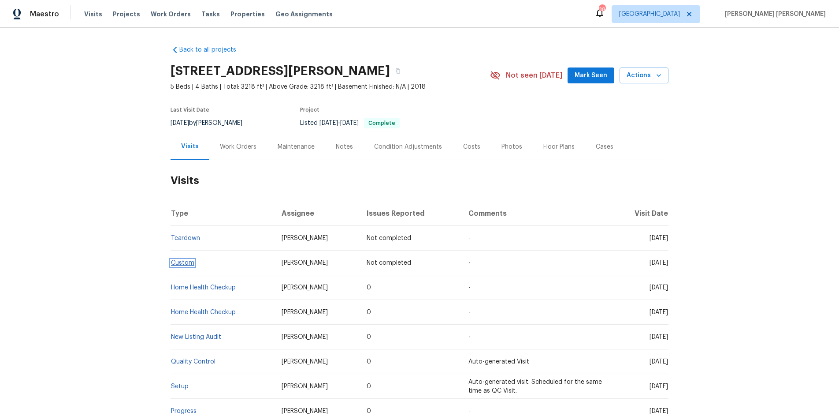
click at [187, 263] on link "Custom" at bounding box center [182, 263] width 23 height 6
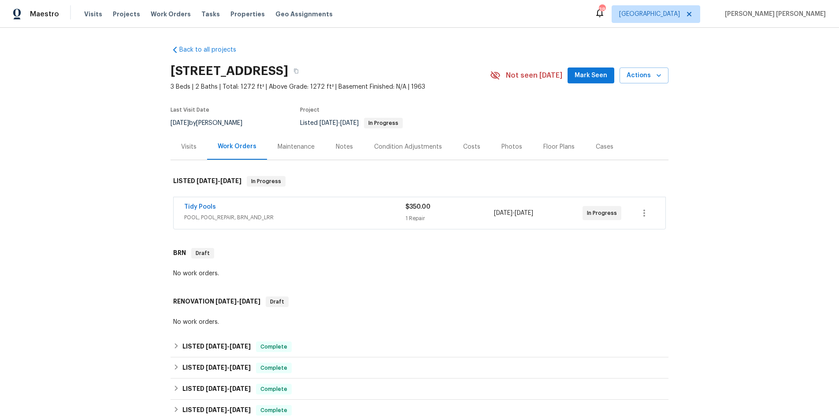
click at [334, 212] on div "Tidy Pools" at bounding box center [294, 207] width 221 height 11
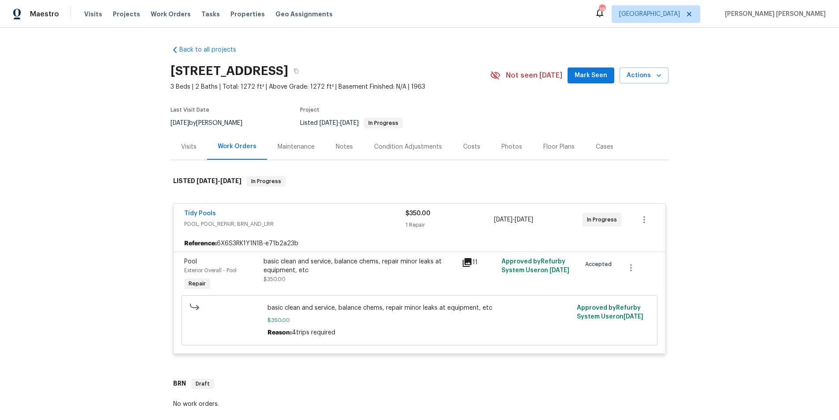
click at [465, 265] on icon at bounding box center [467, 262] width 11 height 11
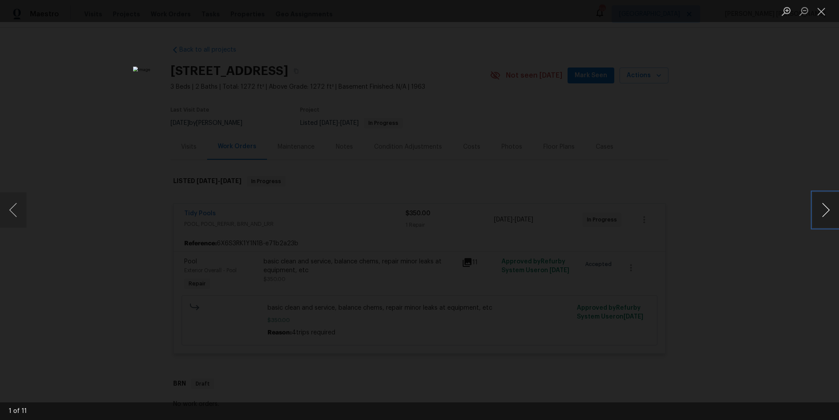
click at [824, 219] on button "Next image" at bounding box center [826, 209] width 26 height 35
click at [824, 220] on button "Next image" at bounding box center [826, 209] width 26 height 35
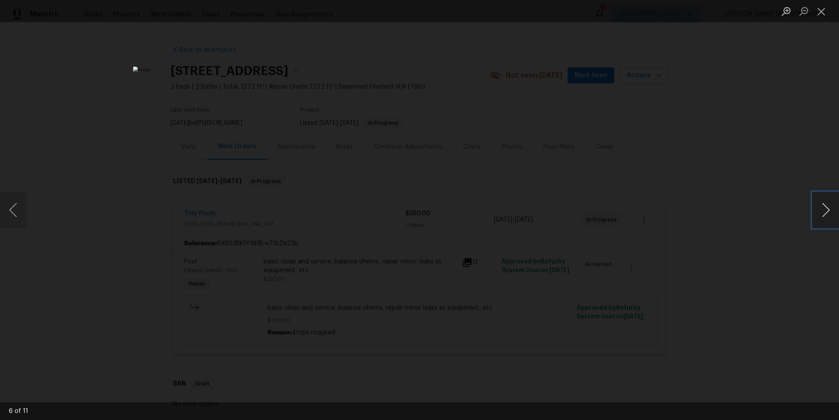
click at [824, 220] on button "Next image" at bounding box center [826, 209] width 26 height 35
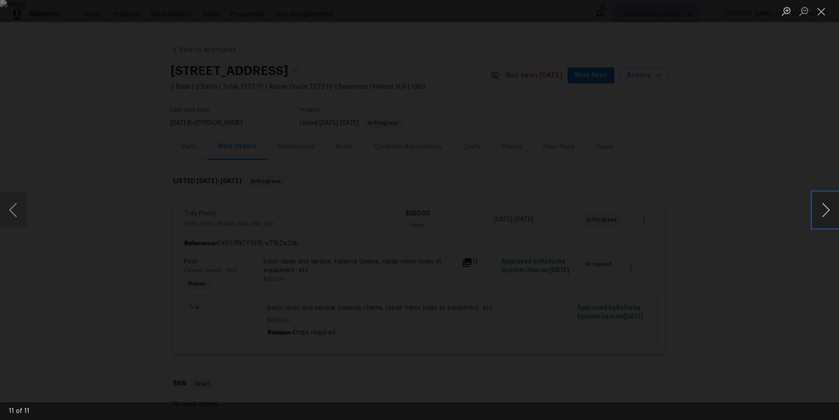
click at [824, 220] on button "Next image" at bounding box center [826, 209] width 26 height 35
click at [650, 129] on div "Lightbox" at bounding box center [419, 210] width 839 height 420
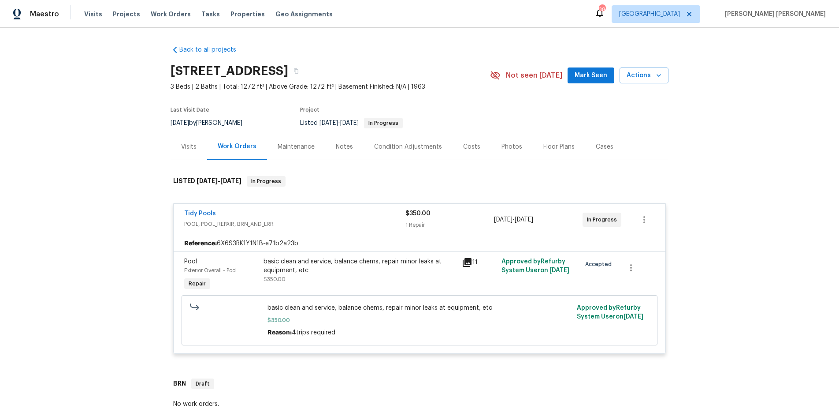
click at [650, 129] on div "Lightbox" at bounding box center [419, 210] width 839 height 420
click at [197, 213] on link "Tidy Pools" at bounding box center [200, 213] width 32 height 6
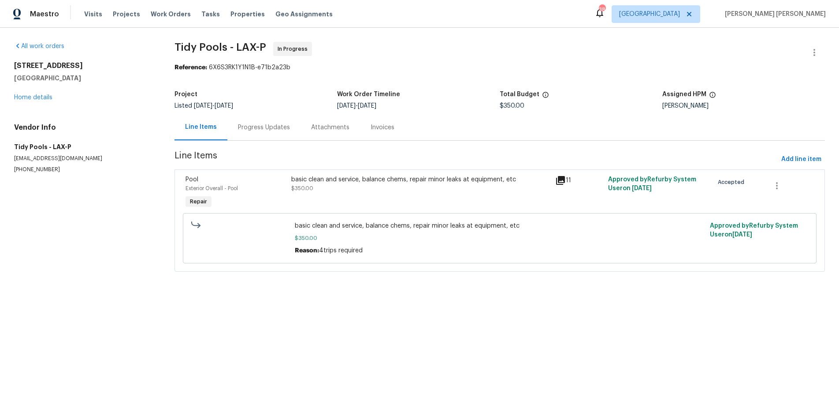
click at [278, 127] on div "Progress Updates" at bounding box center [264, 127] width 52 height 9
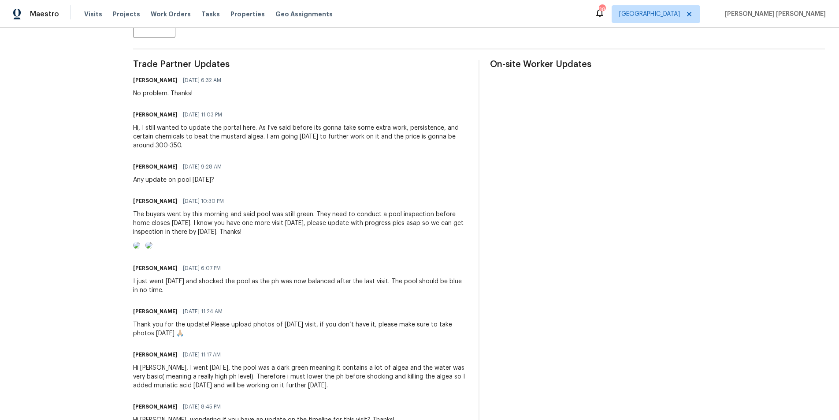
scroll to position [235, 0]
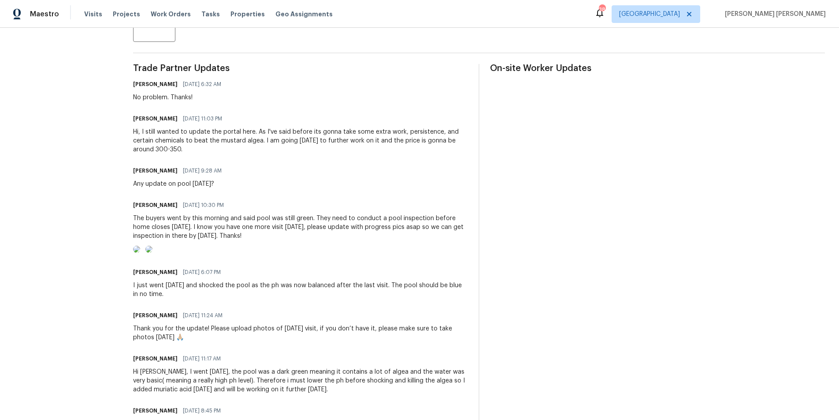
click at [153, 253] on img at bounding box center [149, 249] width 7 height 7
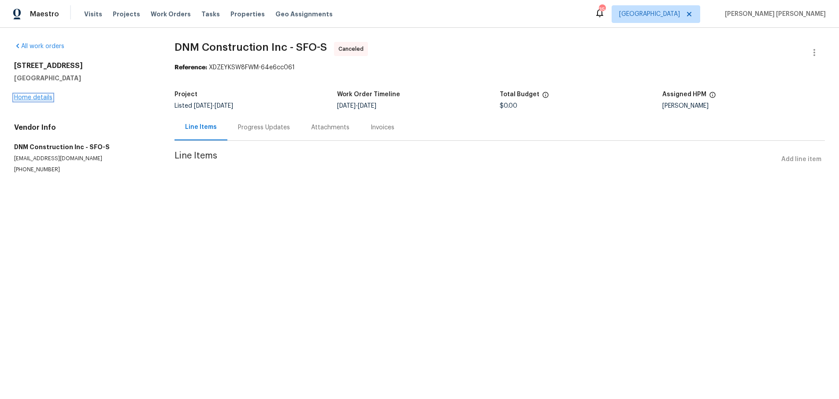
click at [27, 96] on link "Home details" at bounding box center [33, 97] width 38 height 6
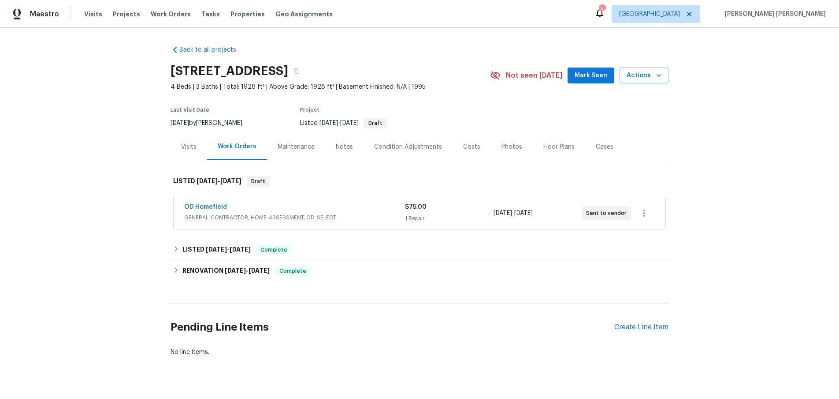
click at [320, 216] on span "GENERAL_CONTRACTOR, HOME_ASSESSMENT, OD_SELECT" at bounding box center [294, 217] width 221 height 9
click at [217, 207] on link "OD Homefield" at bounding box center [205, 207] width 43 height 6
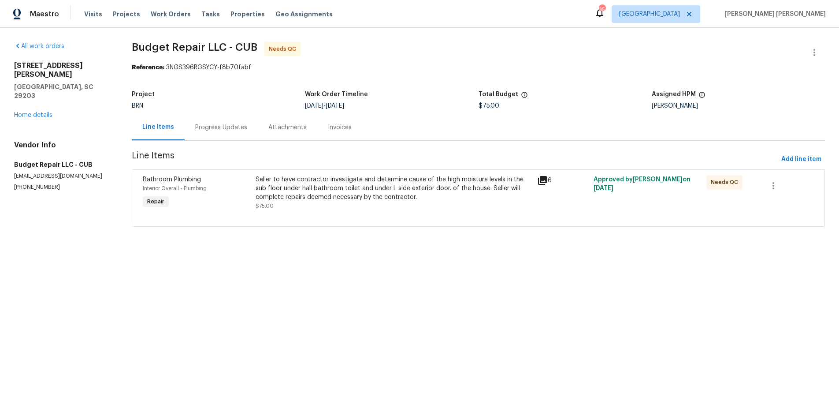
click at [543, 181] on icon at bounding box center [542, 180] width 11 height 11
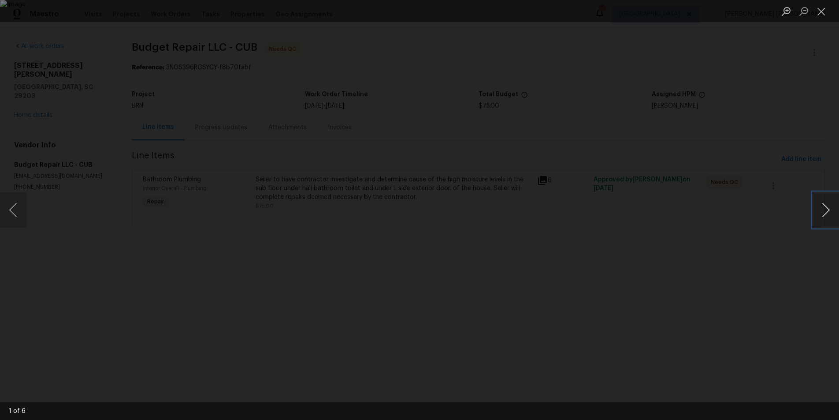
click at [821, 216] on button "Next image" at bounding box center [826, 209] width 26 height 35
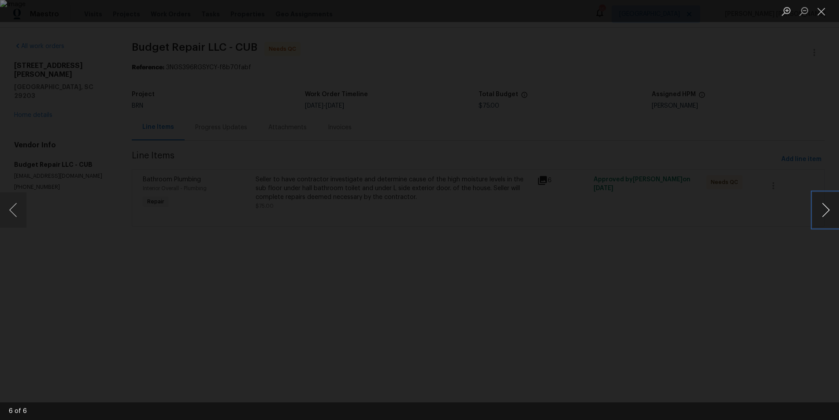
click at [825, 206] on button "Next image" at bounding box center [826, 209] width 26 height 35
click at [410, 208] on img "Lightbox" at bounding box center [488, 354] width 2276 height 1138
drag, startPoint x: 823, startPoint y: 221, endPoint x: 609, endPoint y: 194, distance: 215.0
click at [806, 220] on div "1 of 6" at bounding box center [419, 210] width 839 height 420
click at [19, 218] on button "Previous image" at bounding box center [13, 209] width 26 height 35
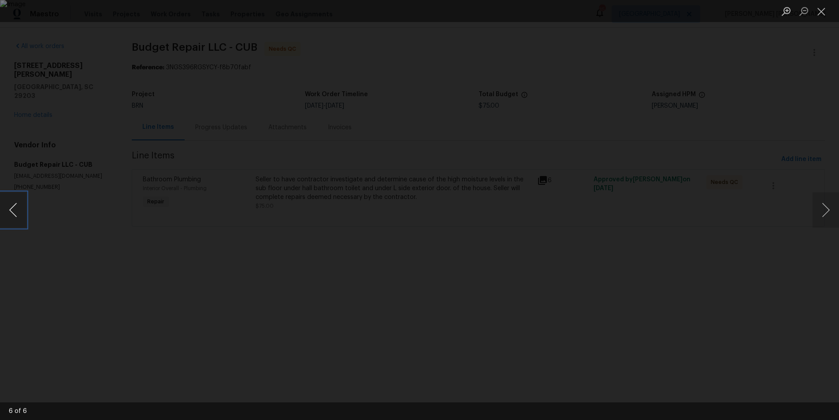
click at [19, 218] on button "Previous image" at bounding box center [13, 209] width 26 height 35
